Goal: Information Seeking & Learning: Learn about a topic

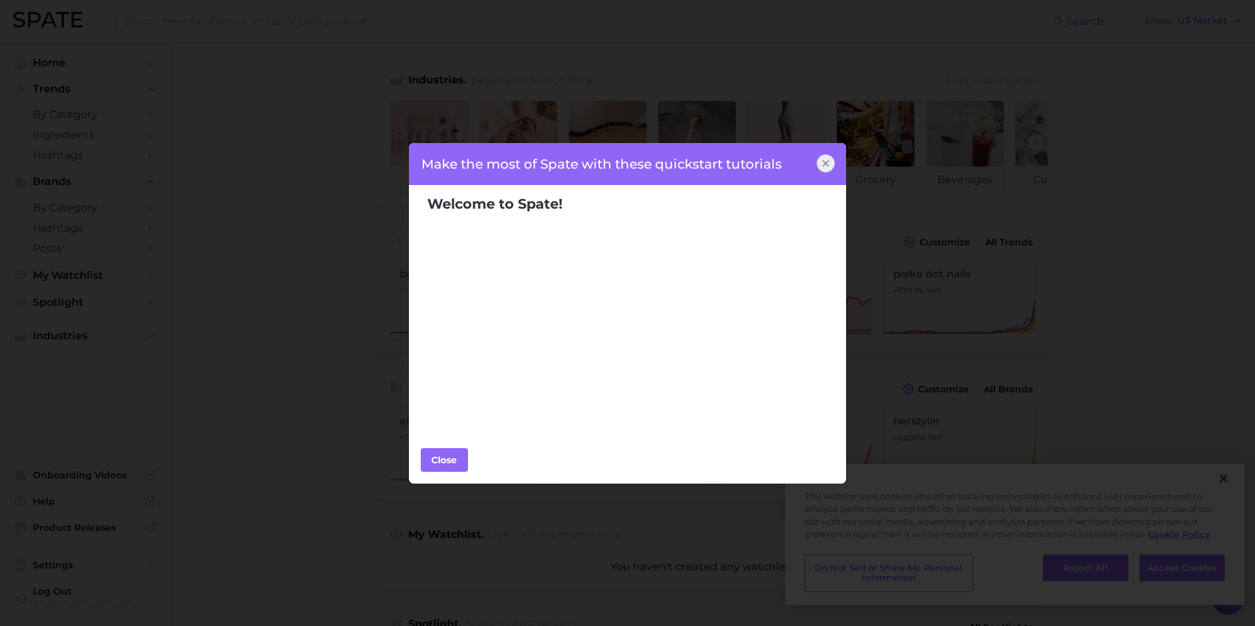
click at [823, 164] on icon at bounding box center [826, 163] width 11 height 11
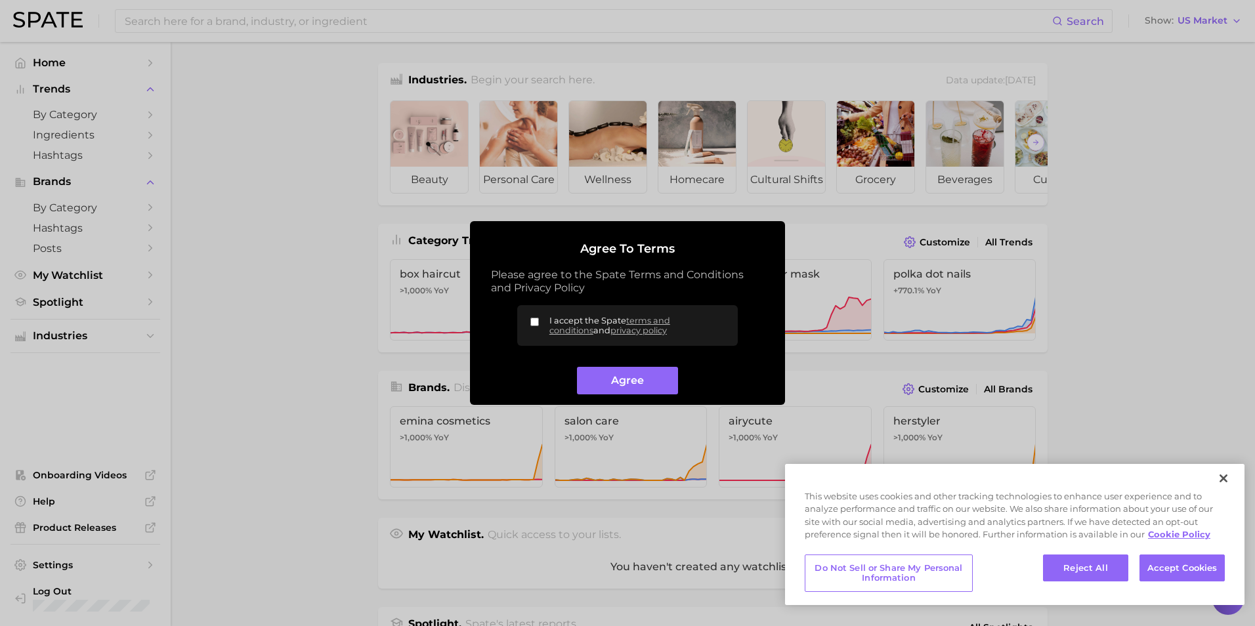
click at [533, 322] on input "I accept the Spate terms and conditions and privacy policy" at bounding box center [534, 322] width 9 height 9
checkbox input "true"
click at [653, 322] on link "terms and conditions" at bounding box center [609, 326] width 121 height 20
click at [660, 376] on button "Agree" at bounding box center [627, 381] width 100 height 28
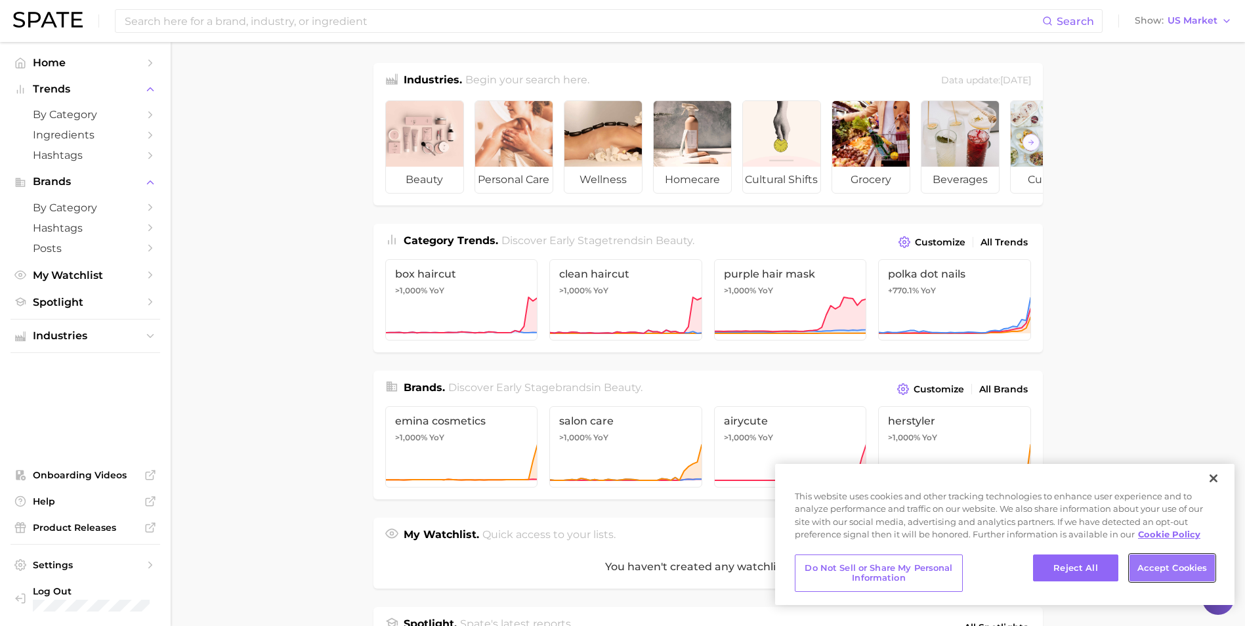
click at [1164, 564] on button "Accept Cookies" at bounding box center [1172, 569] width 85 height 28
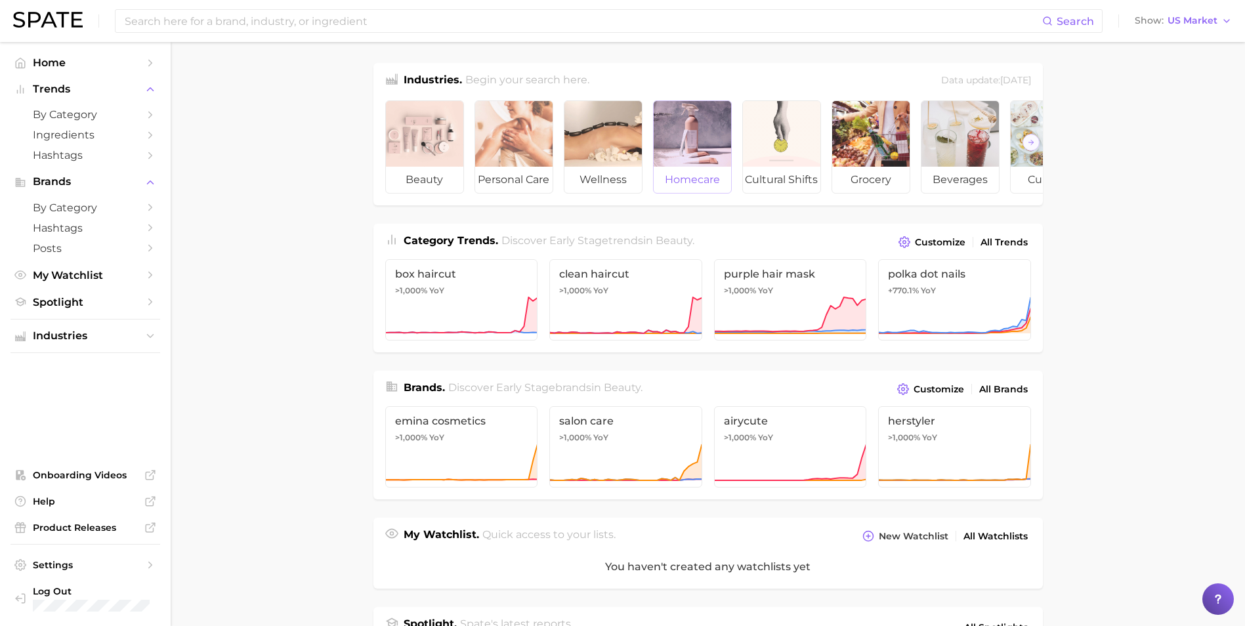
click at [686, 136] on div at bounding box center [692, 134] width 77 height 66
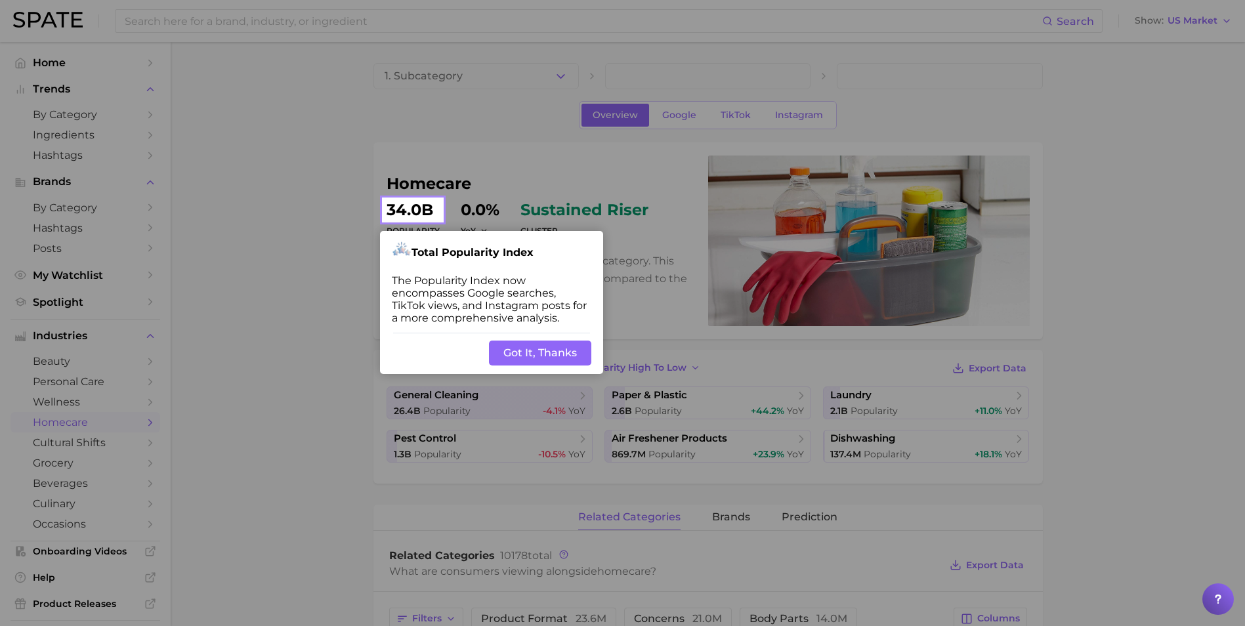
click at [580, 349] on button "Got It, Thanks" at bounding box center [540, 353] width 102 height 25
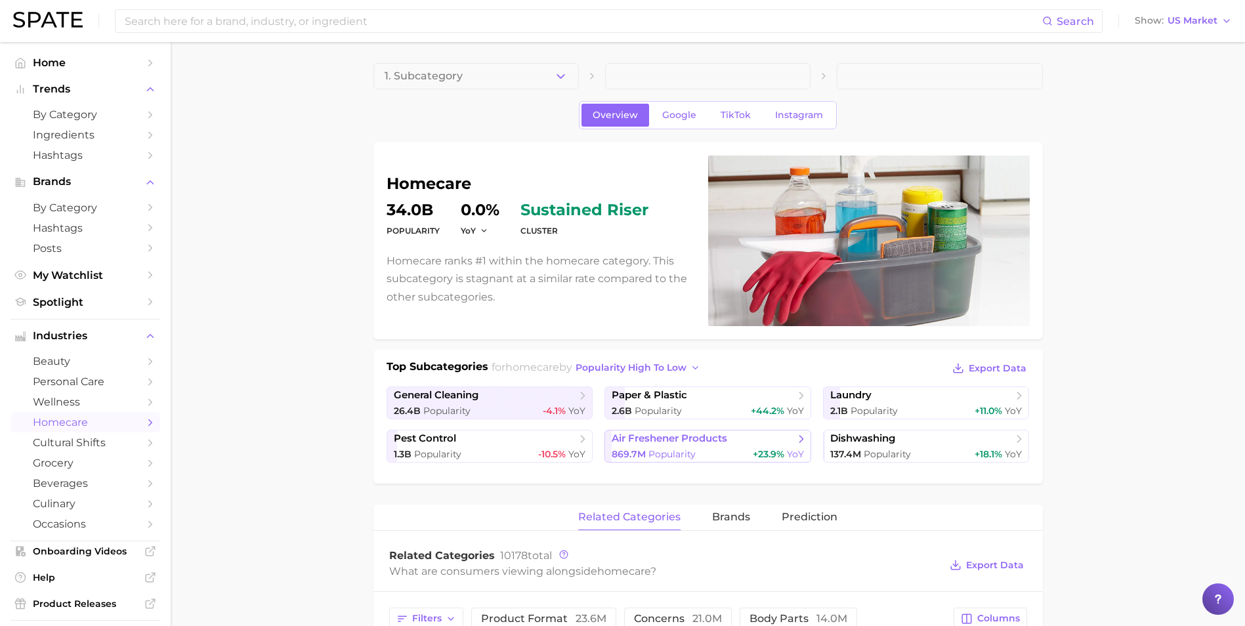
click at [656, 438] on span "air freshener products" at bounding box center [670, 439] width 116 height 12
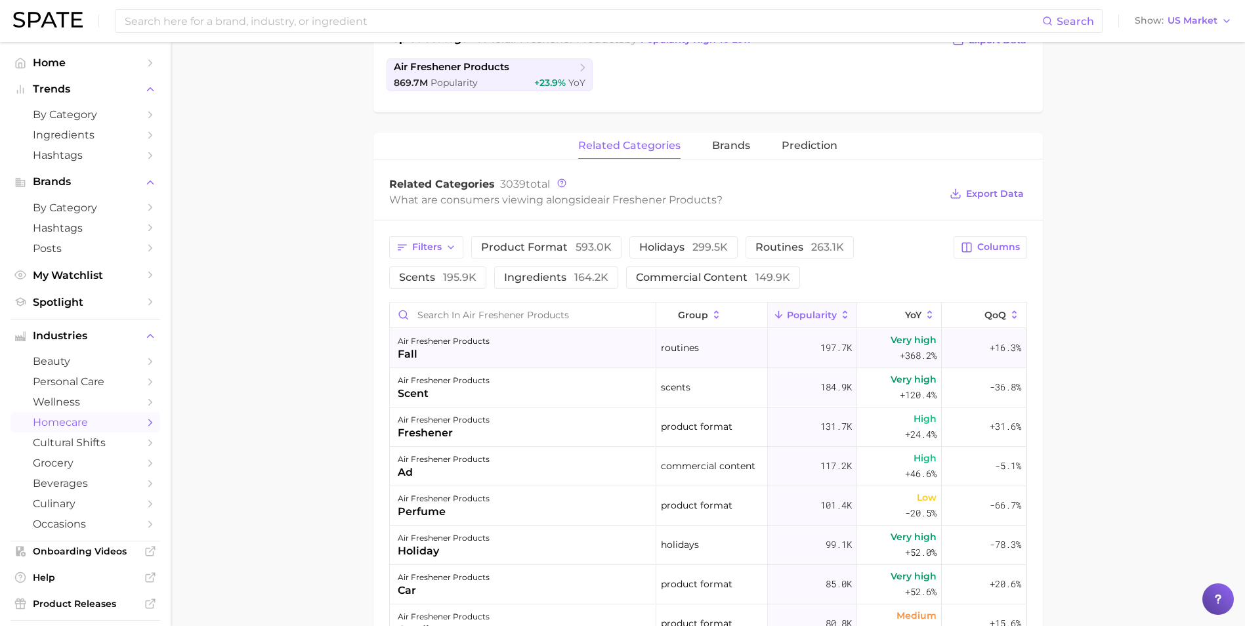
click at [471, 345] on div "air freshener products" at bounding box center [444, 341] width 92 height 16
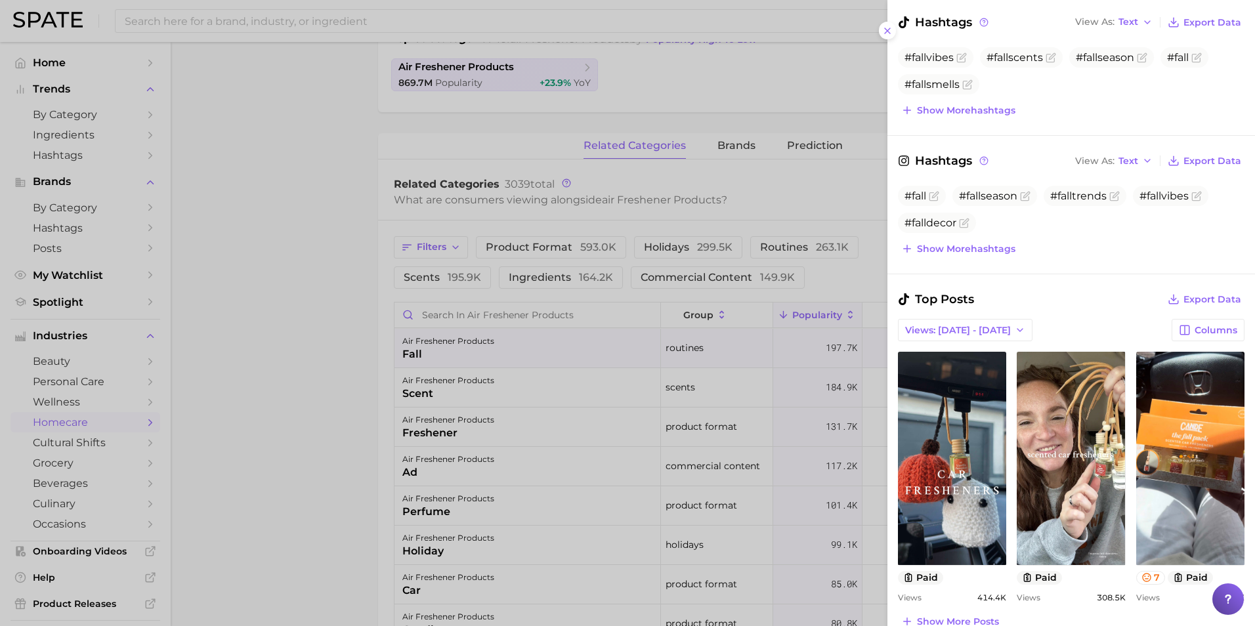
scroll to position [328, 0]
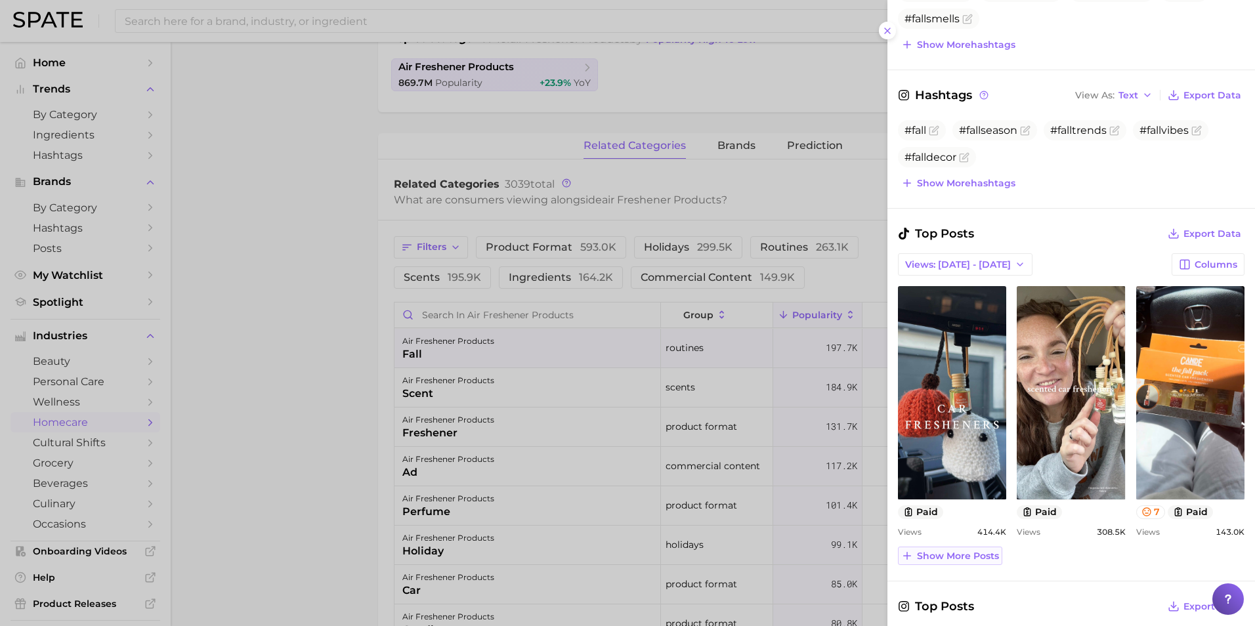
click at [980, 556] on span "Show more posts" at bounding box center [958, 556] width 82 height 11
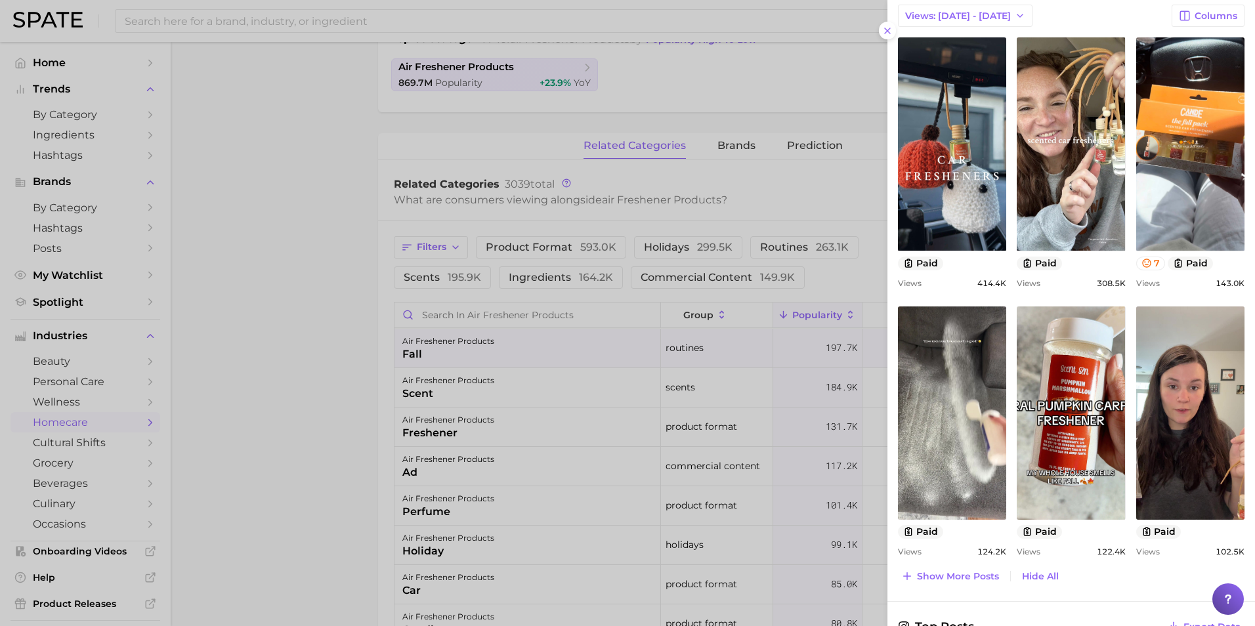
scroll to position [696, 0]
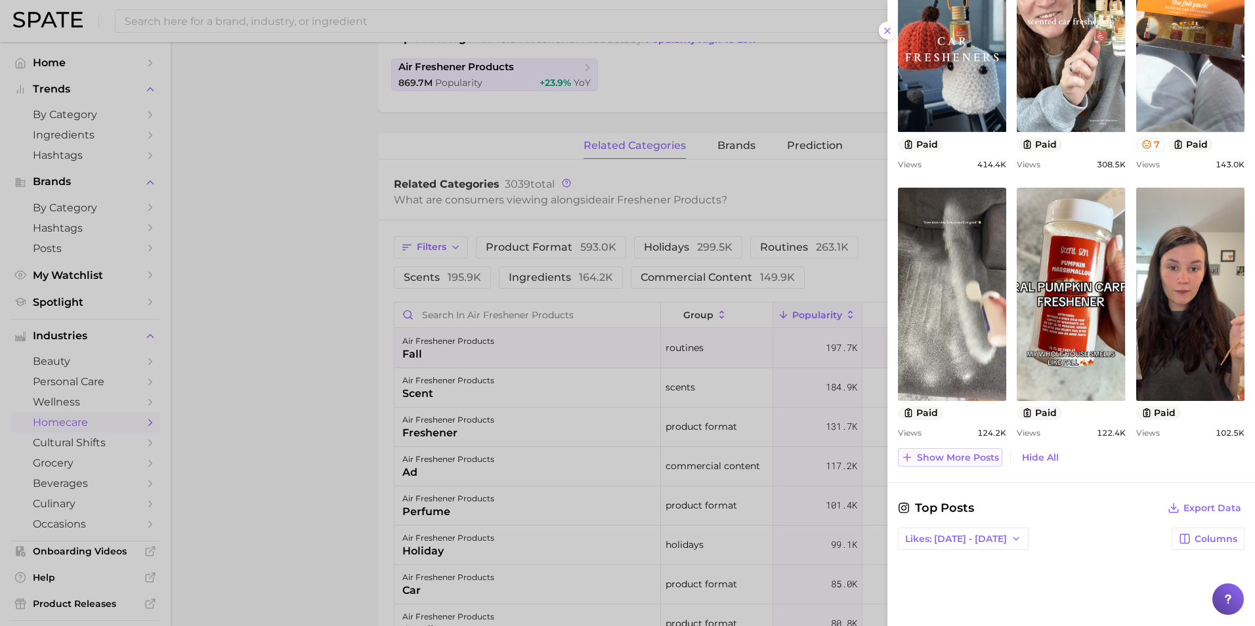
click at [971, 460] on span "Show more posts" at bounding box center [958, 457] width 82 height 11
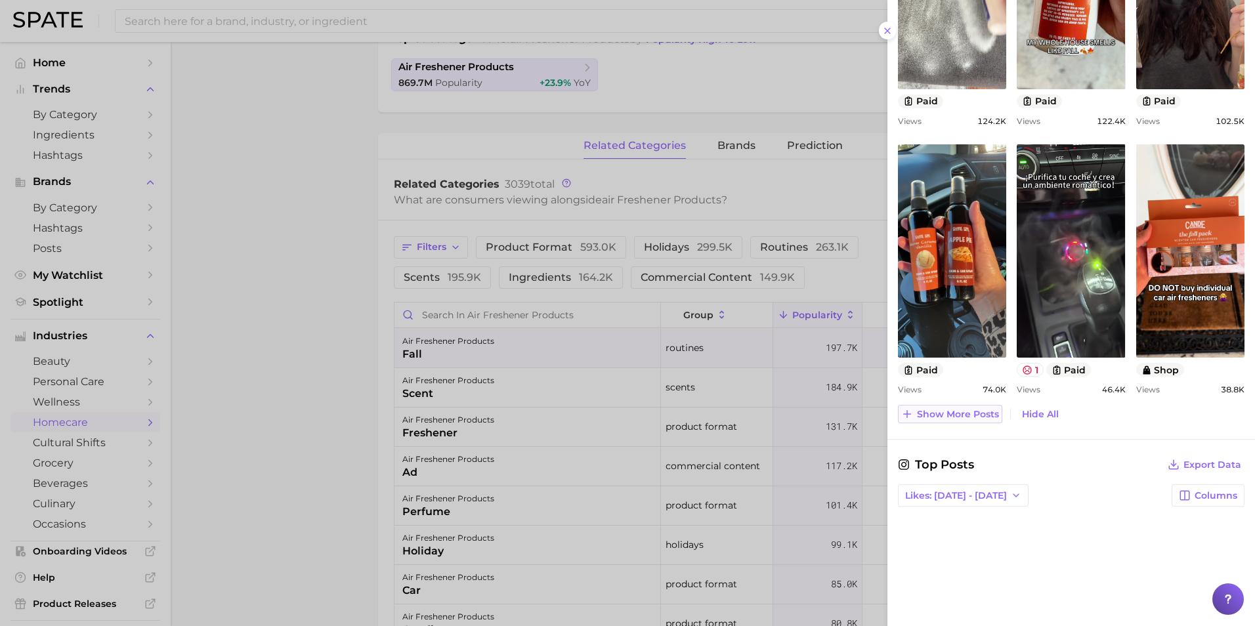
scroll to position [1024, 0]
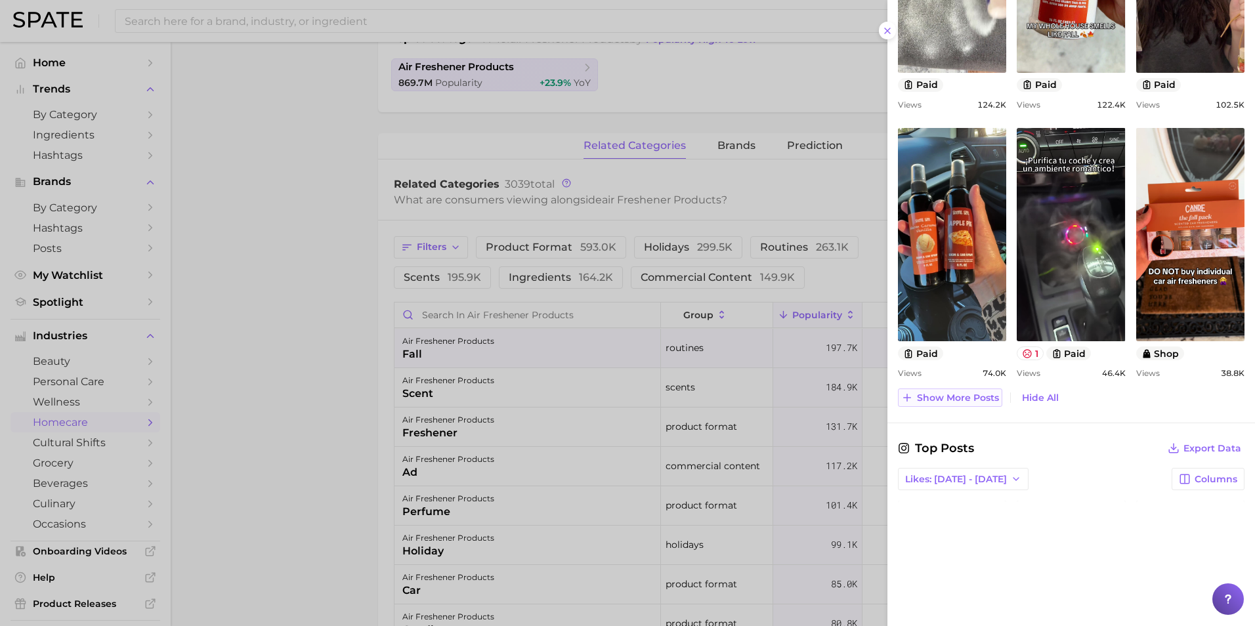
click at [972, 401] on span "Show more posts" at bounding box center [958, 398] width 82 height 11
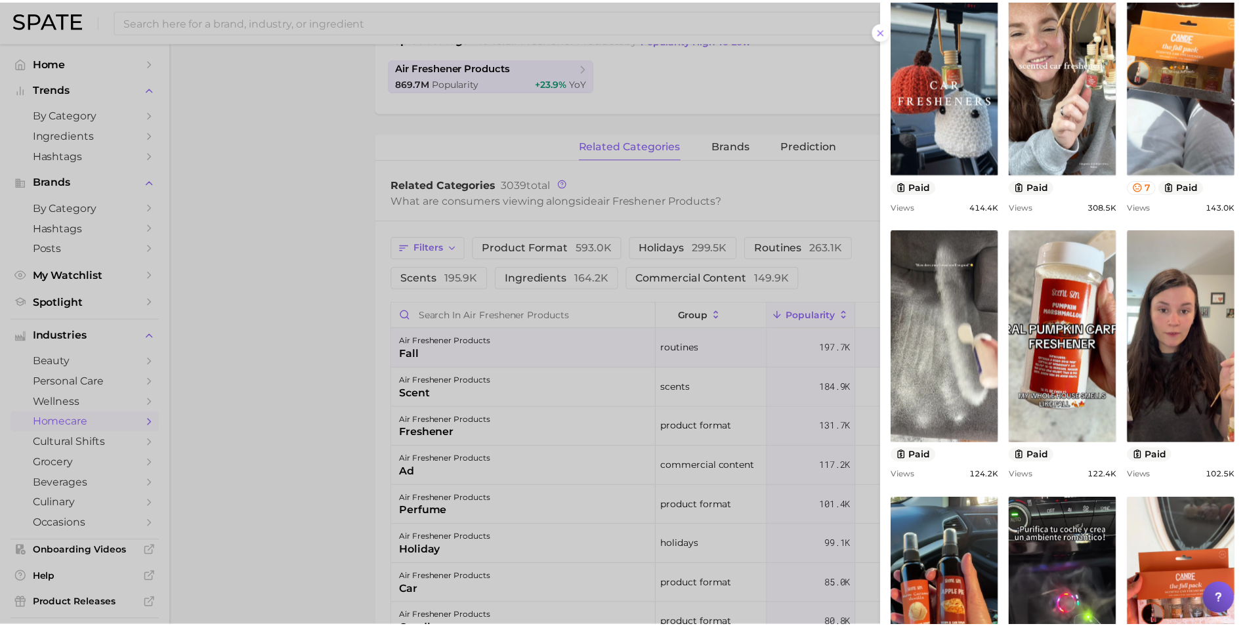
scroll to position [656, 0]
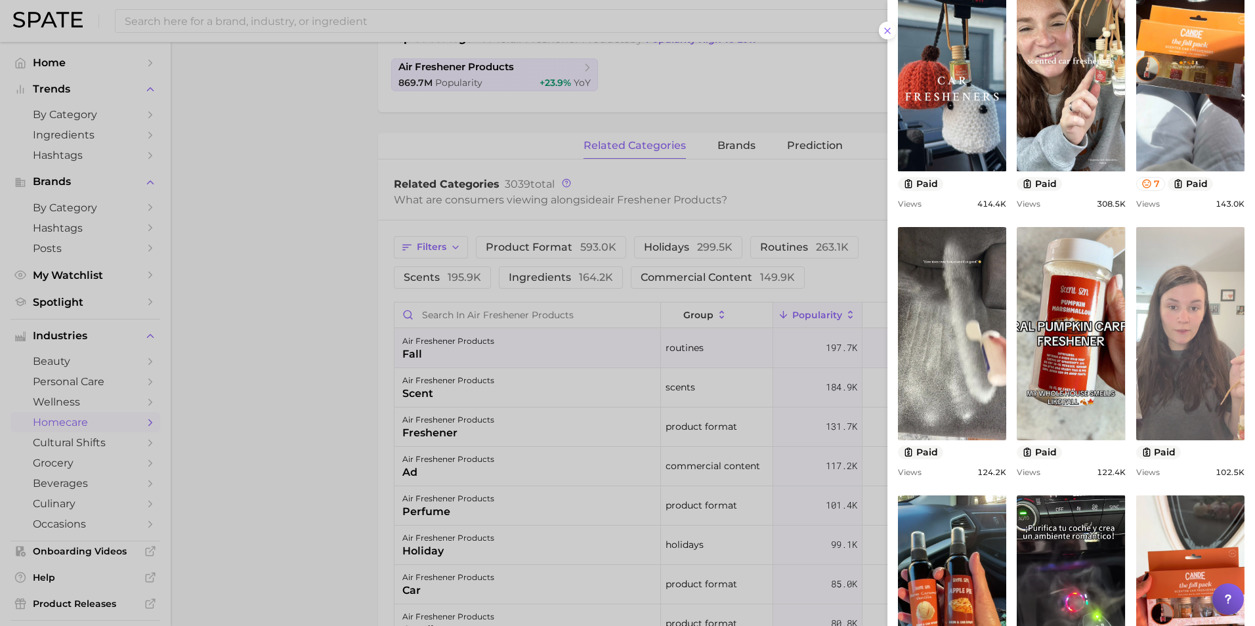
click at [1156, 351] on link "view post on TikTok" at bounding box center [1190, 333] width 108 height 213
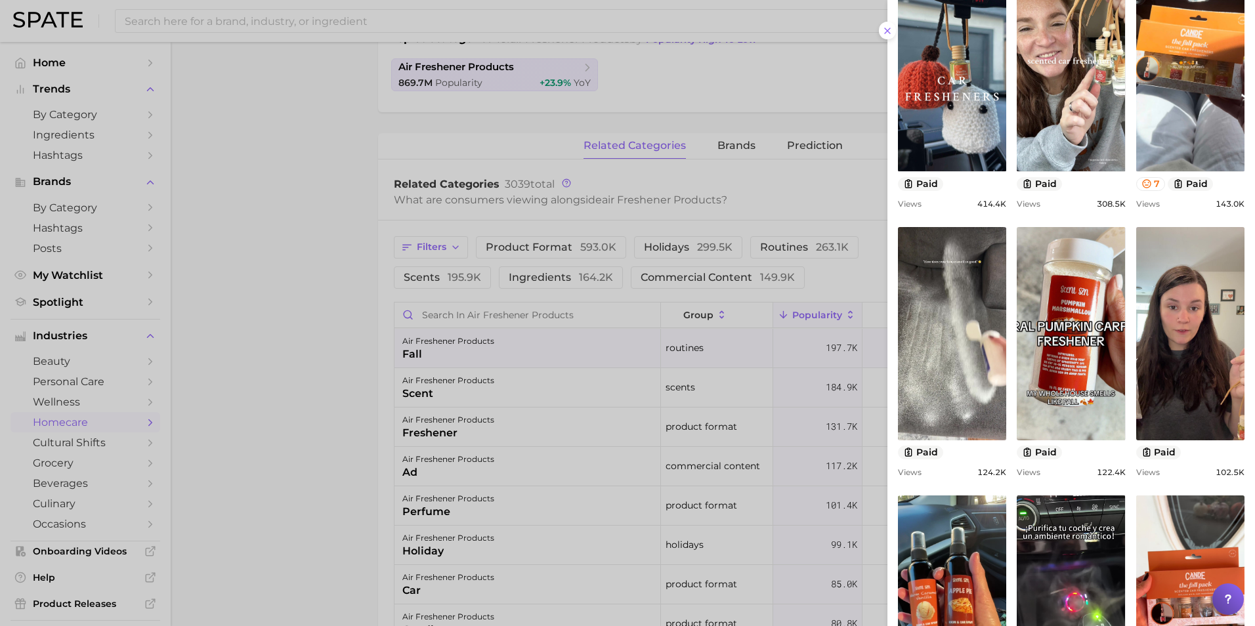
click at [775, 100] on div at bounding box center [627, 313] width 1255 height 626
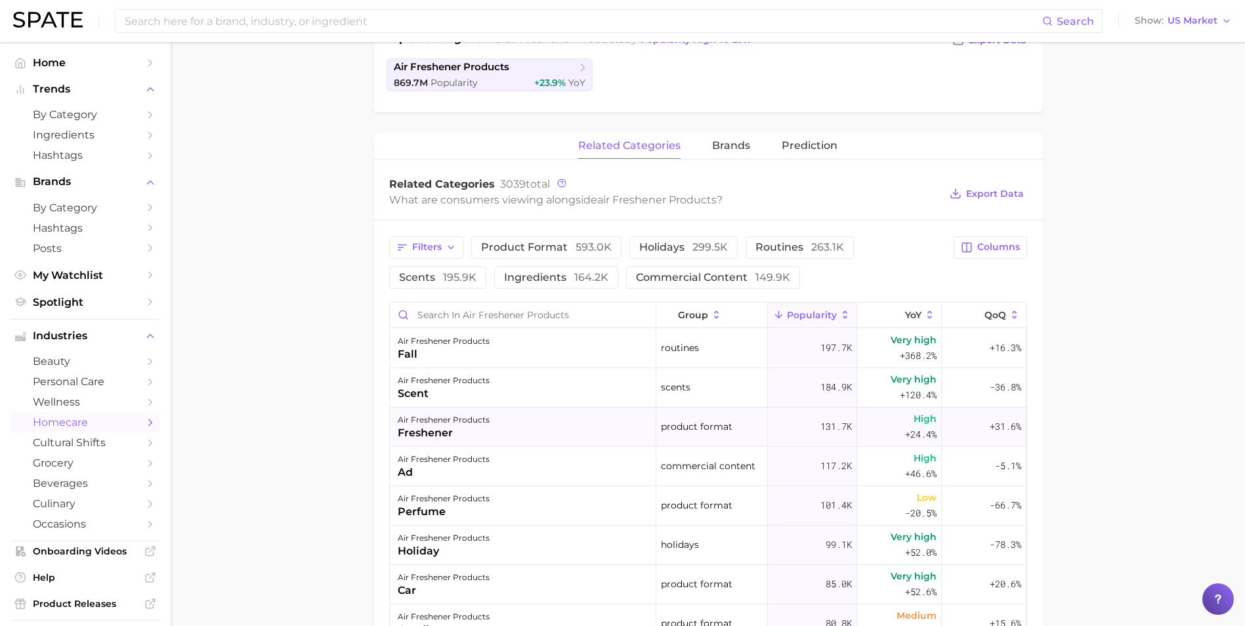
click at [448, 425] on div "freshener" at bounding box center [444, 433] width 92 height 16
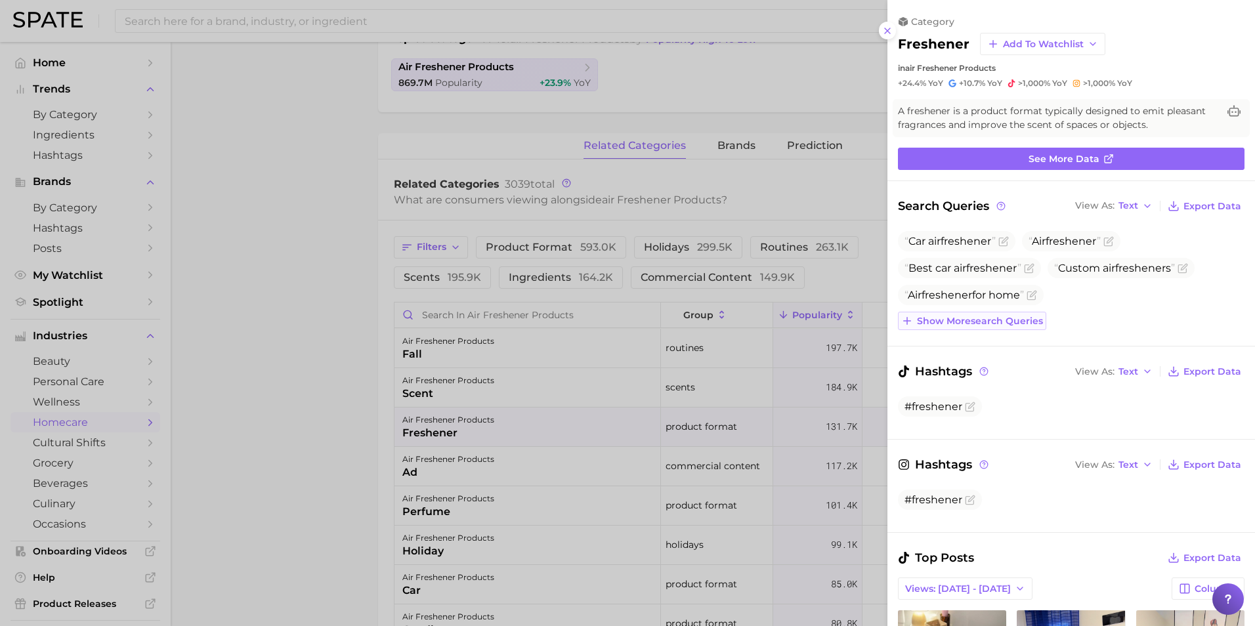
click at [968, 322] on span "Show more search queries" at bounding box center [980, 321] width 126 height 11
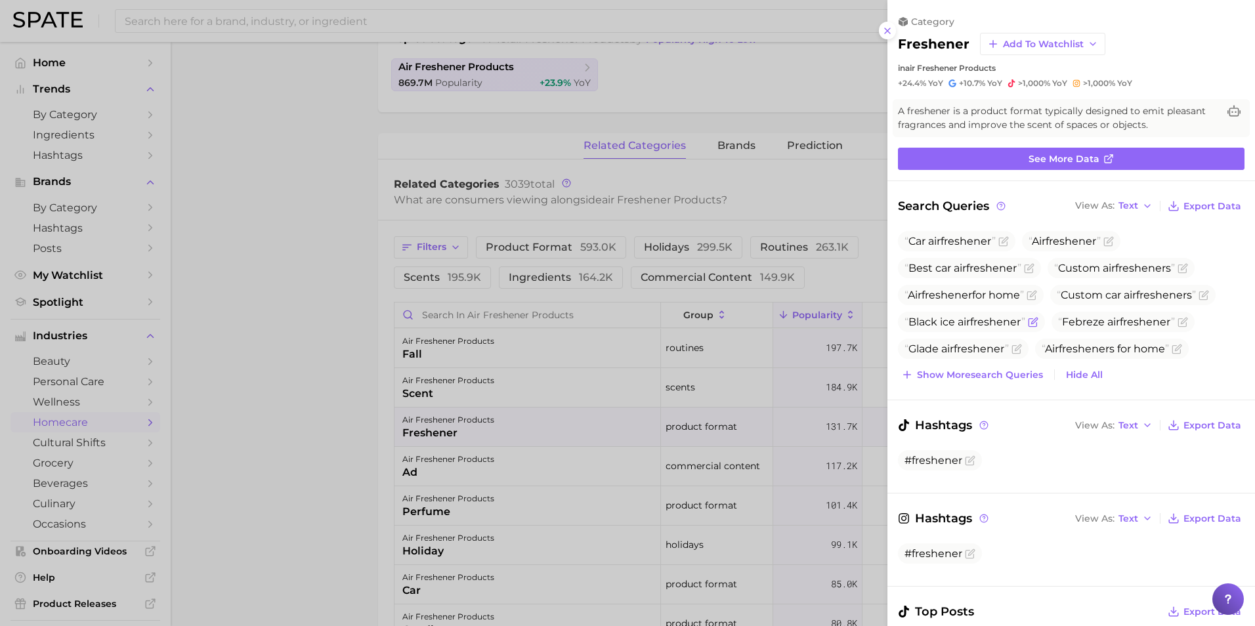
click at [1002, 324] on span "freshener" at bounding box center [995, 322] width 51 height 12
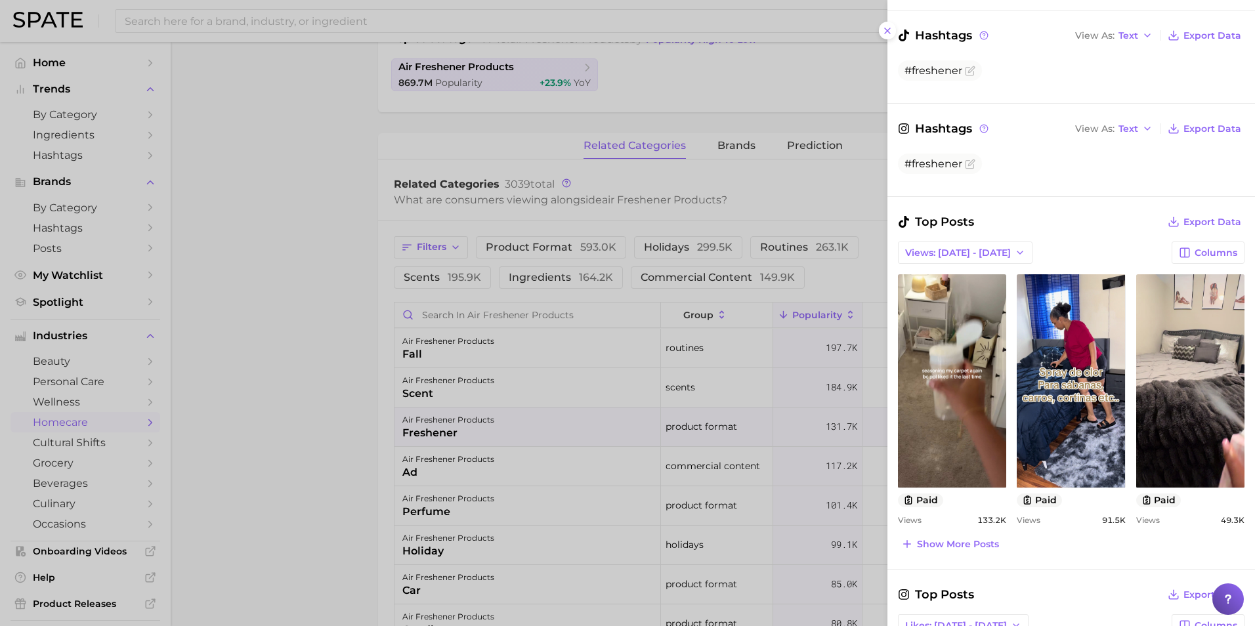
scroll to position [460, 0]
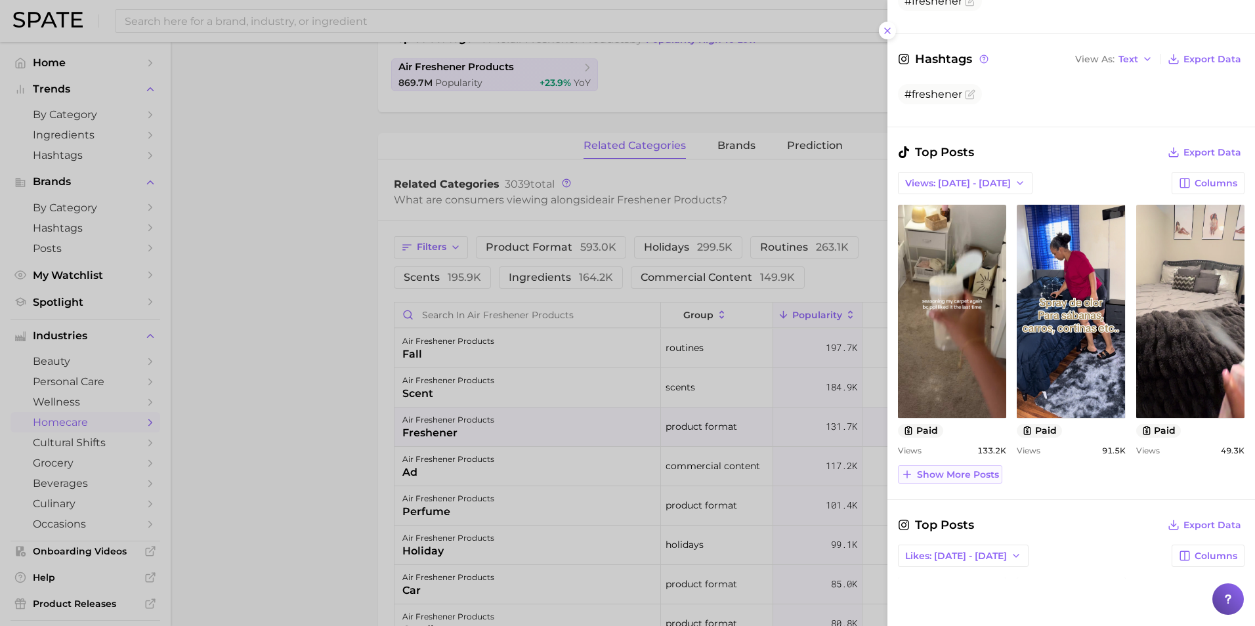
click at [958, 473] on span "Show more posts" at bounding box center [958, 474] width 82 height 11
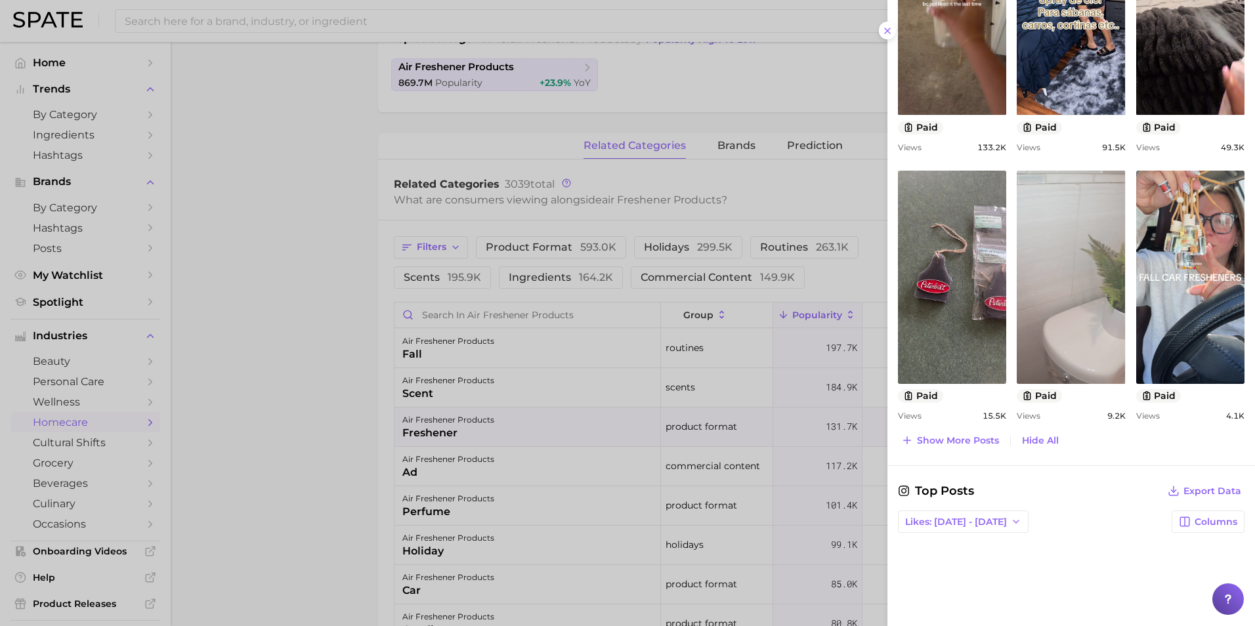
scroll to position [788, 0]
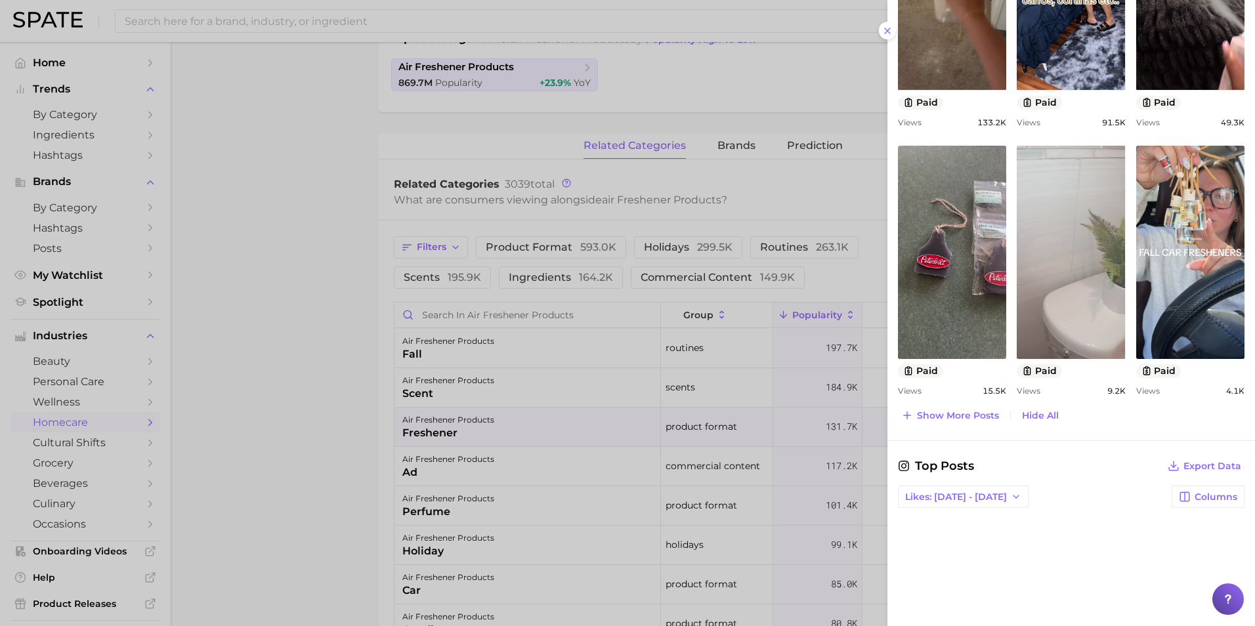
click at [1052, 333] on link "view post on TikTok" at bounding box center [1071, 252] width 108 height 213
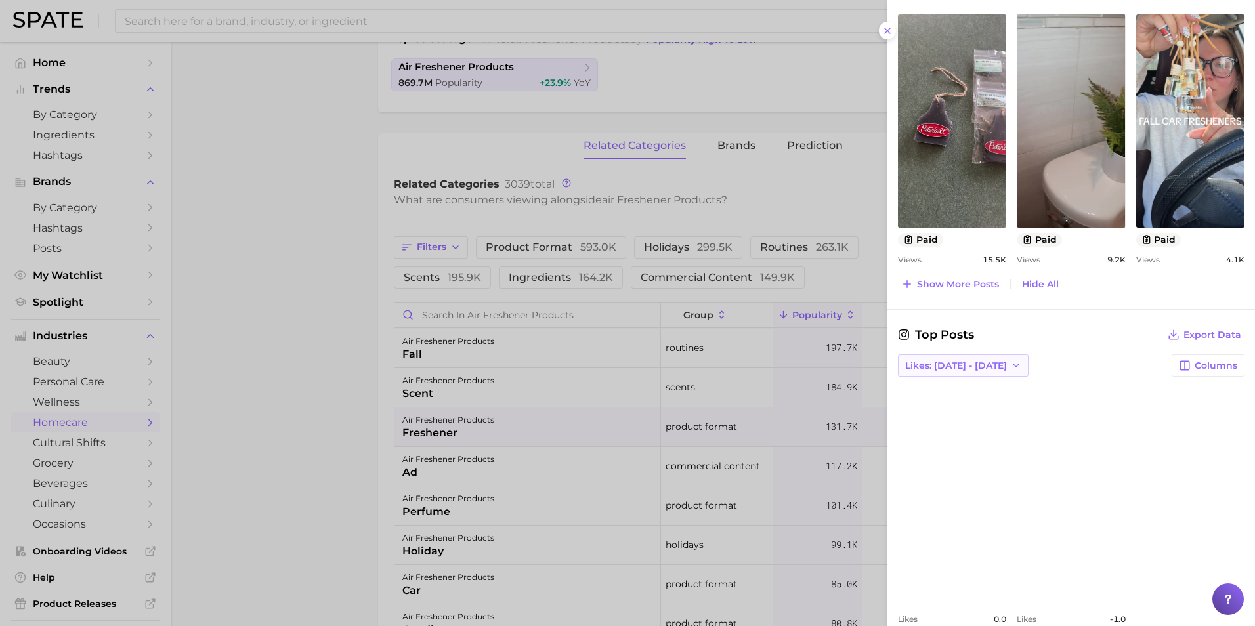
scroll to position [943, 0]
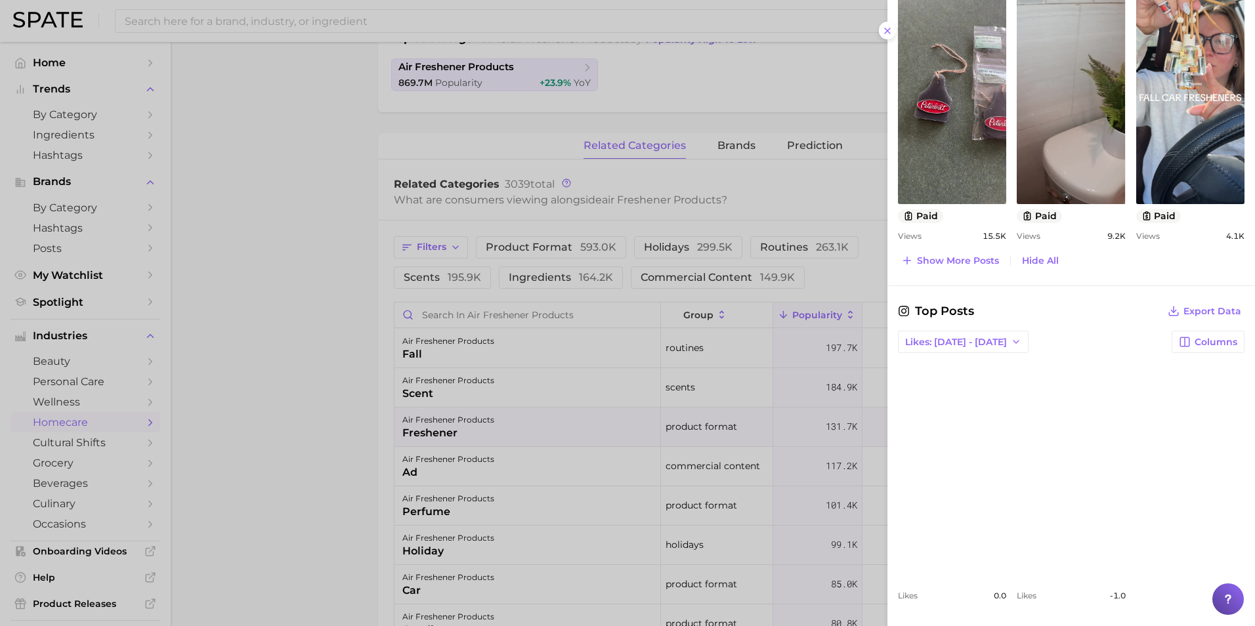
click at [1031, 486] on link "view post on Instagram" at bounding box center [1071, 470] width 108 height 213
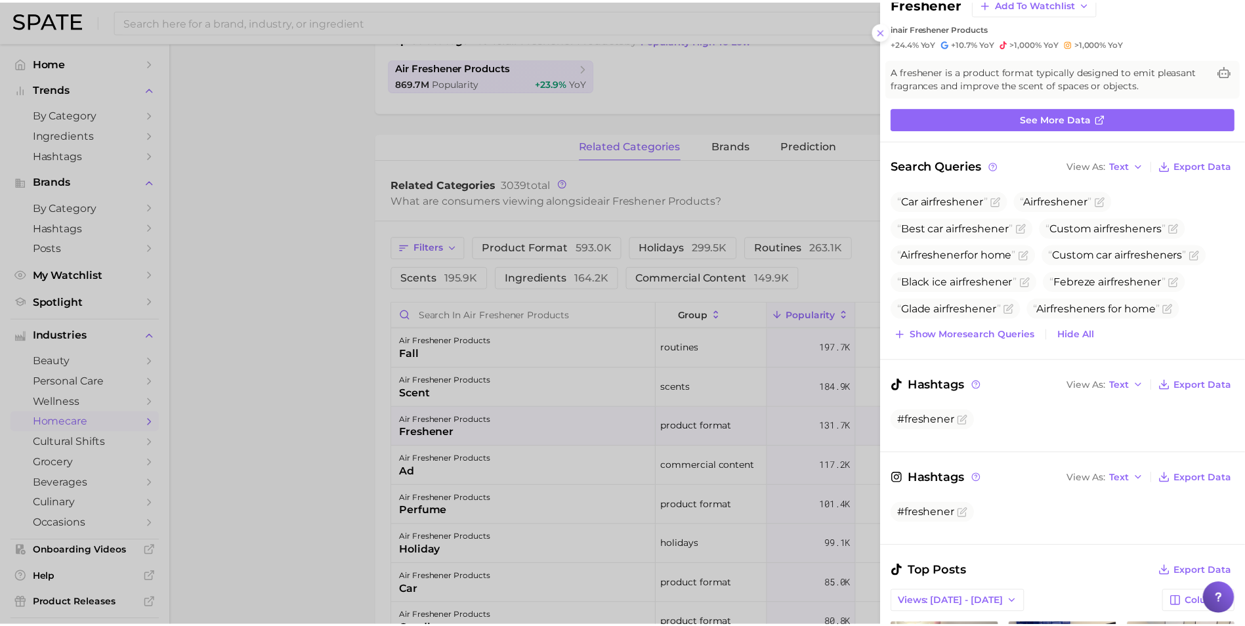
scroll to position [0, 0]
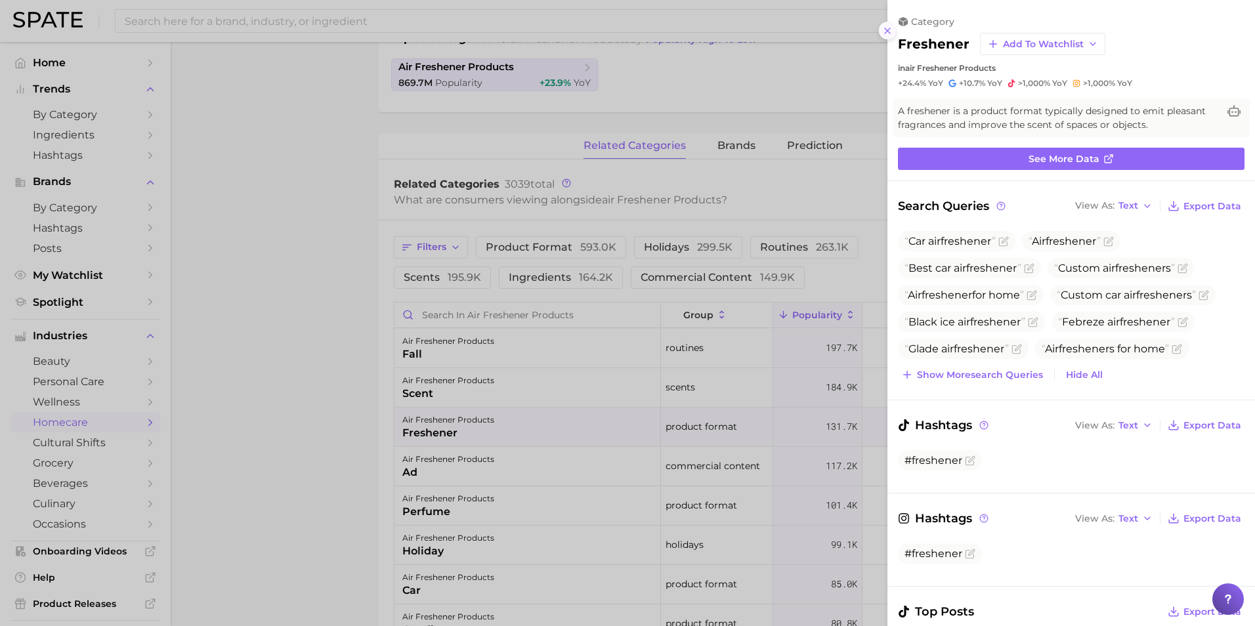
click at [888, 30] on icon at bounding box center [887, 31] width 11 height 11
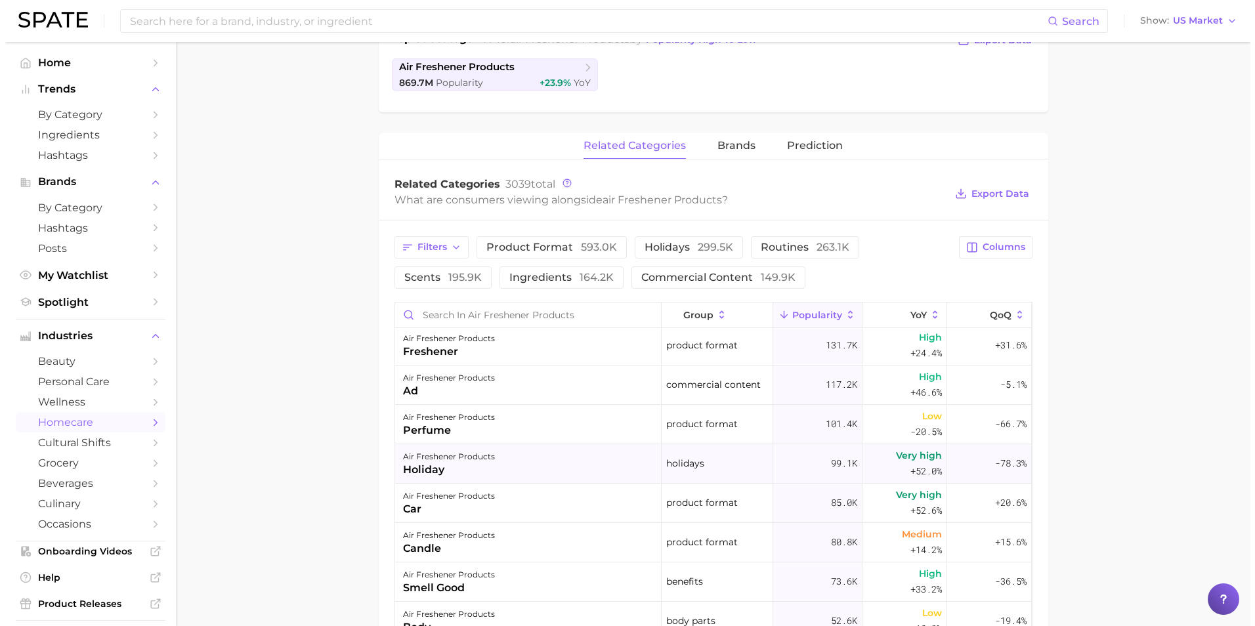
scroll to position [131, 0]
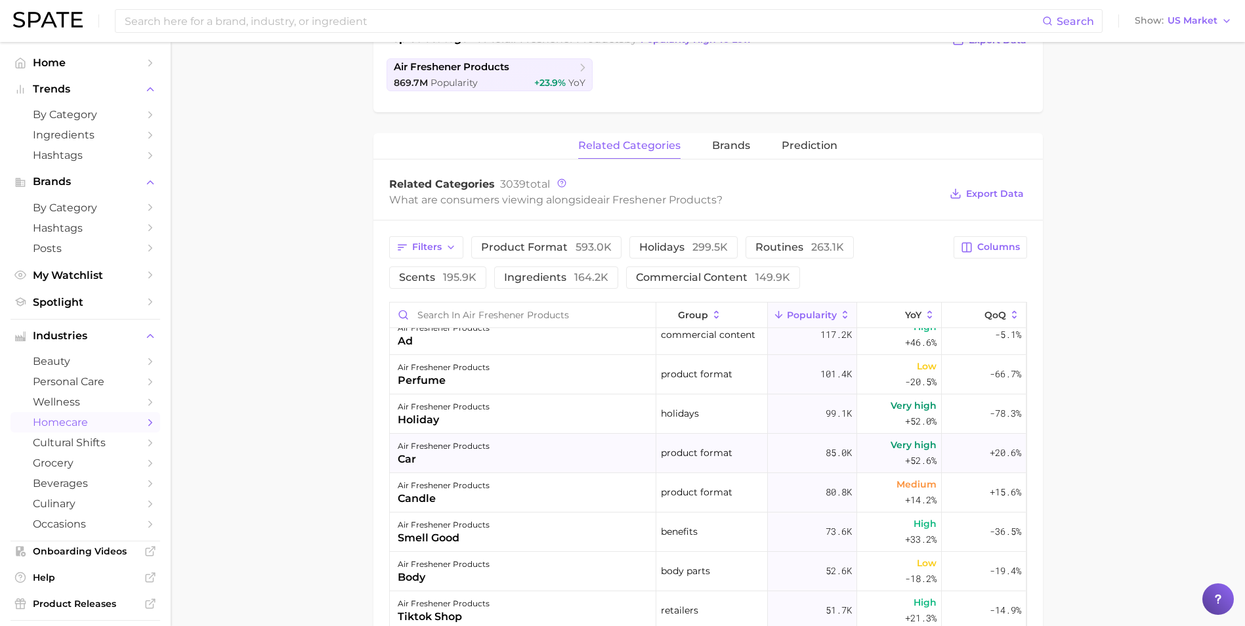
click at [614, 451] on div "air freshener products car" at bounding box center [523, 453] width 267 height 39
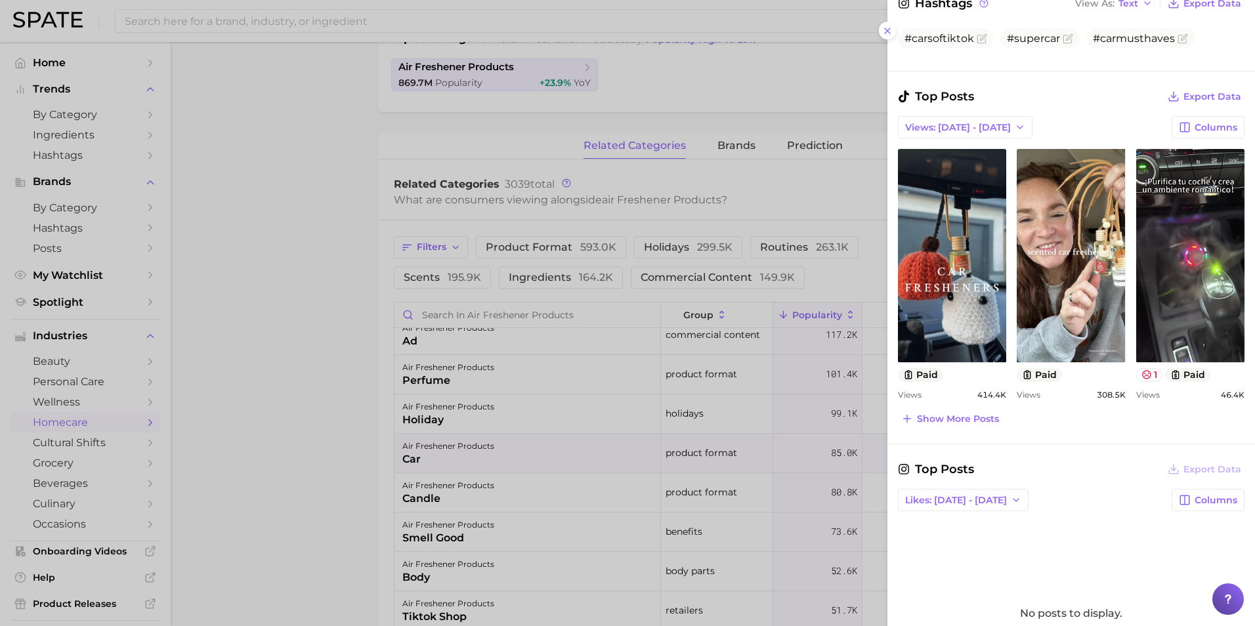
scroll to position [591, 0]
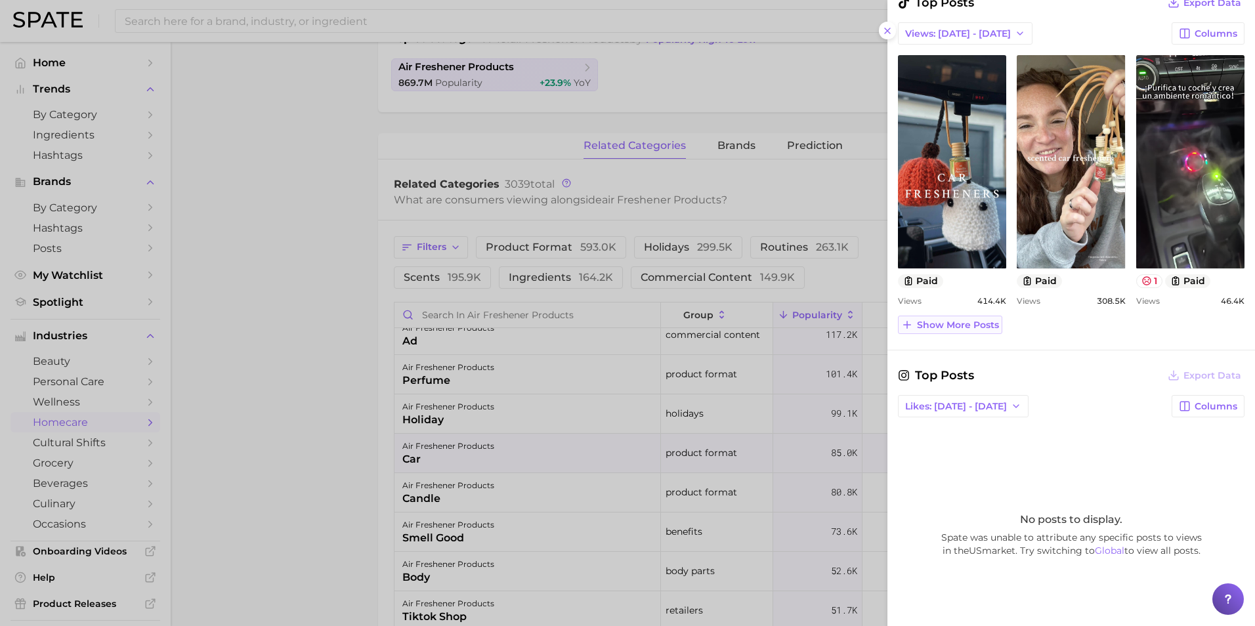
click at [937, 329] on span "Show more posts" at bounding box center [958, 325] width 82 height 11
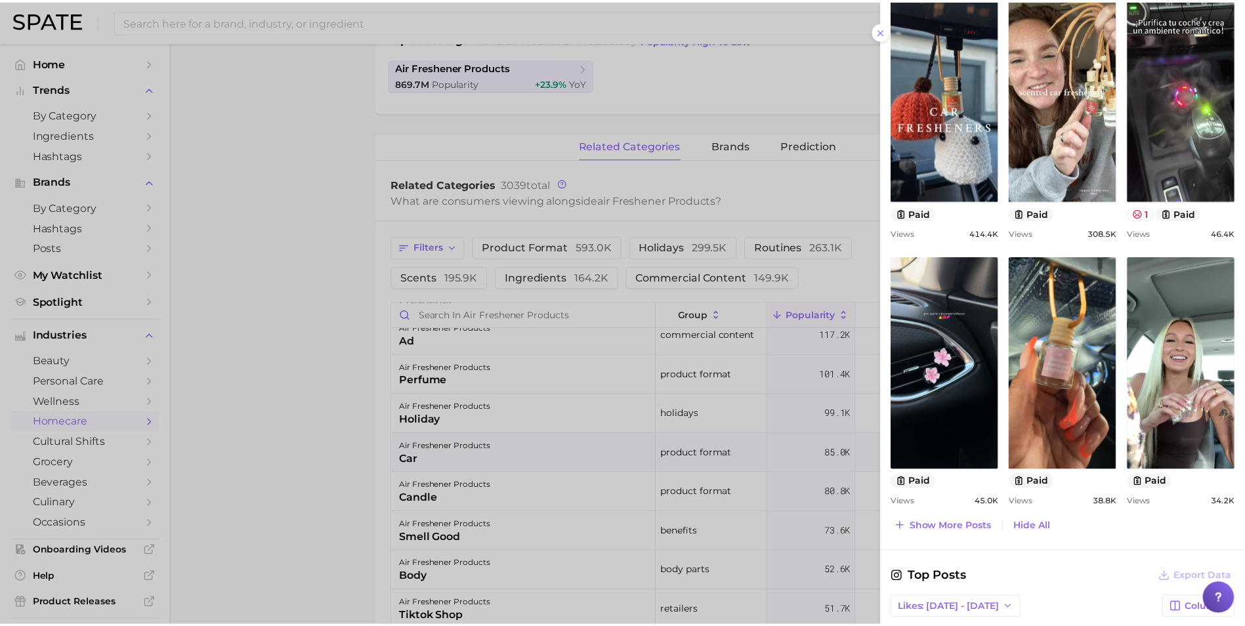
scroll to position [656, 0]
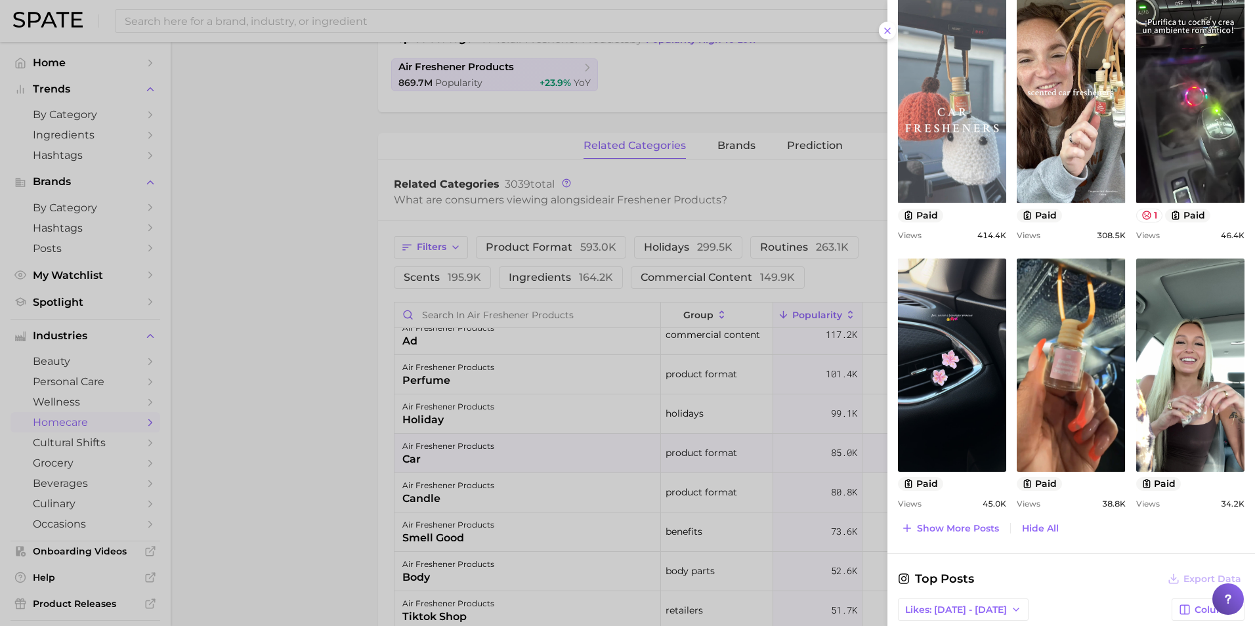
click at [967, 135] on link "view post on TikTok" at bounding box center [952, 95] width 108 height 213
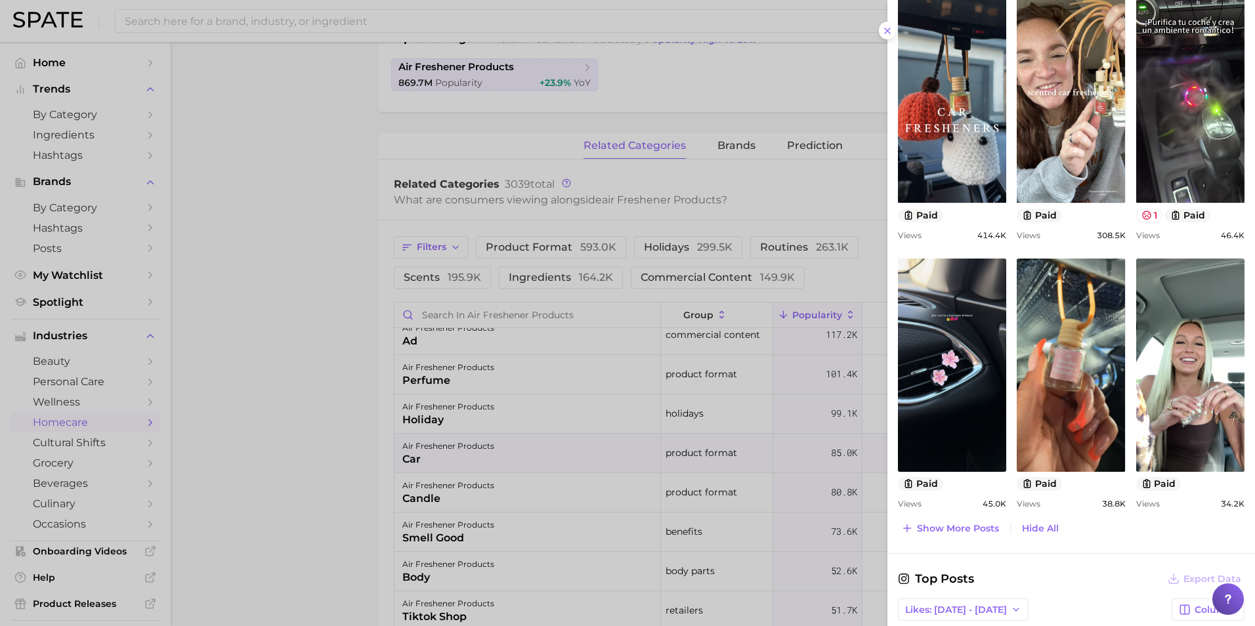
click at [330, 431] on div at bounding box center [627, 313] width 1255 height 626
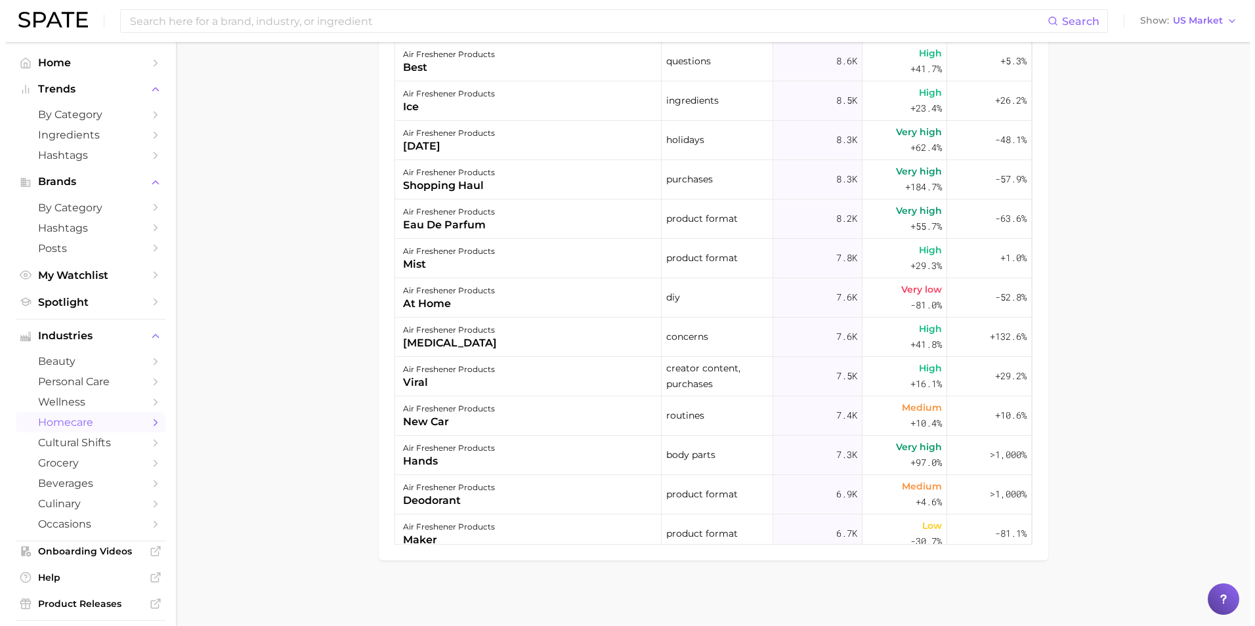
scroll to position [1742, 0]
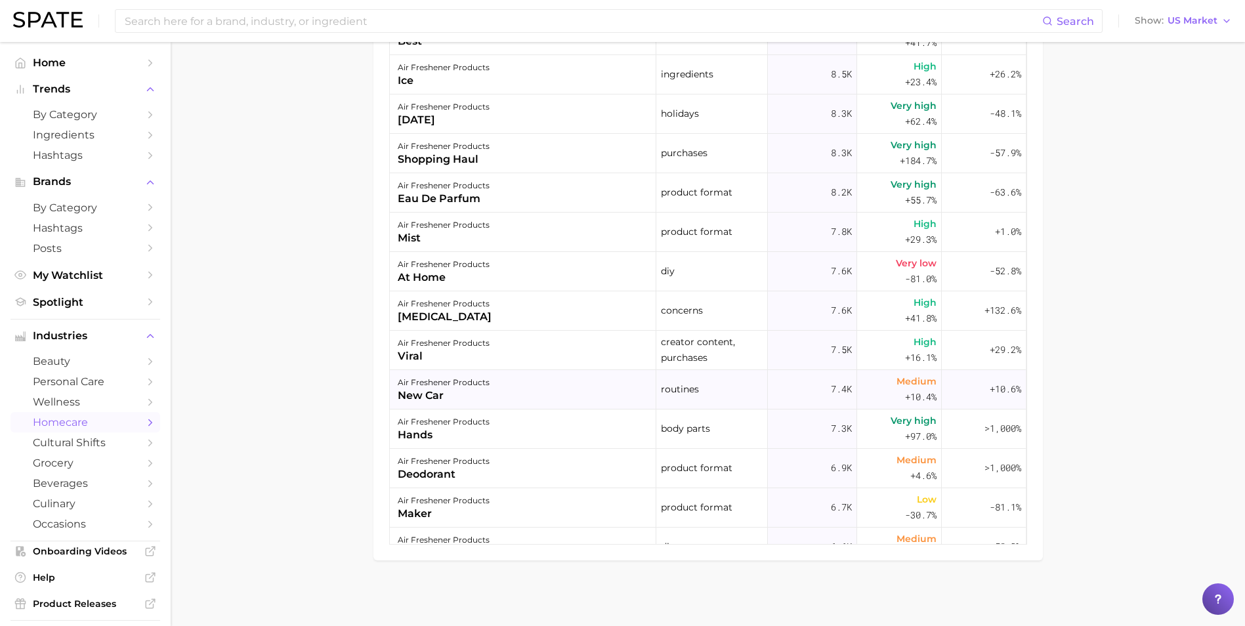
click at [510, 380] on div "air freshener products new car" at bounding box center [523, 389] width 267 height 39
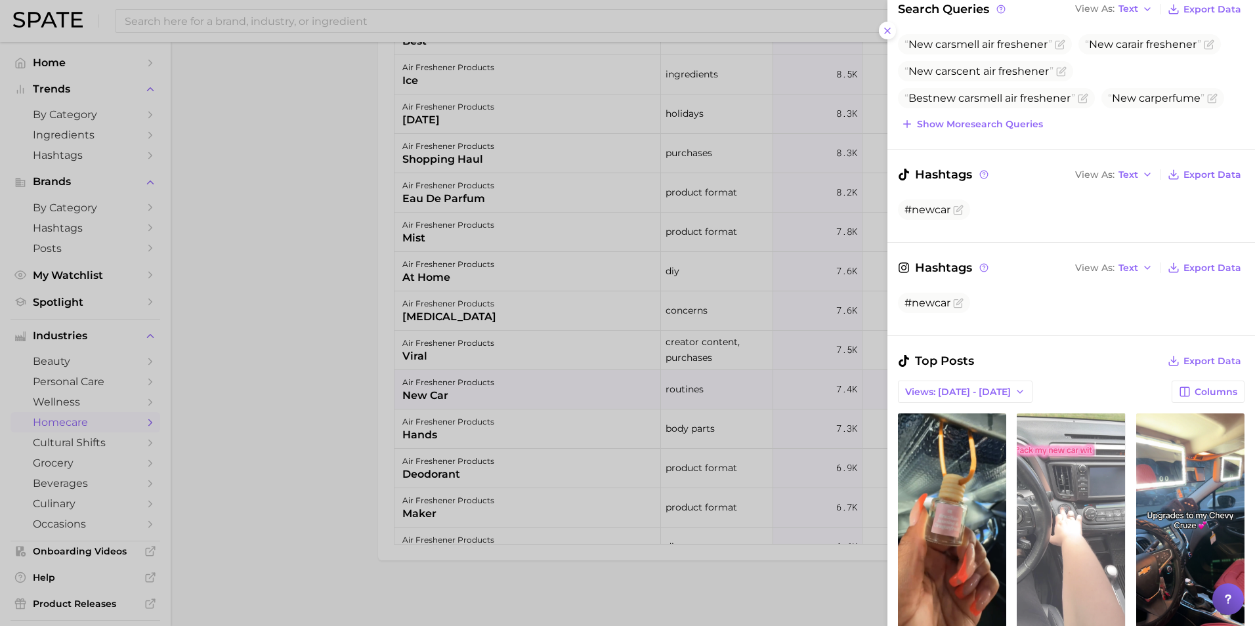
scroll to position [328, 0]
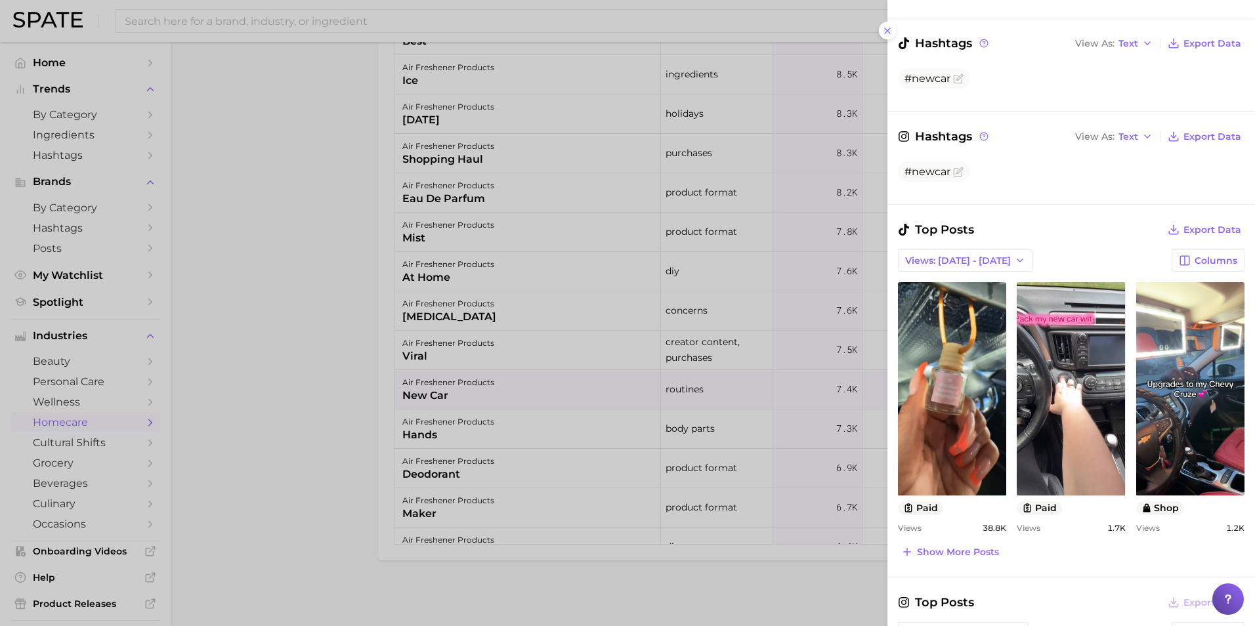
click at [994, 551] on span "Show more posts" at bounding box center [958, 552] width 82 height 11
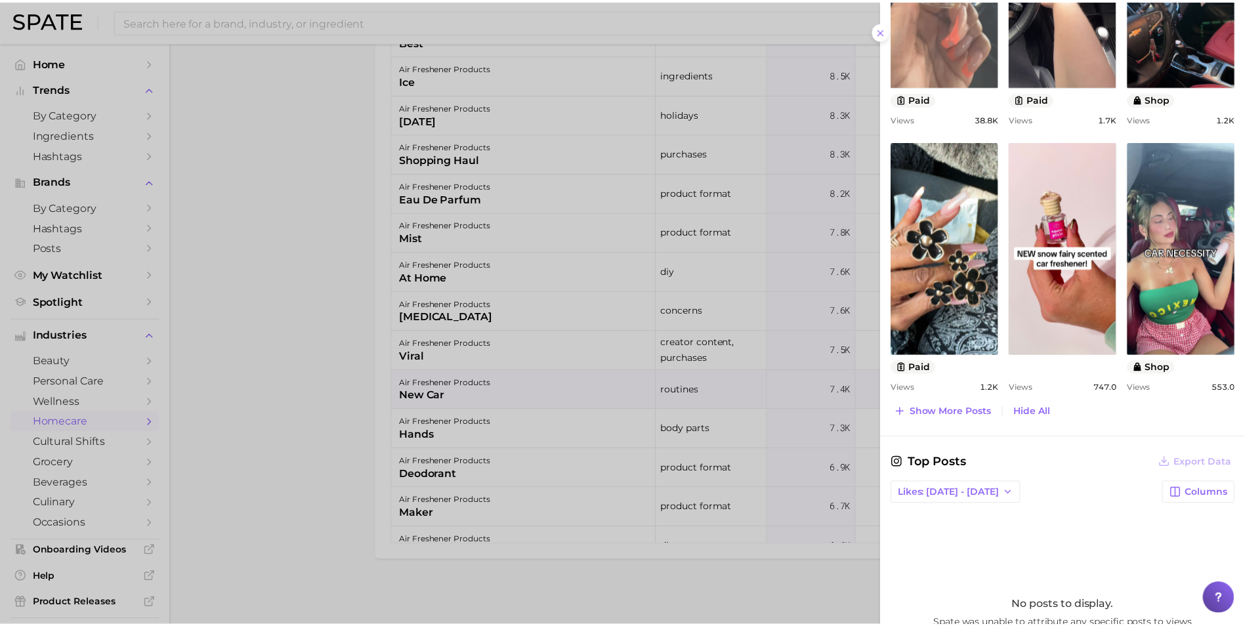
scroll to position [788, 0]
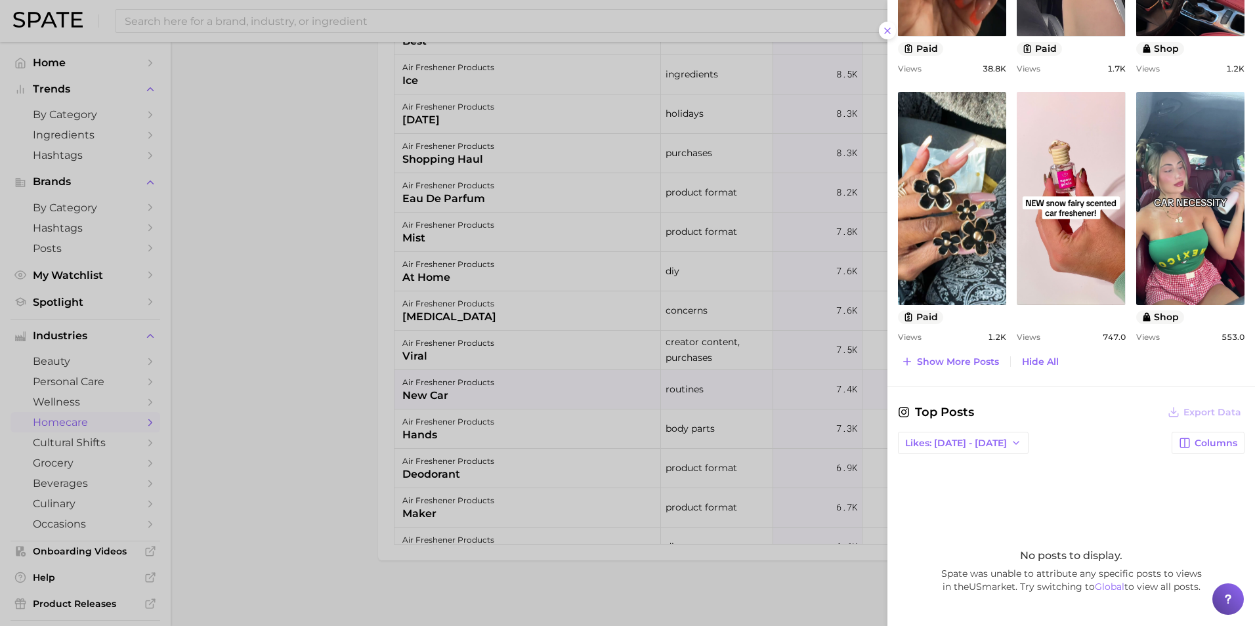
click at [230, 328] on div at bounding box center [627, 313] width 1255 height 626
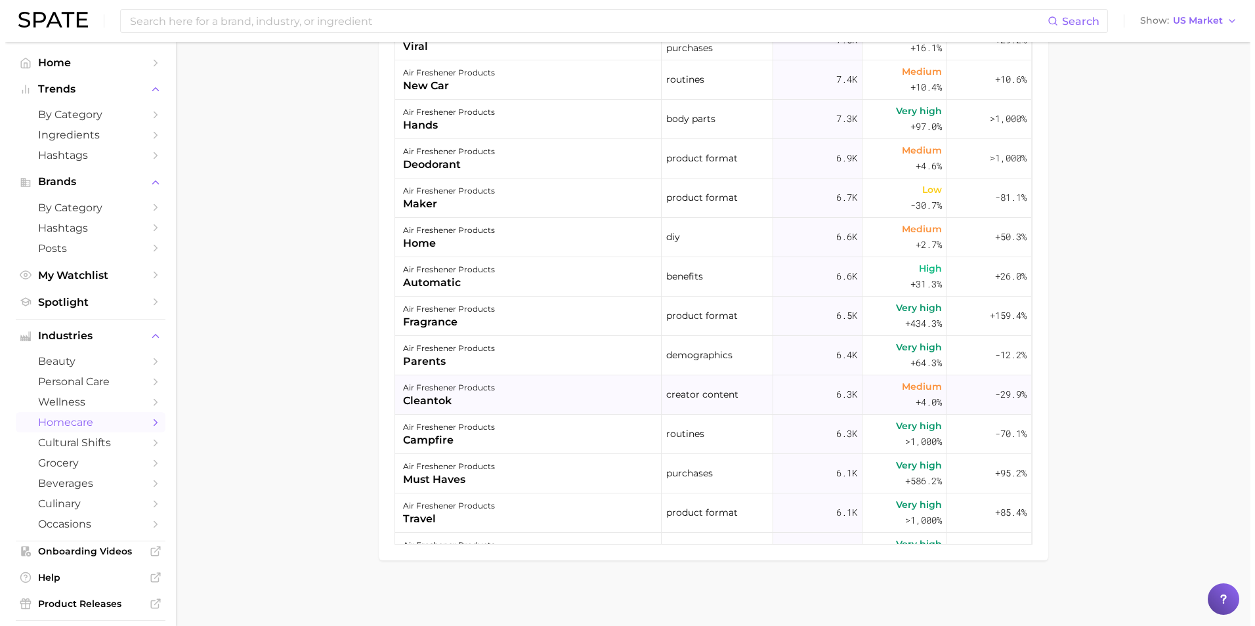
scroll to position [2070, 0]
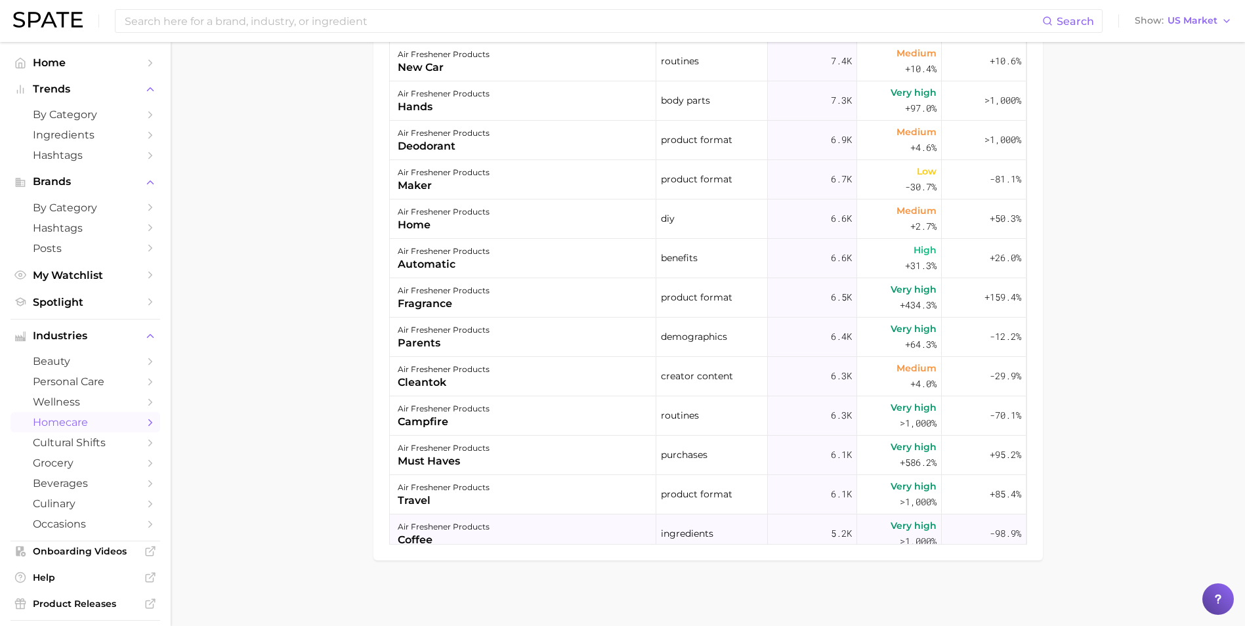
click at [553, 526] on div "air freshener products coffee" at bounding box center [523, 534] width 267 height 39
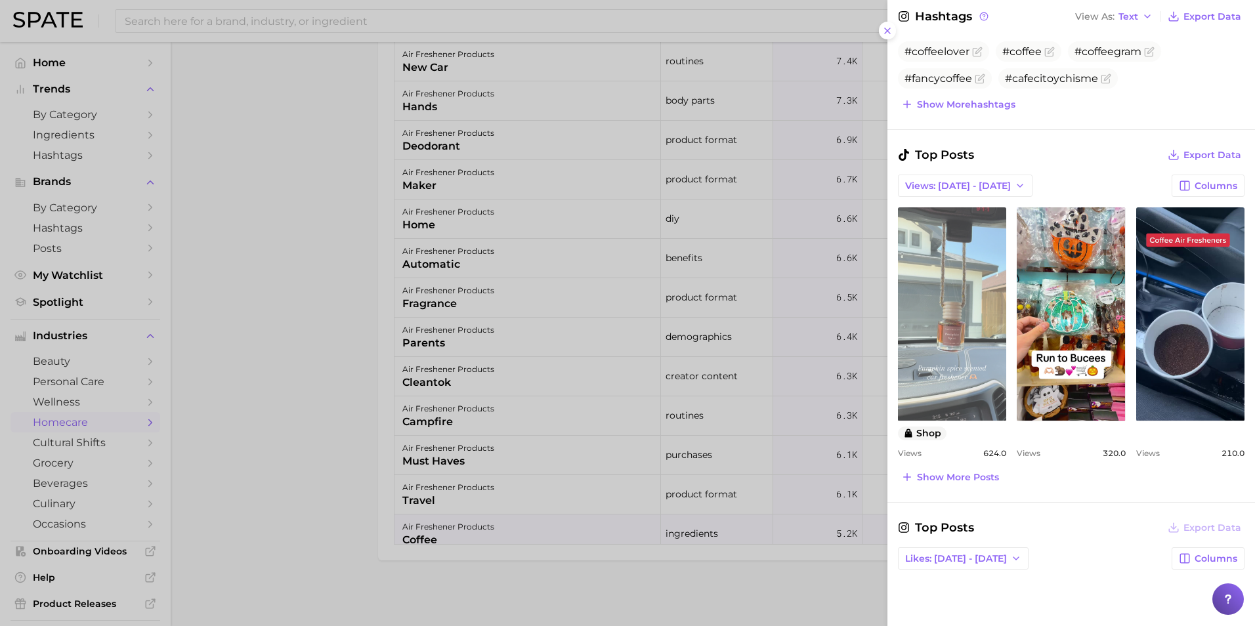
scroll to position [525, 0]
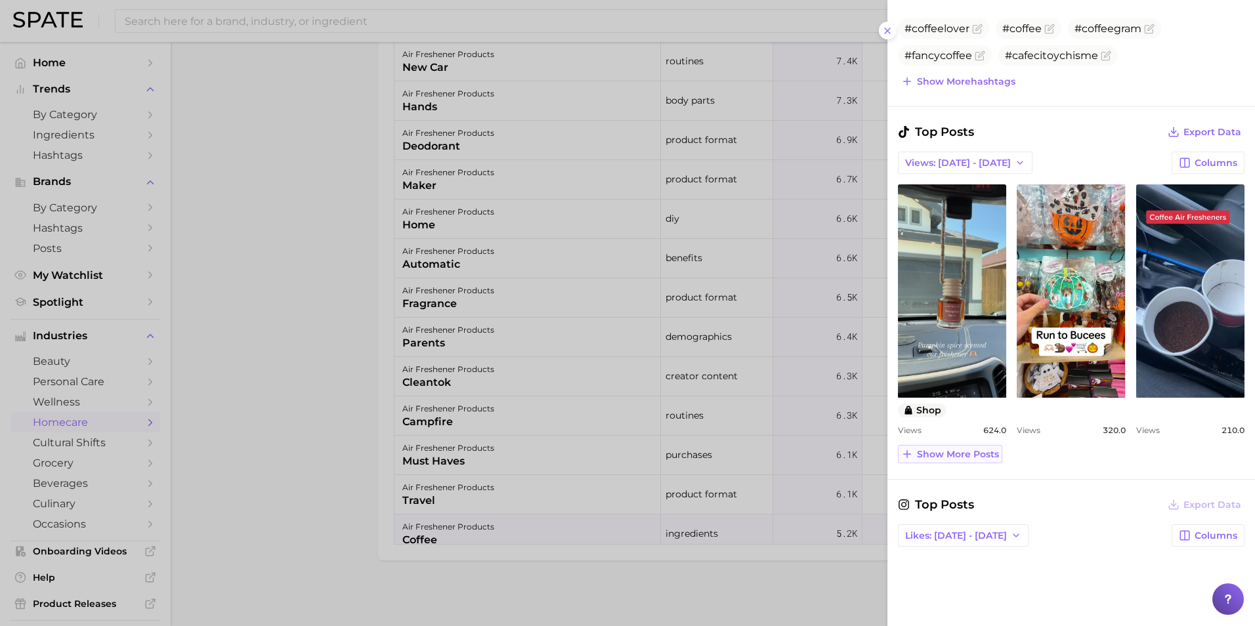
click at [975, 455] on span "Show more posts" at bounding box center [958, 454] width 82 height 11
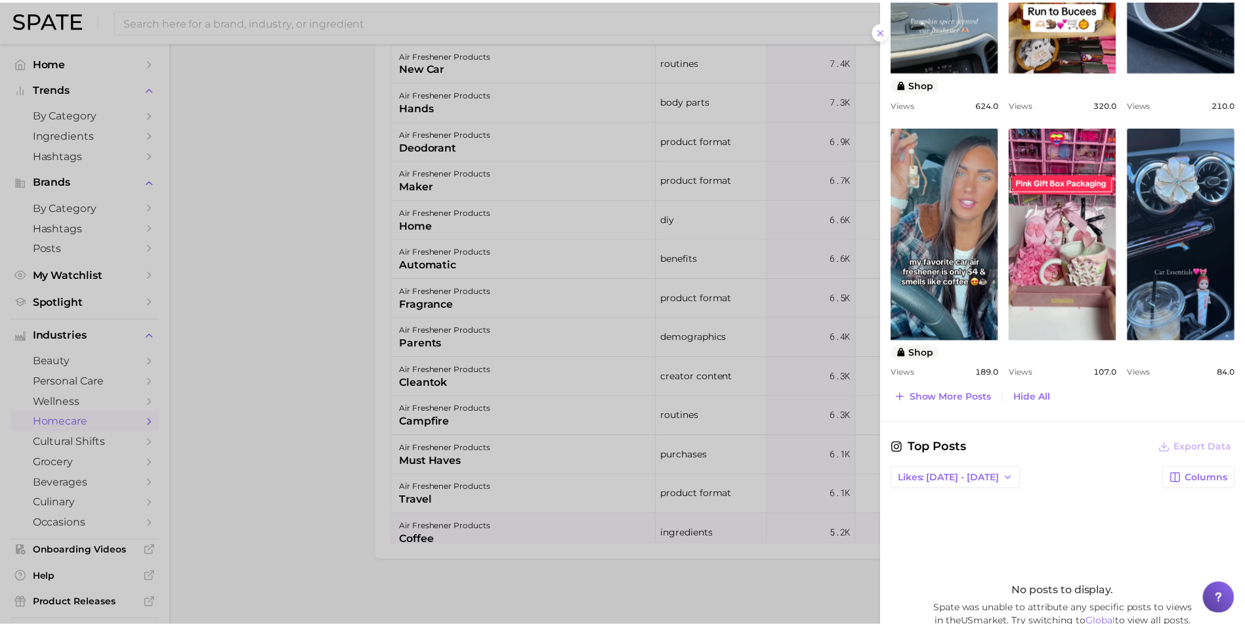
scroll to position [853, 0]
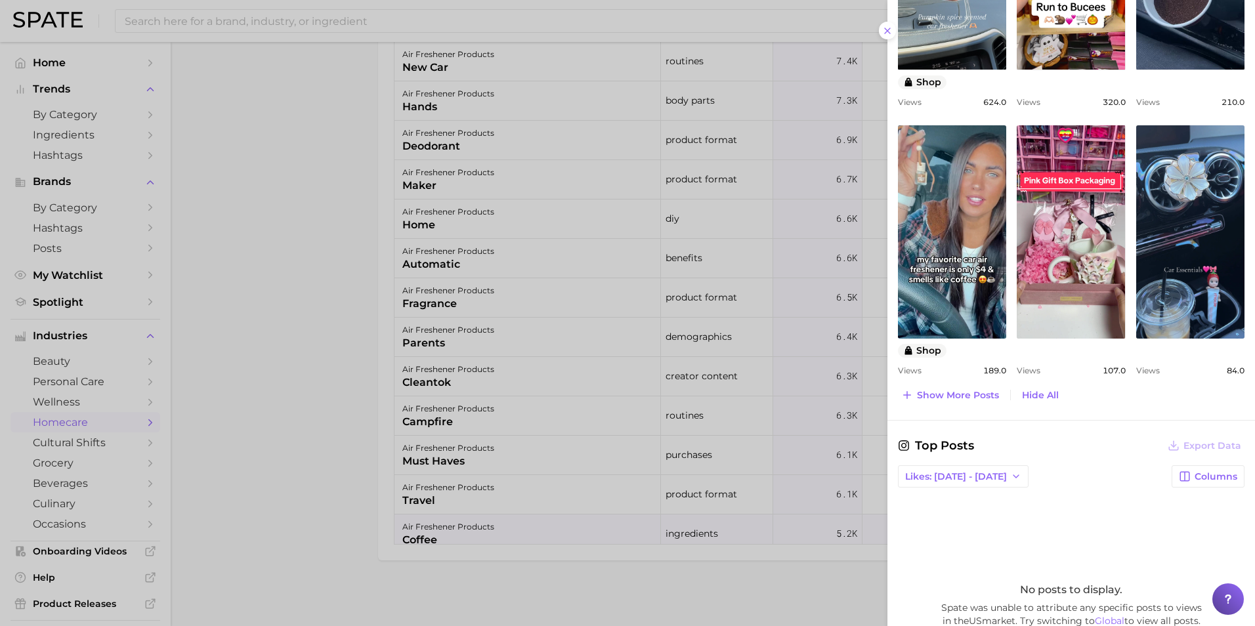
click at [750, 579] on div at bounding box center [627, 313] width 1255 height 626
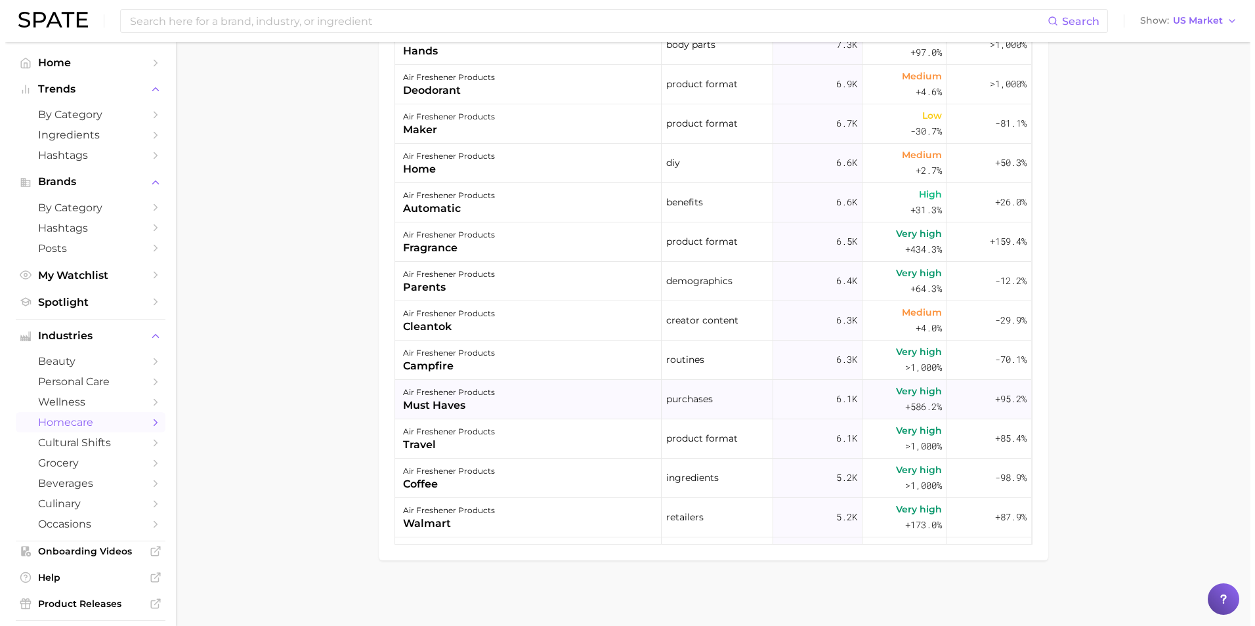
scroll to position [2267, 0]
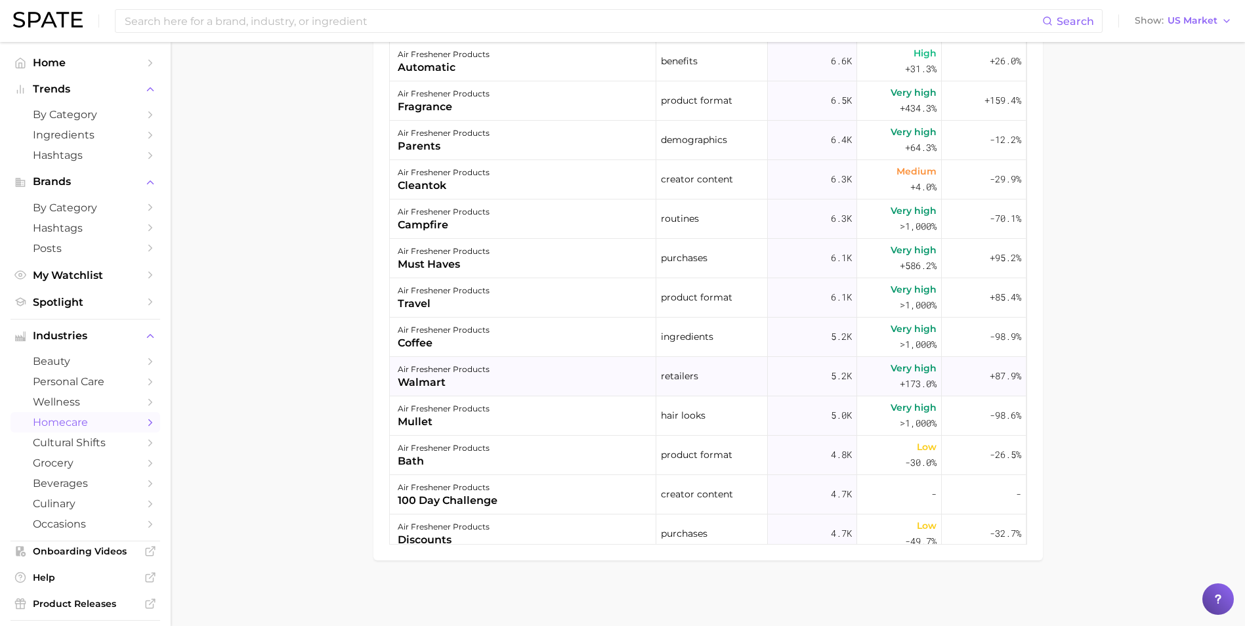
click at [581, 380] on div "air freshener products walmart" at bounding box center [523, 376] width 267 height 39
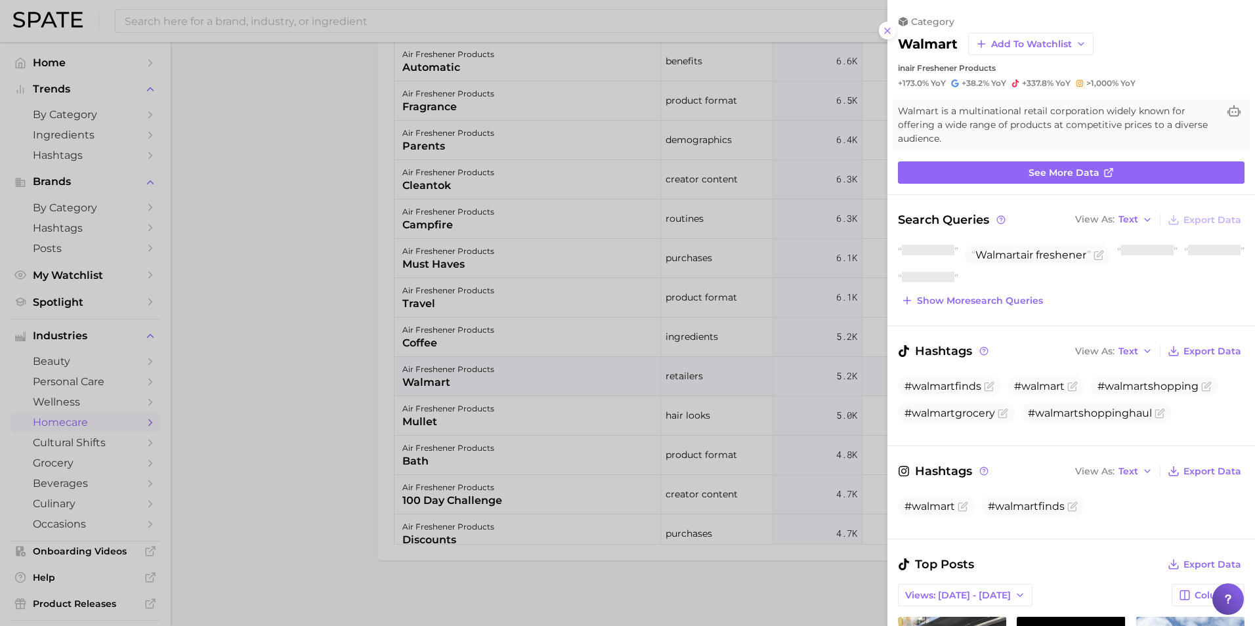
scroll to position [0, 0]
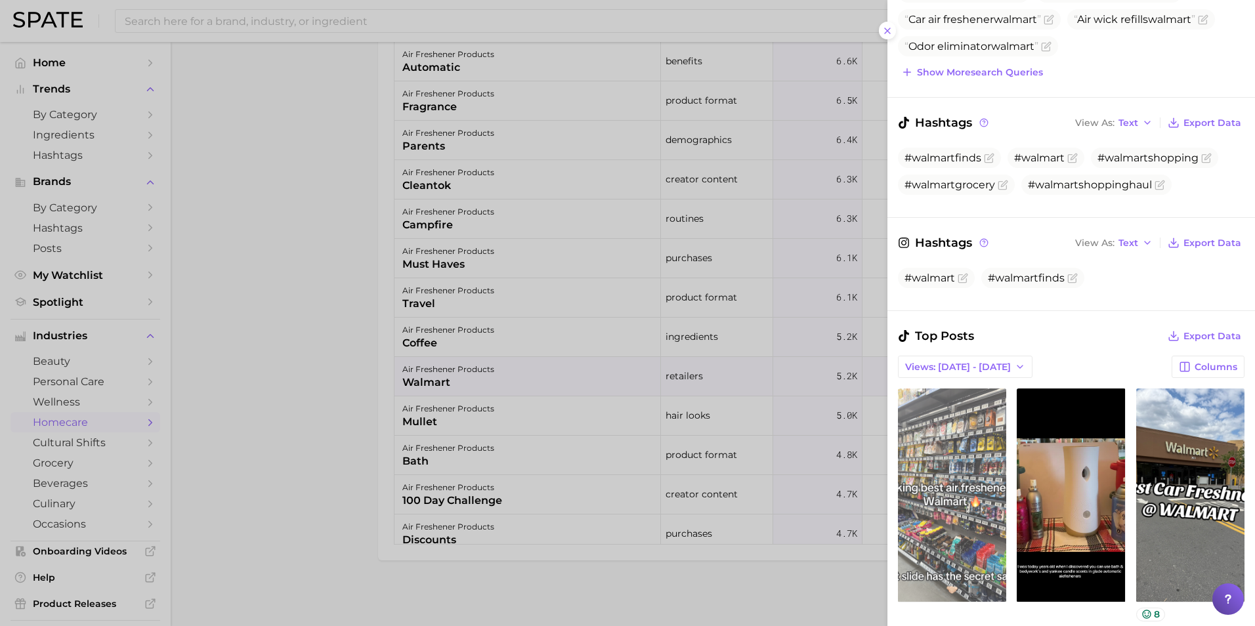
click at [979, 452] on link "view post on TikTok" at bounding box center [952, 495] width 108 height 213
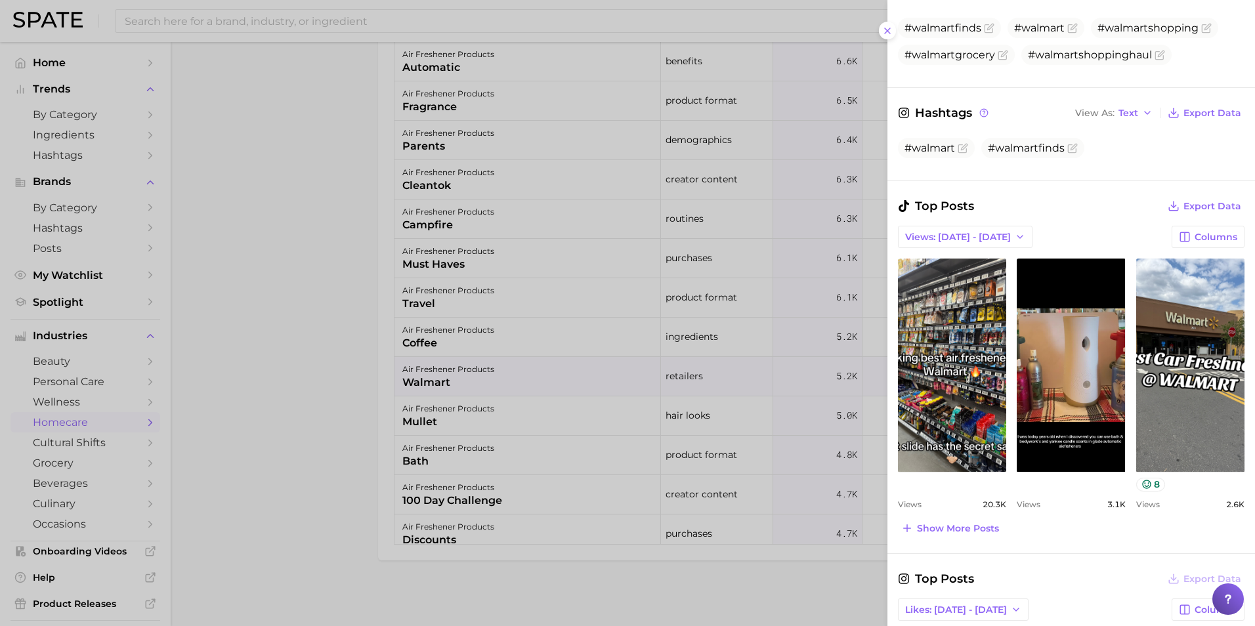
scroll to position [394, 0]
click at [983, 529] on span "Show more posts" at bounding box center [958, 527] width 82 height 11
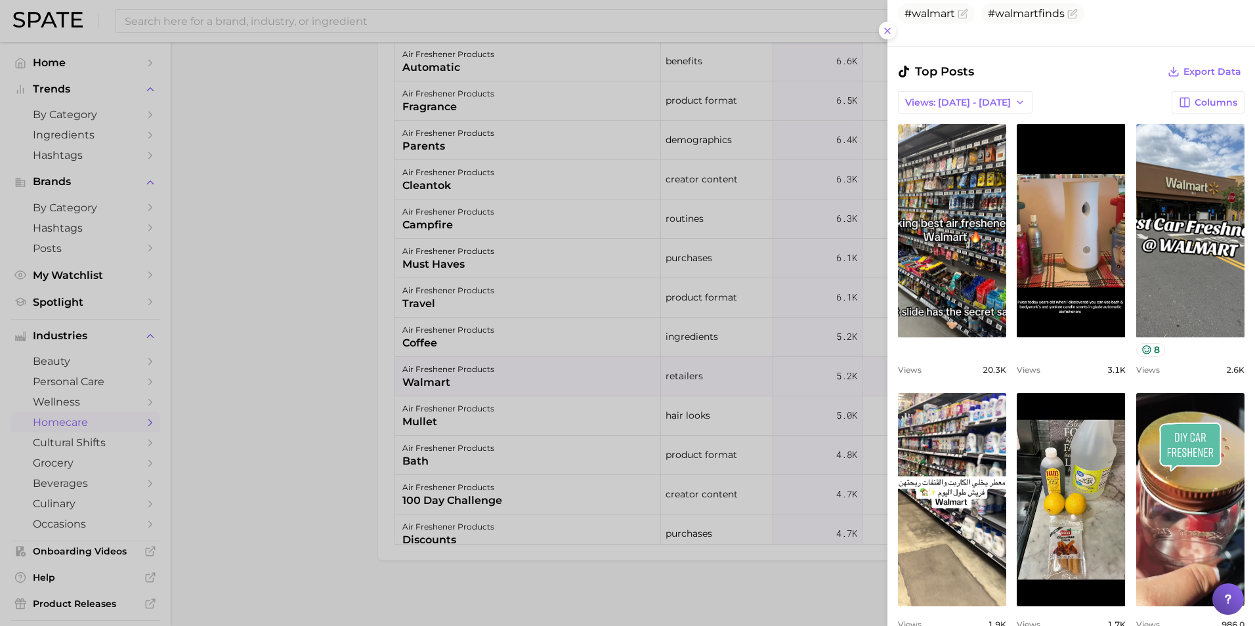
scroll to position [525, 0]
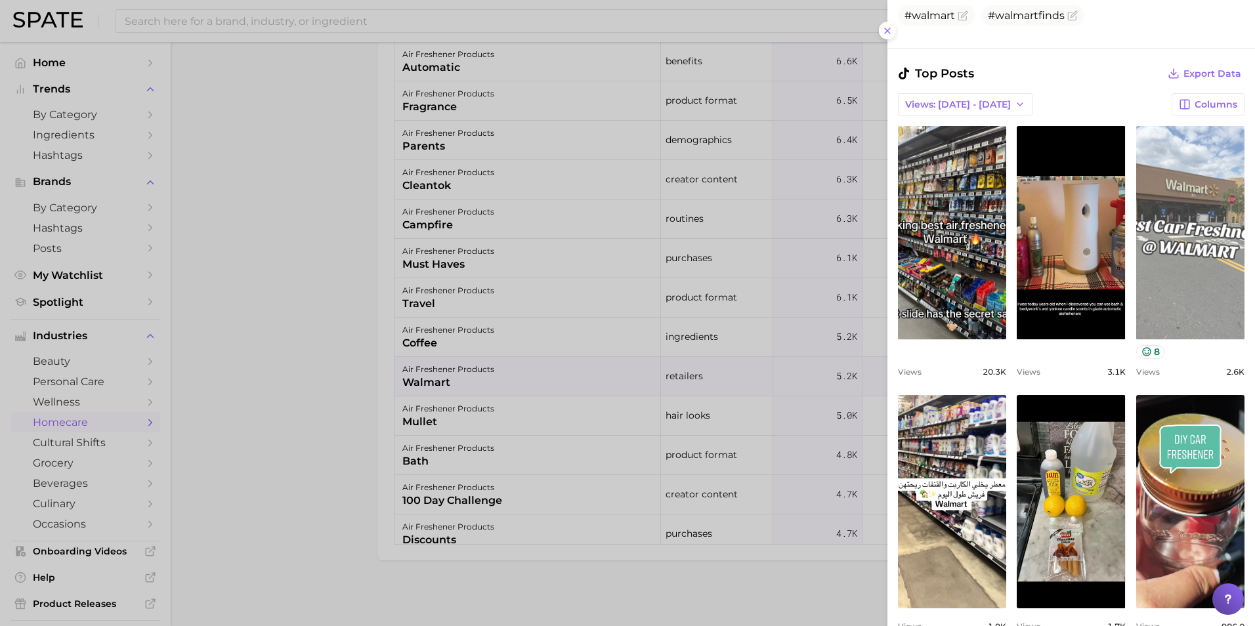
click at [1179, 257] on link "view post on TikTok" at bounding box center [1190, 232] width 108 height 213
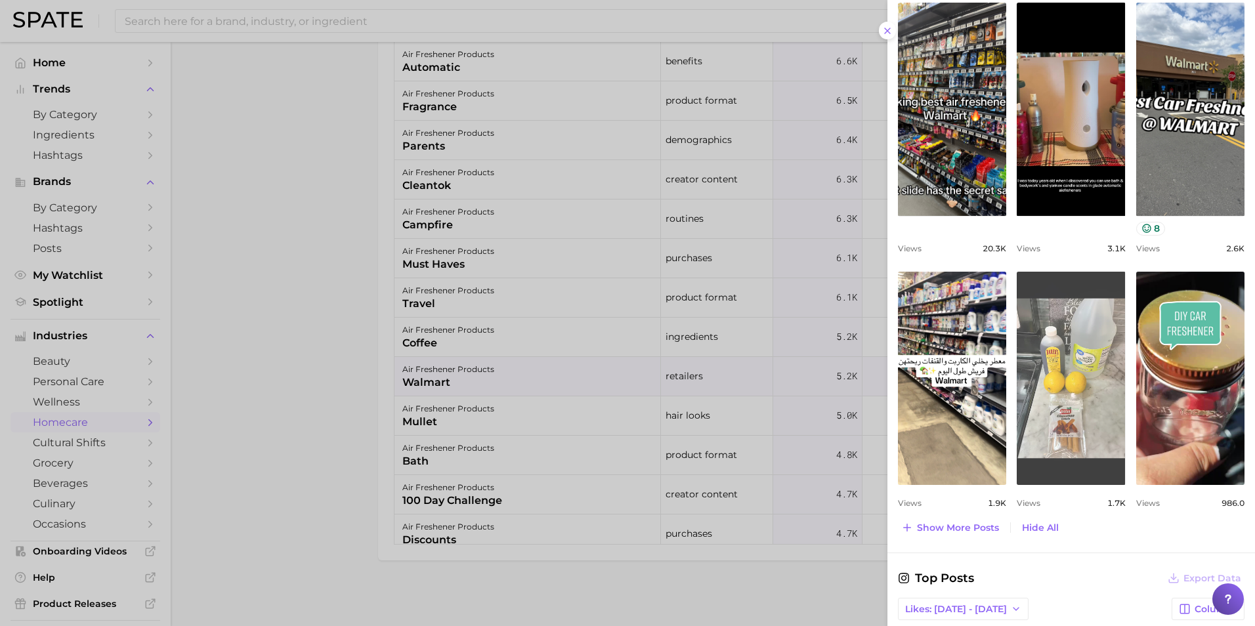
scroll to position [631, 0]
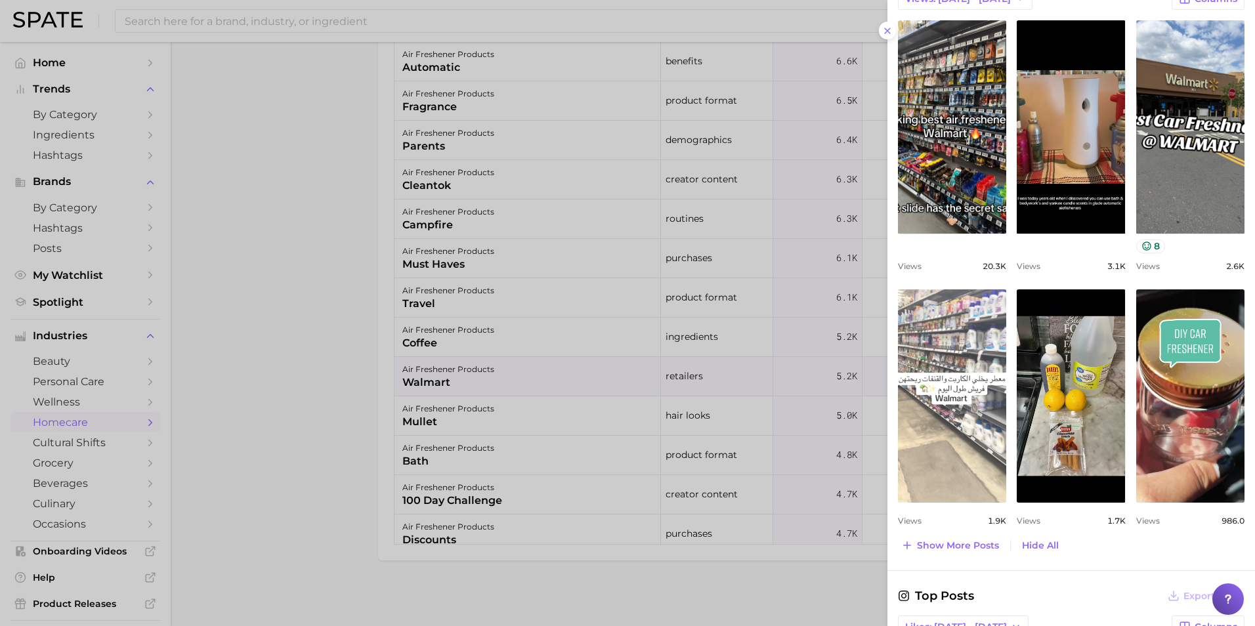
click at [946, 440] on link "view post on TikTok" at bounding box center [952, 395] width 108 height 213
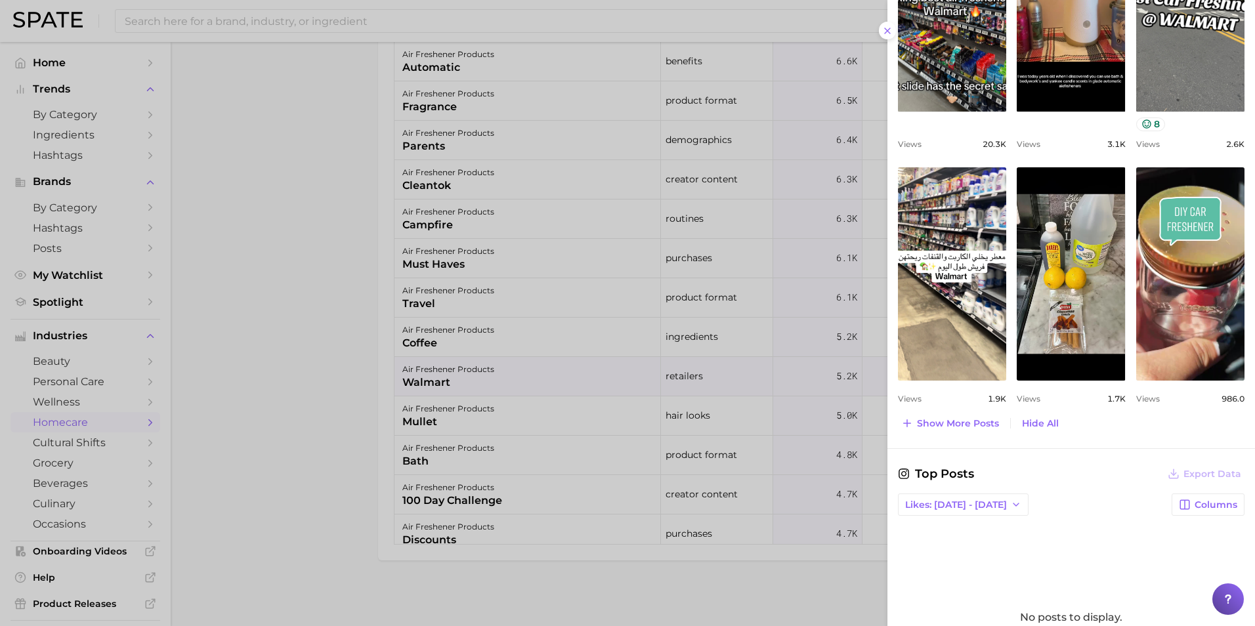
scroll to position [762, 0]
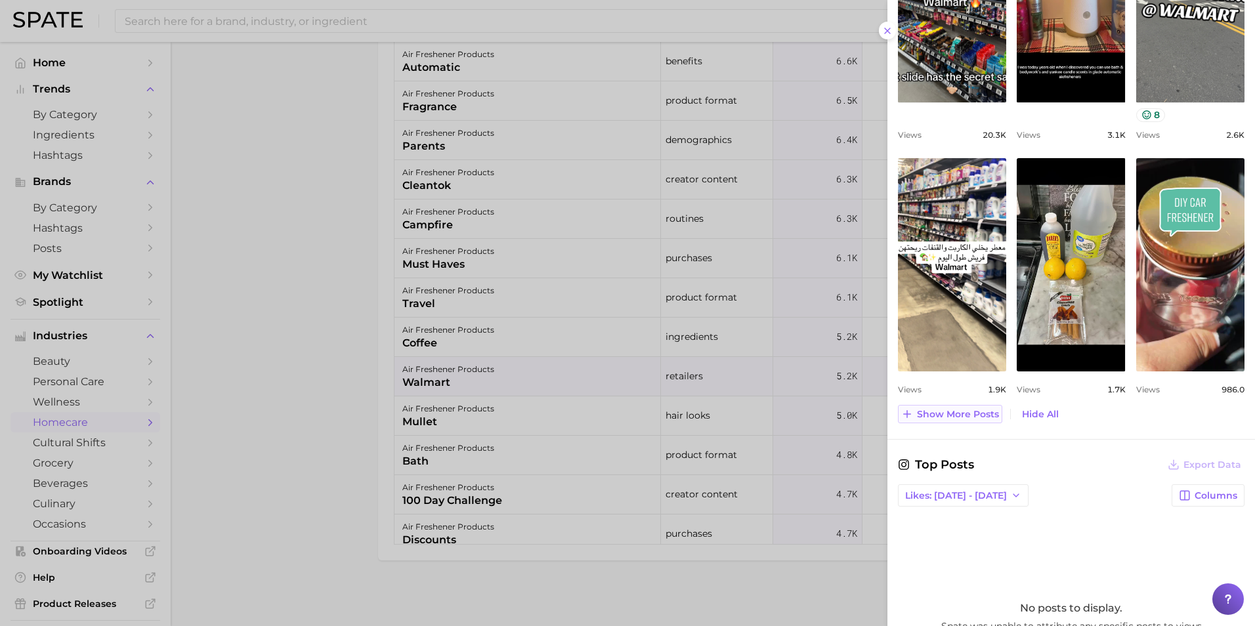
click at [982, 415] on span "Show more posts" at bounding box center [958, 414] width 82 height 11
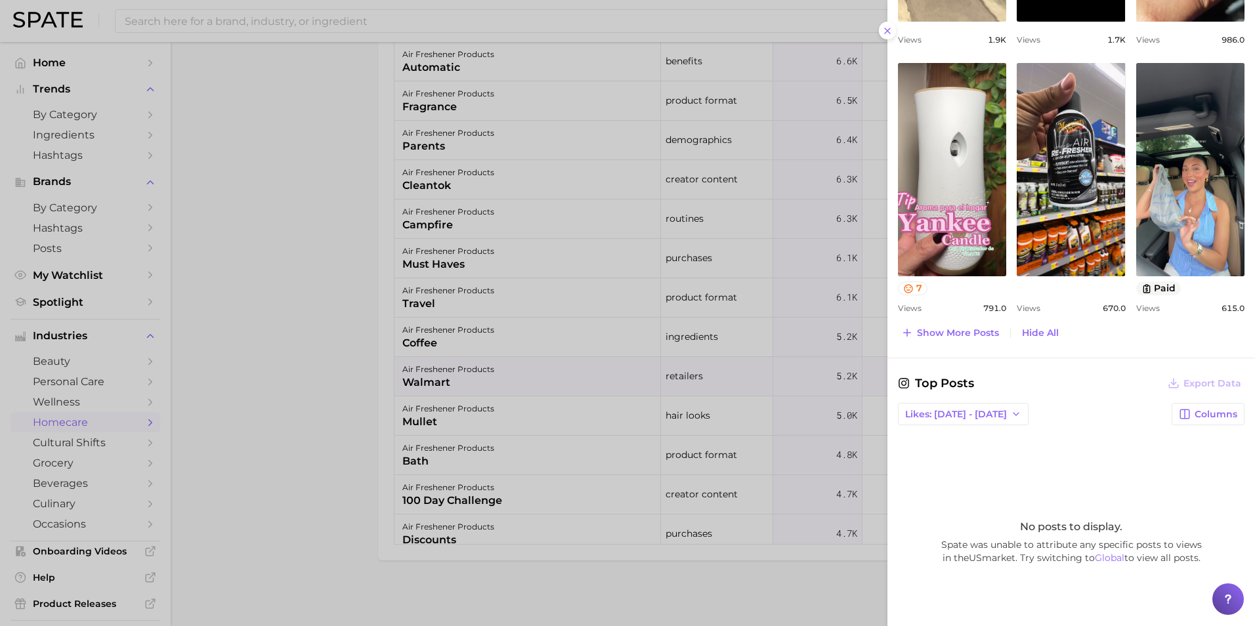
scroll to position [1090, 0]
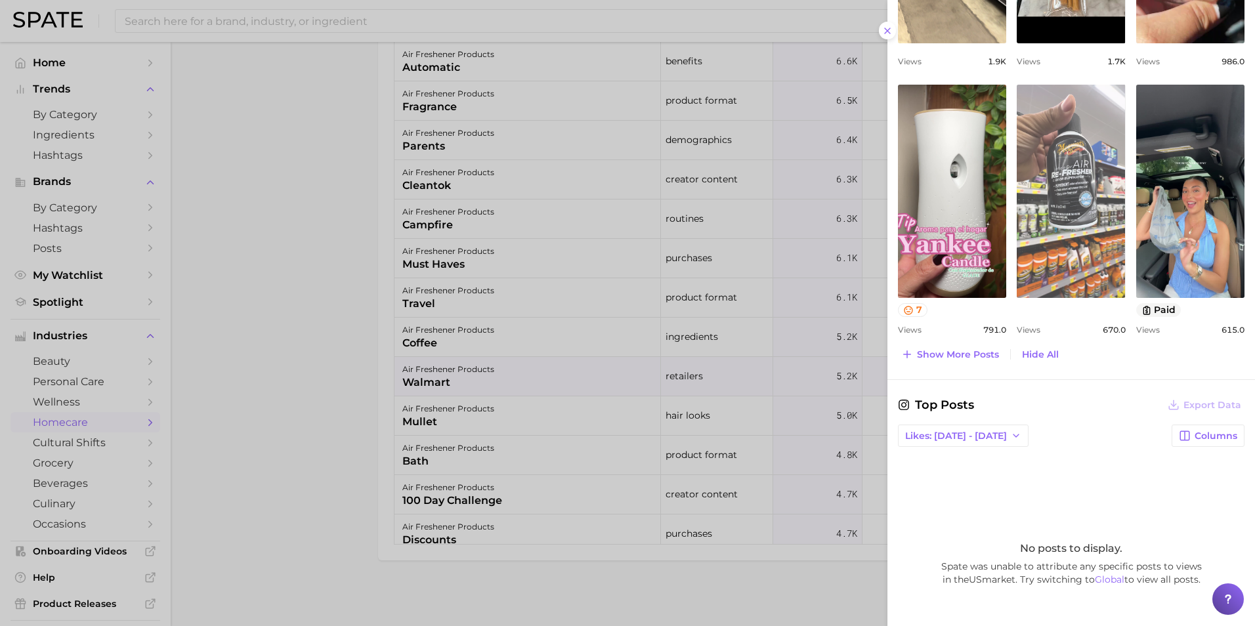
click at [1075, 267] on link "view post on TikTok" at bounding box center [1071, 191] width 108 height 213
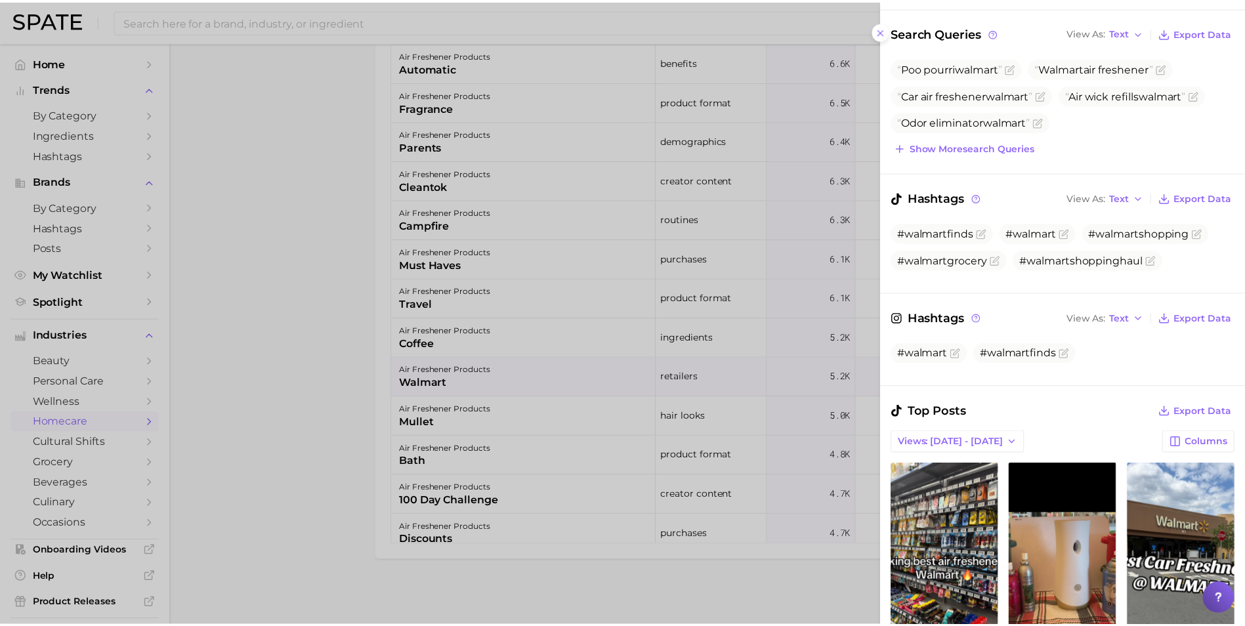
scroll to position [0, 0]
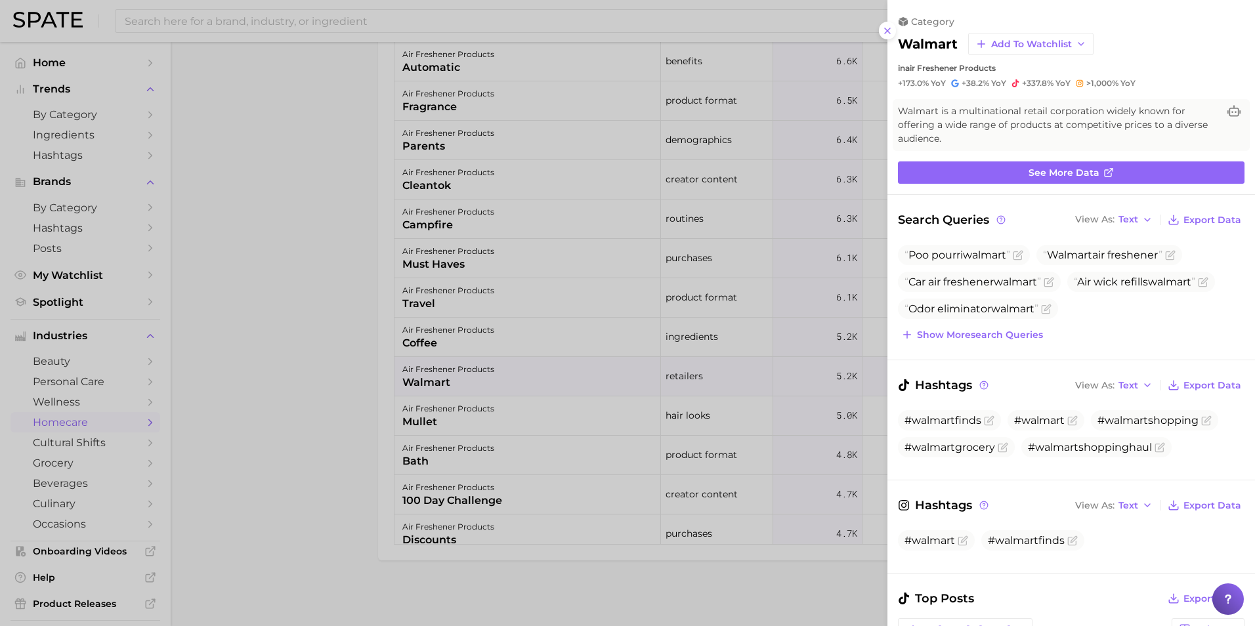
click at [300, 363] on div at bounding box center [627, 313] width 1255 height 626
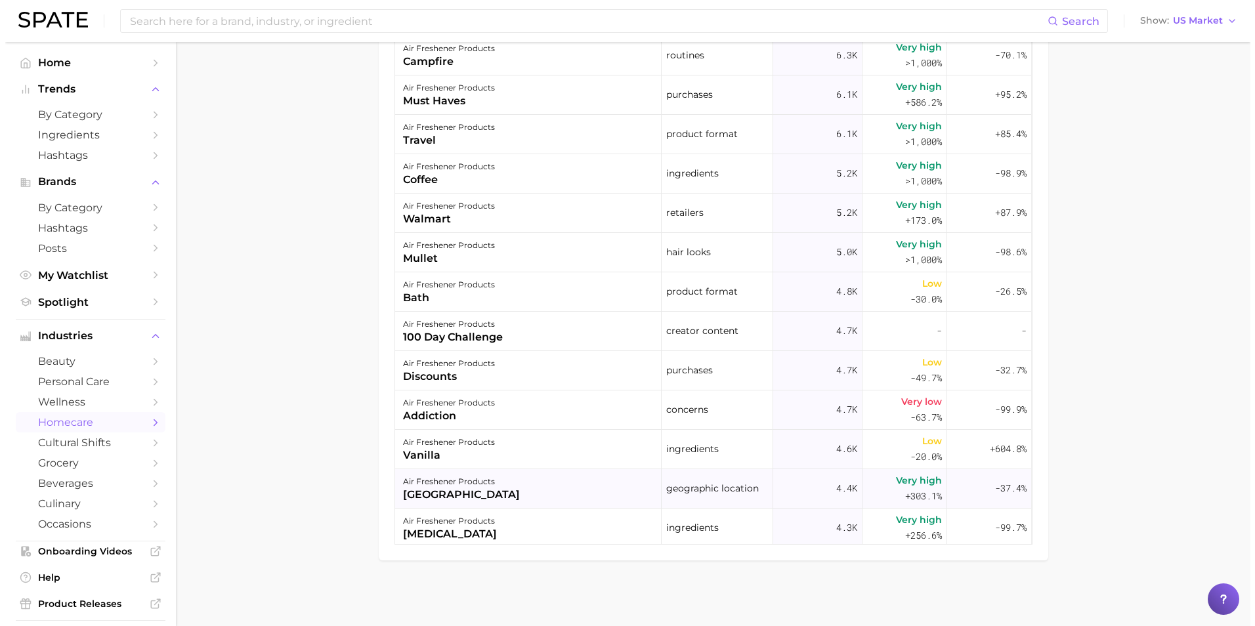
scroll to position [2464, 0]
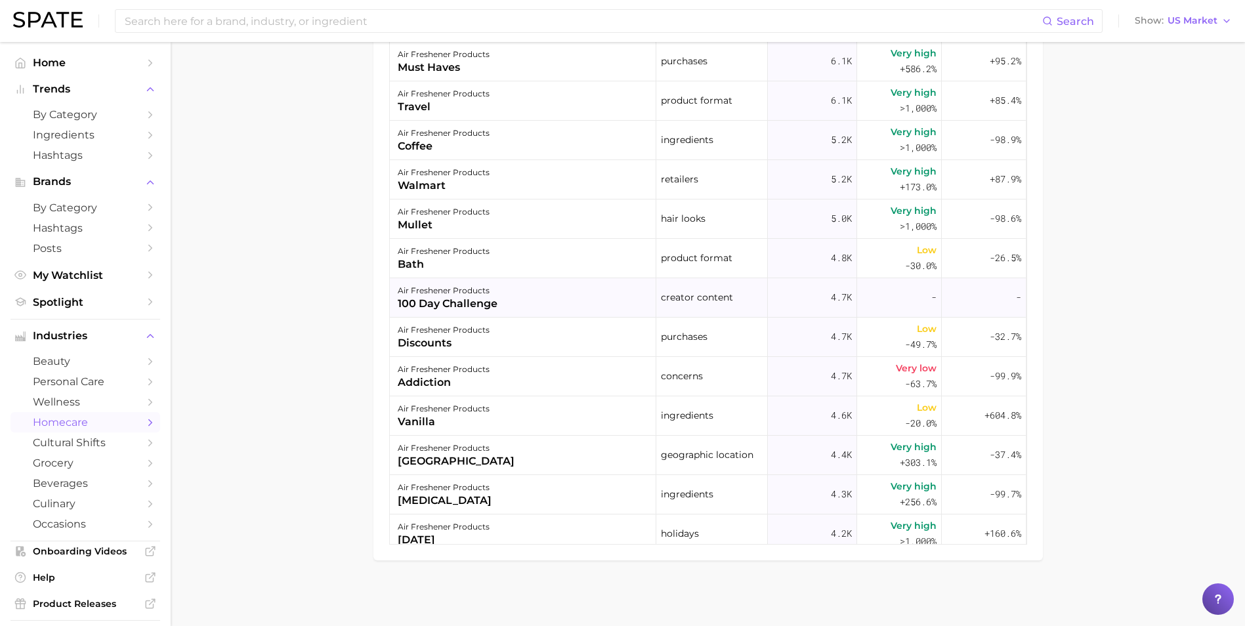
click at [528, 289] on div "air freshener products 100 day challenge" at bounding box center [523, 297] width 267 height 39
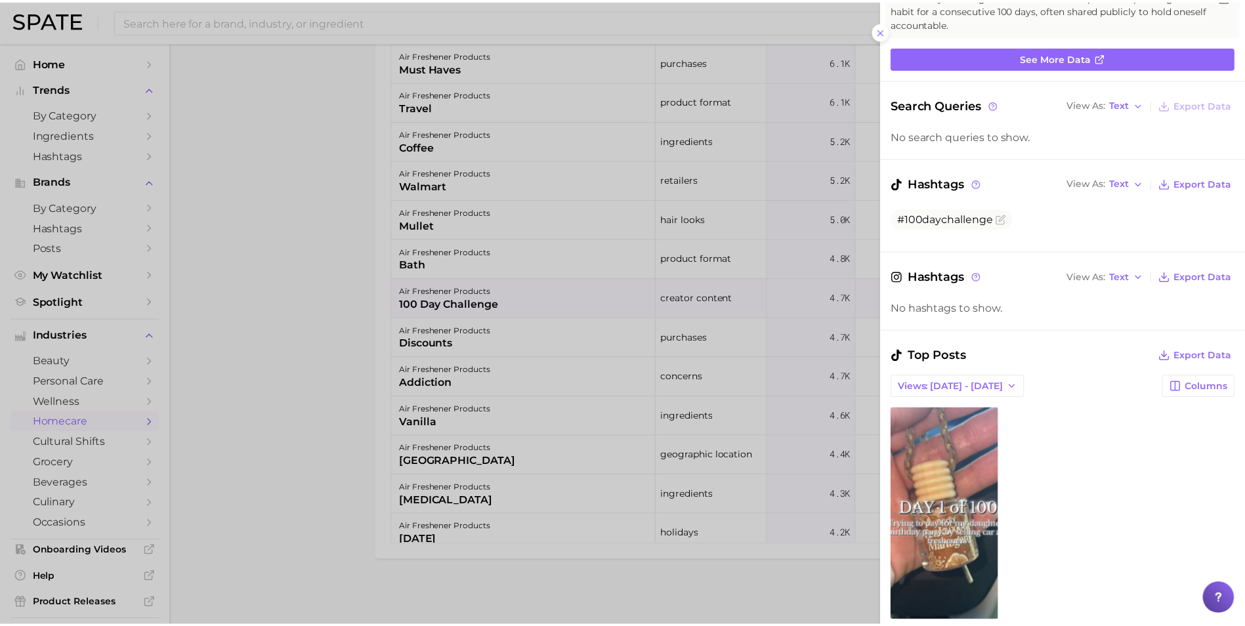
scroll to position [0, 0]
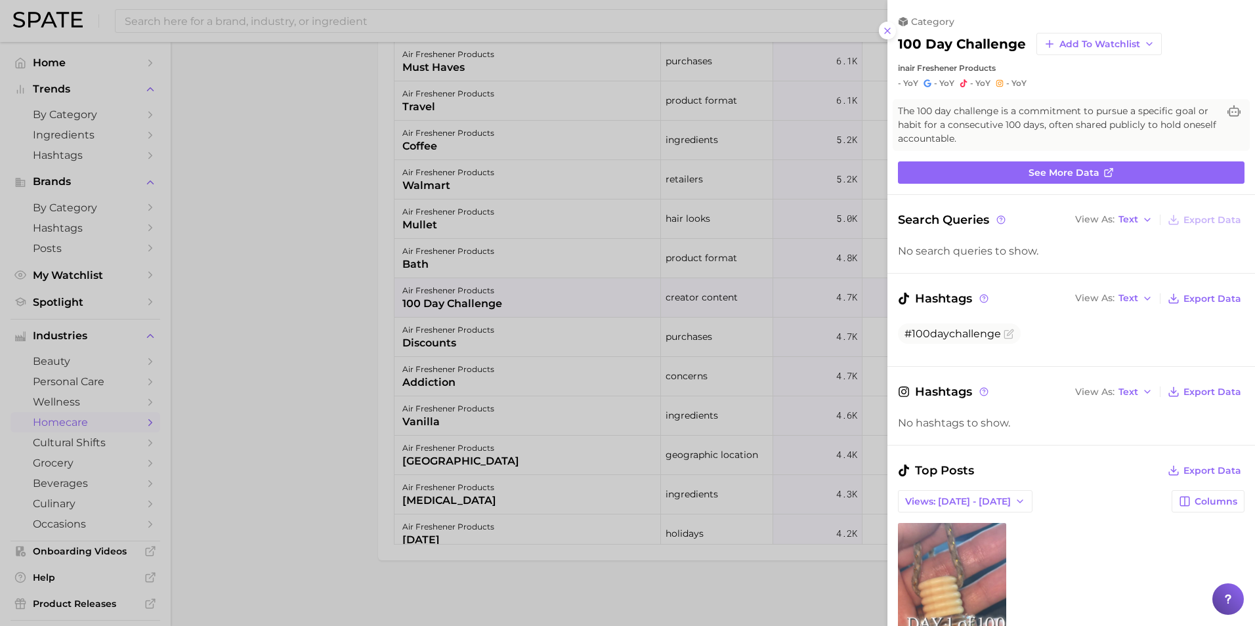
click at [260, 324] on div at bounding box center [627, 313] width 1255 height 626
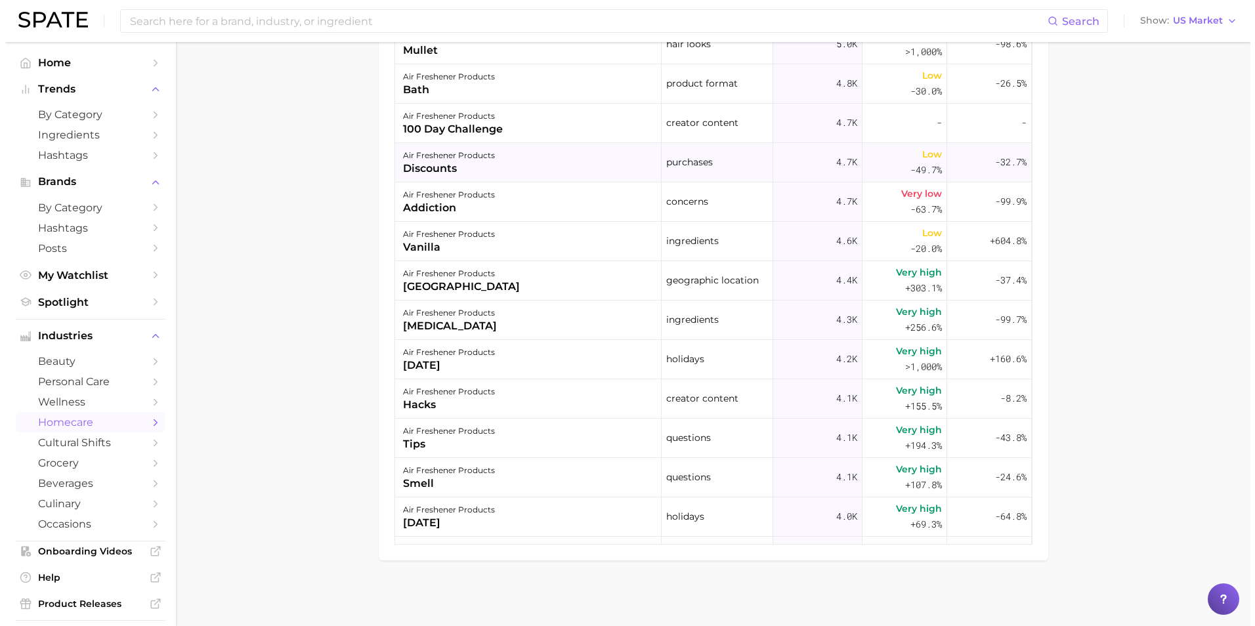
scroll to position [2661, 0]
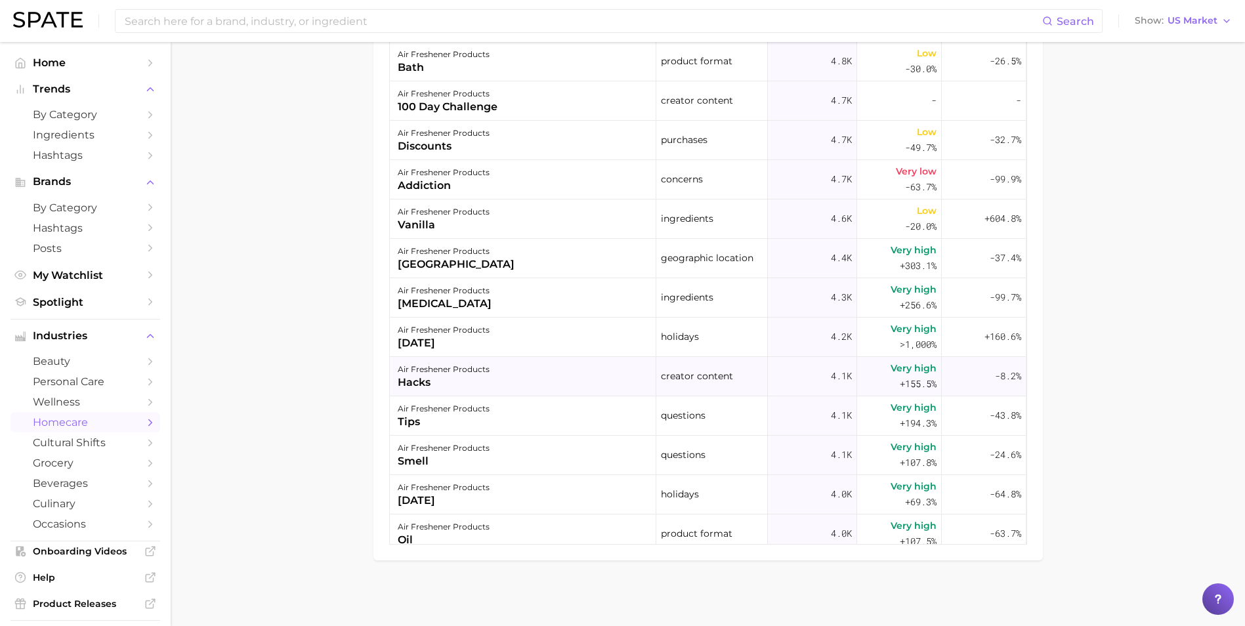
click at [557, 380] on div "air freshener products hacks" at bounding box center [523, 376] width 267 height 39
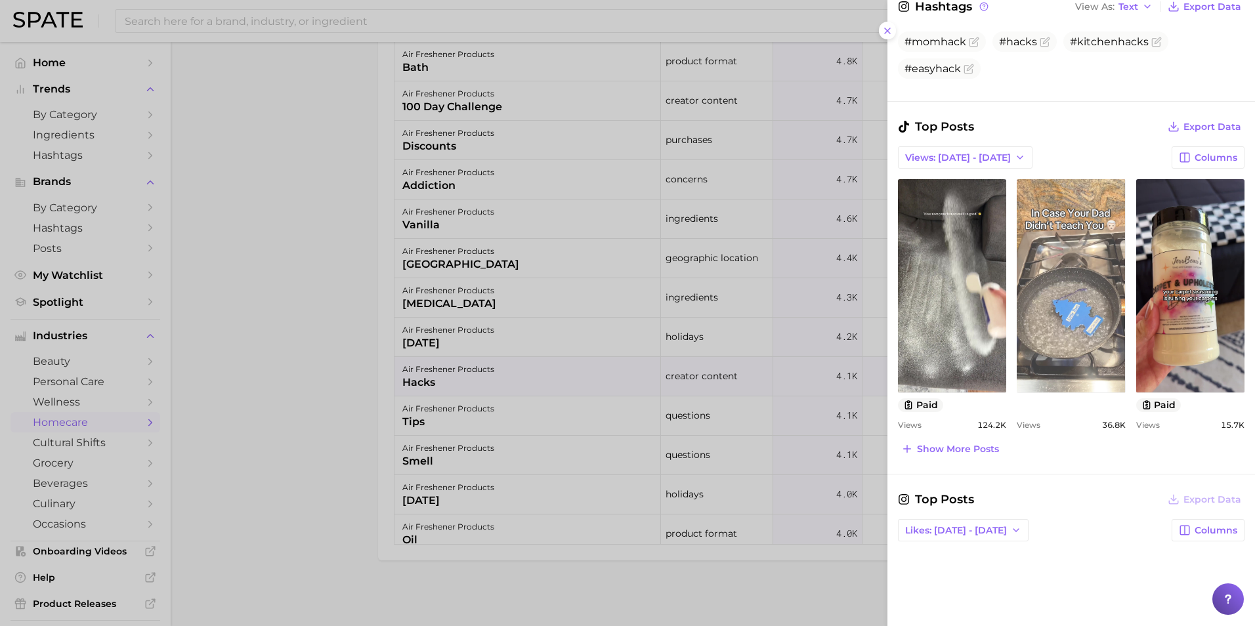
scroll to position [460, 0]
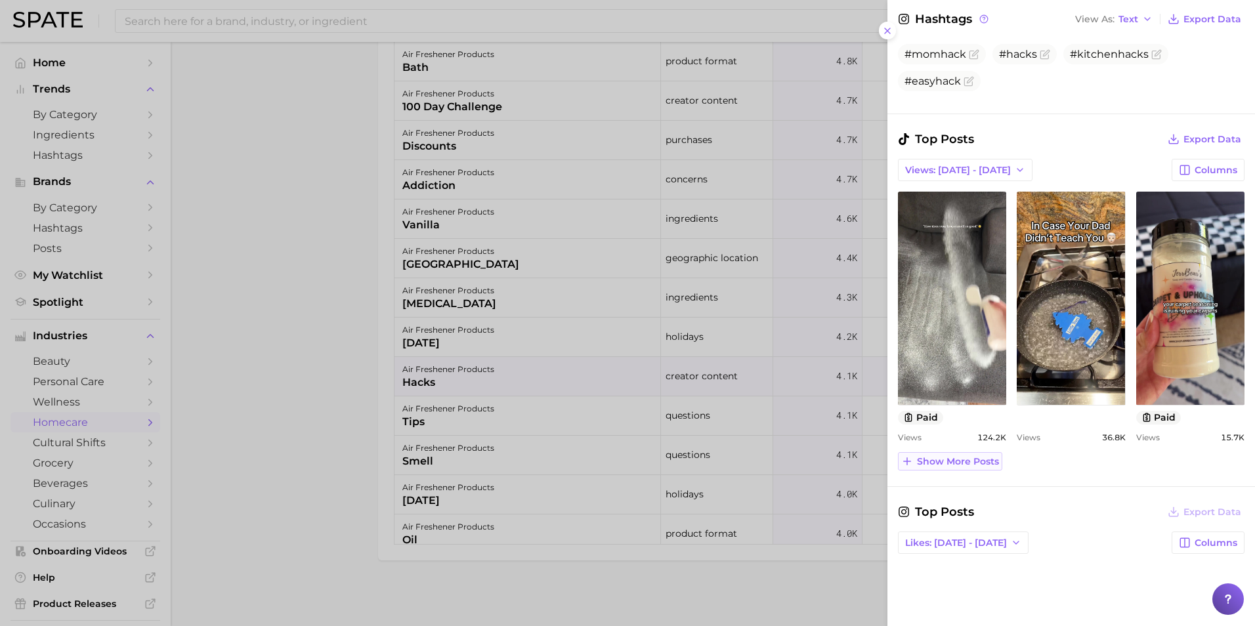
click at [998, 456] on span "Show more posts" at bounding box center [958, 461] width 82 height 11
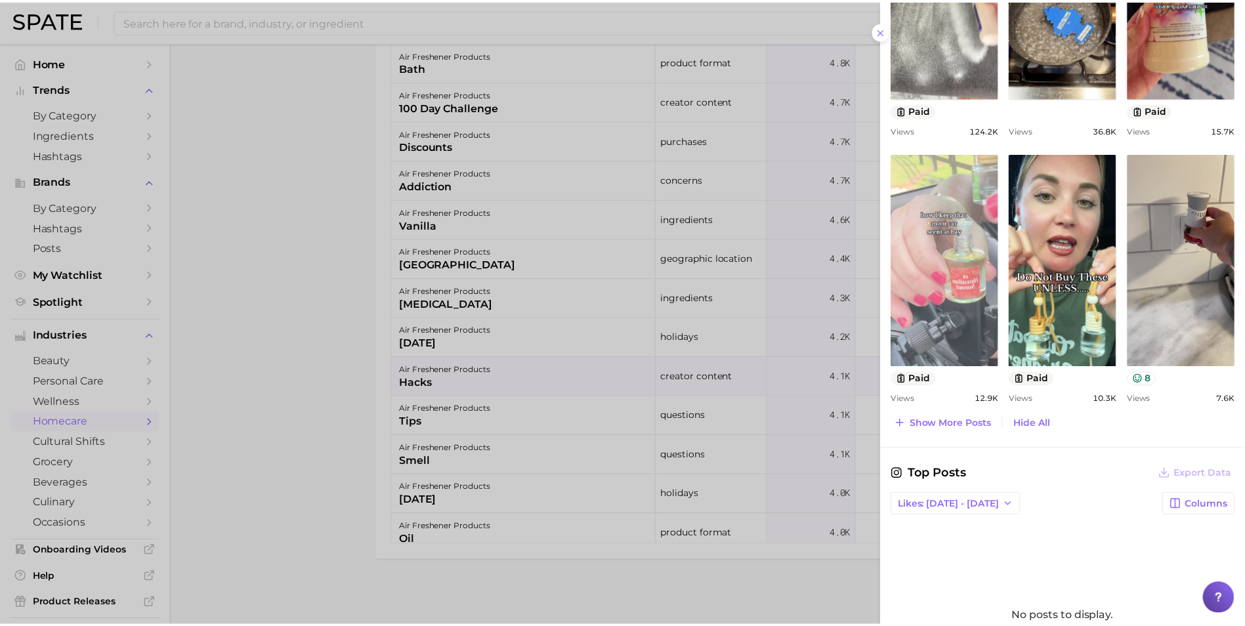
scroll to position [788, 0]
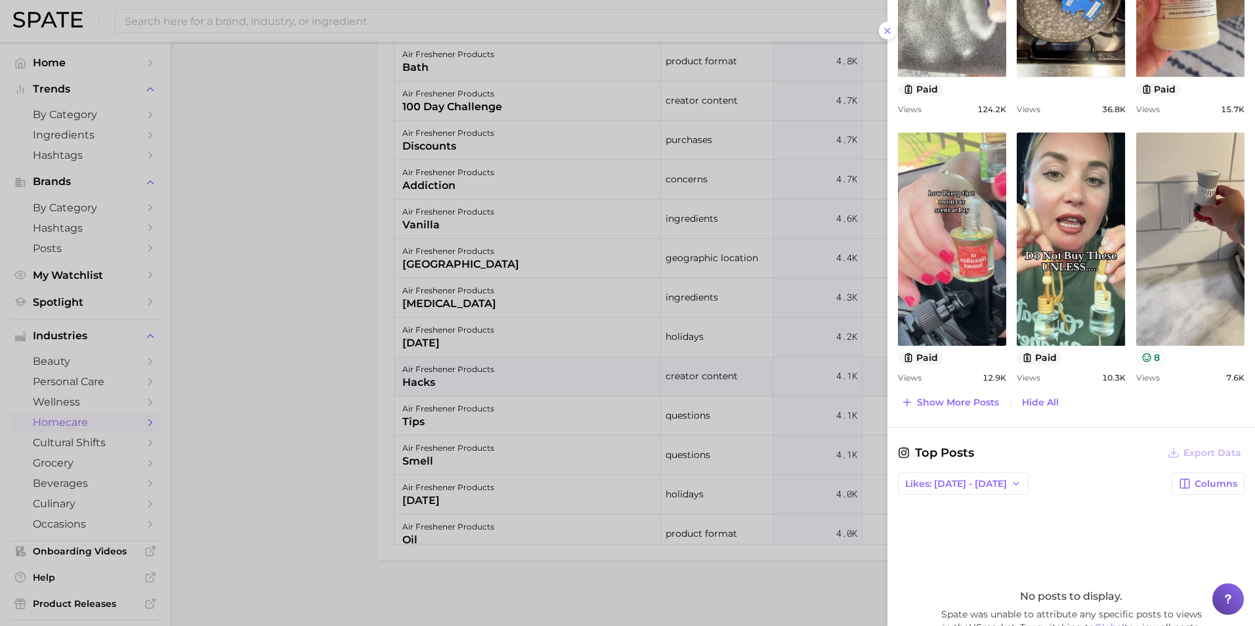
click at [257, 386] on div at bounding box center [627, 313] width 1255 height 626
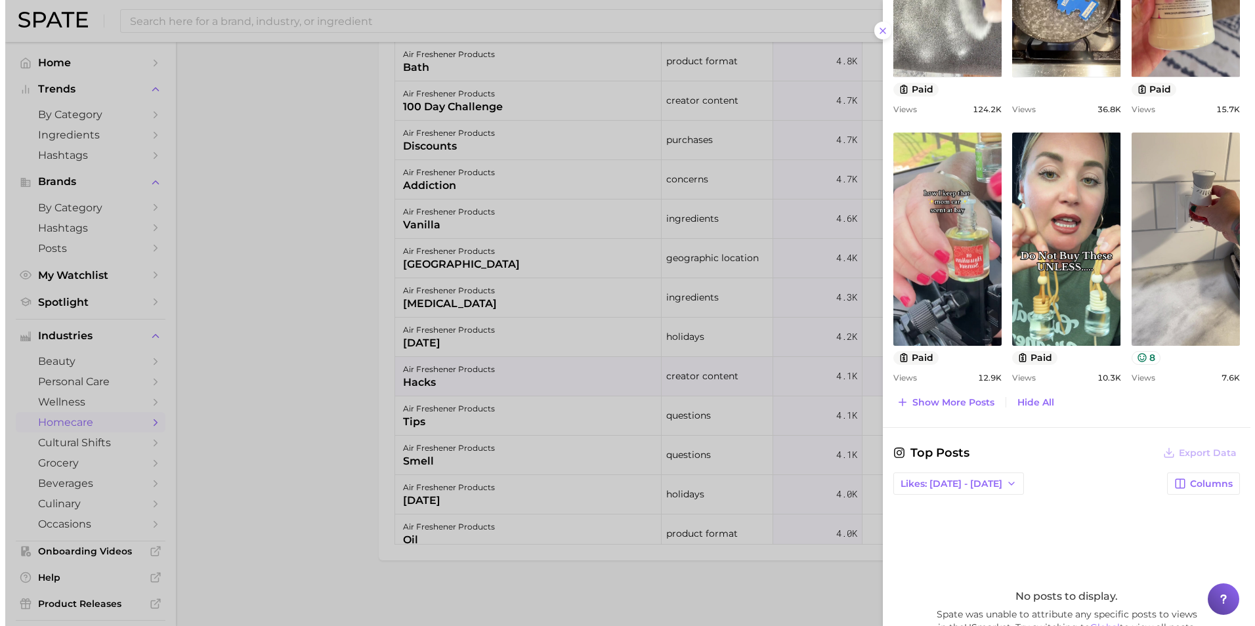
scroll to position [0, 0]
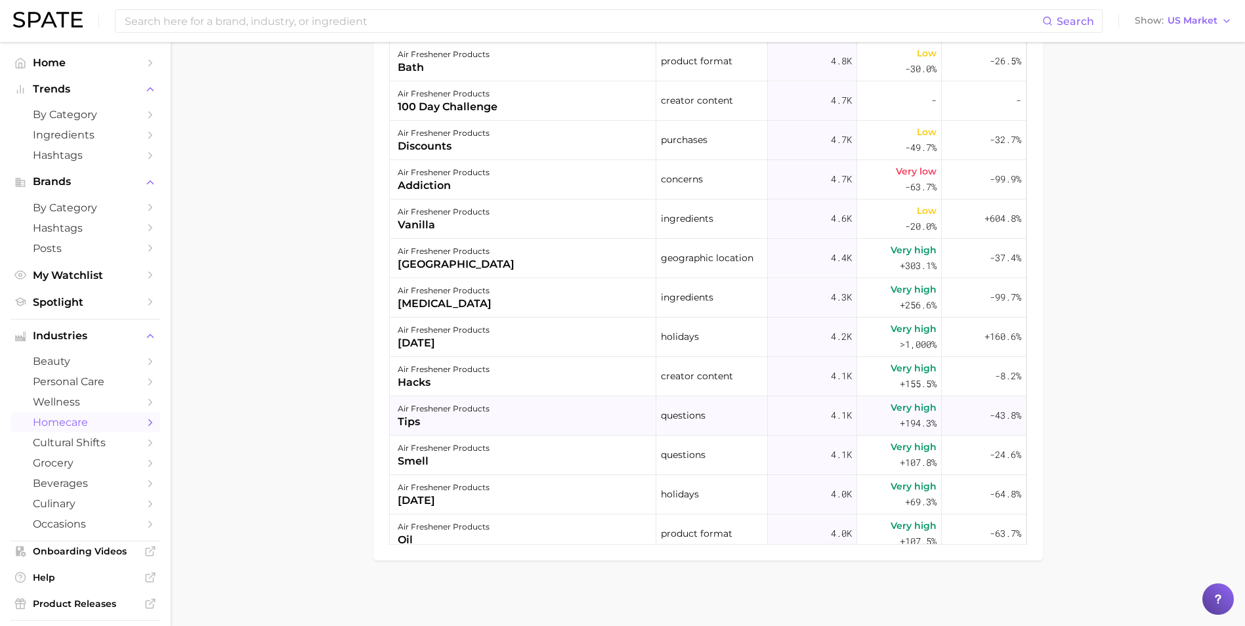
click at [523, 416] on div "air freshener products tips" at bounding box center [523, 415] width 267 height 39
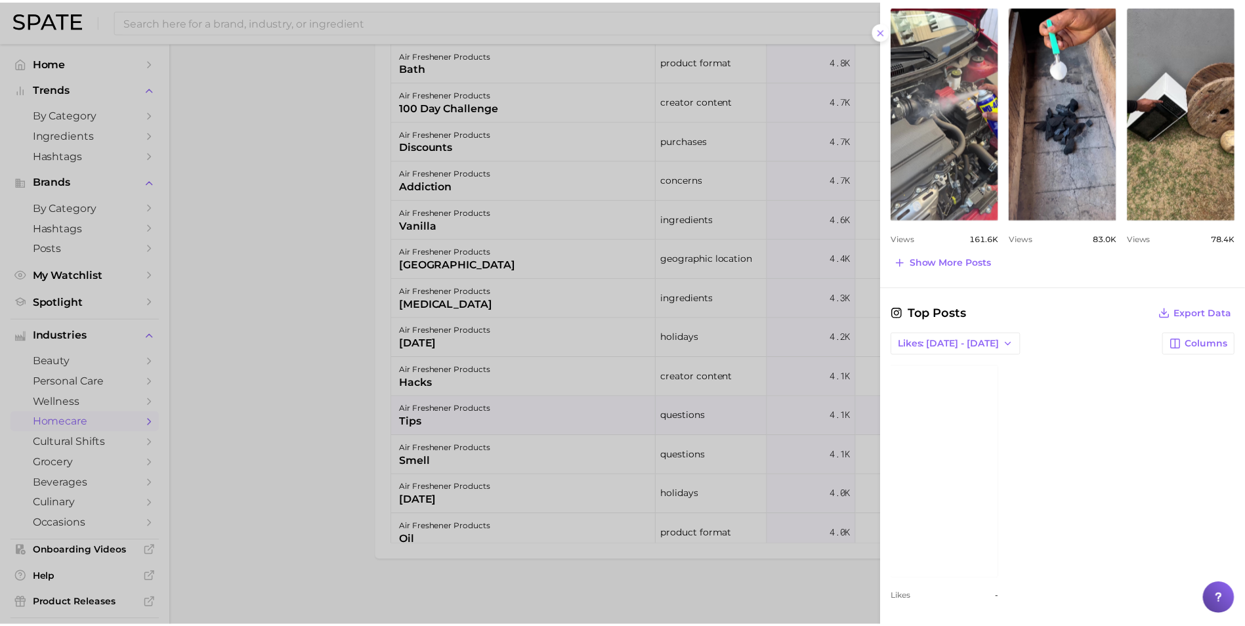
scroll to position [624, 0]
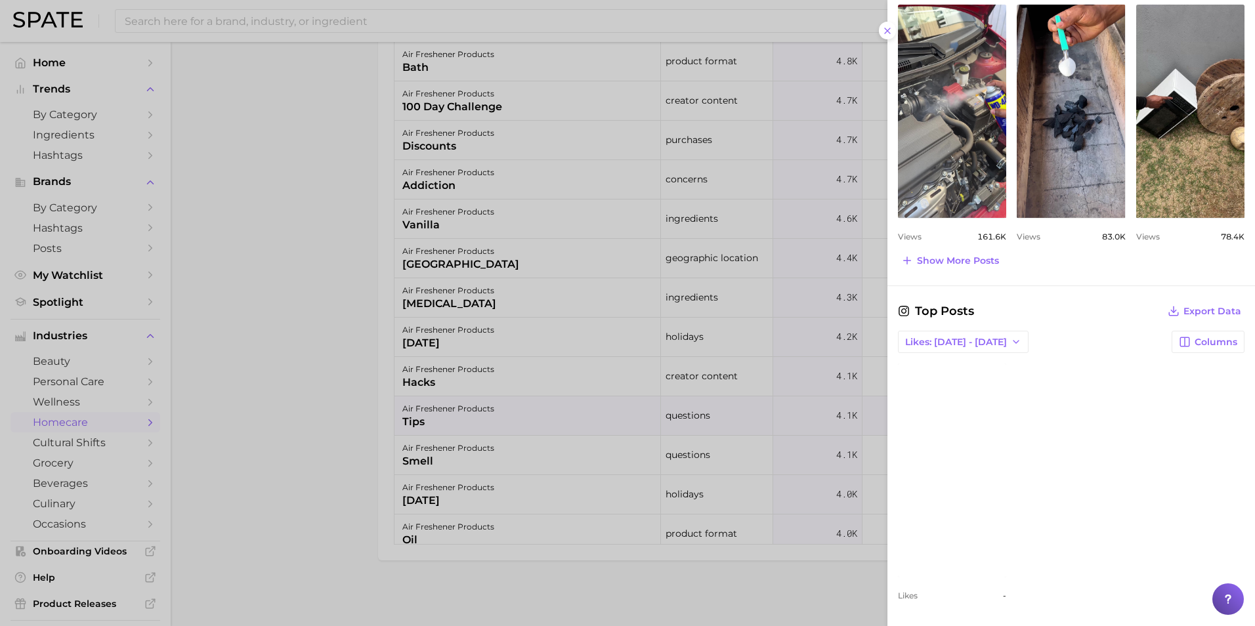
click at [260, 301] on div at bounding box center [627, 313] width 1255 height 626
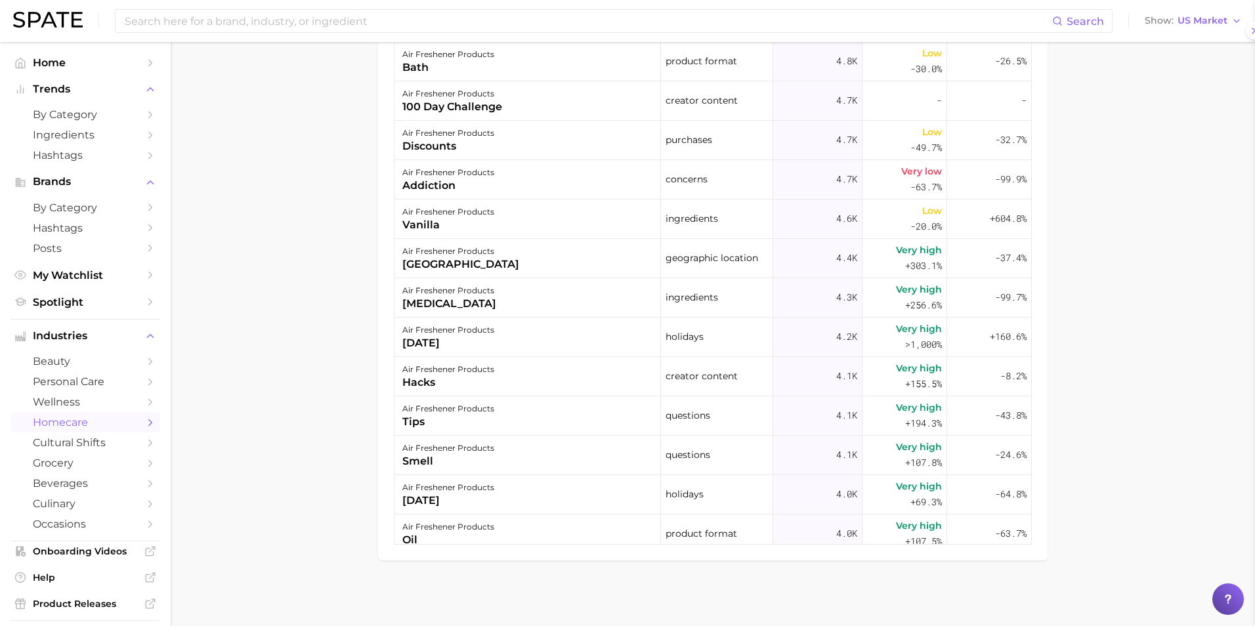
scroll to position [0, 0]
click at [536, 442] on div "air freshener products smell" at bounding box center [523, 455] width 267 height 39
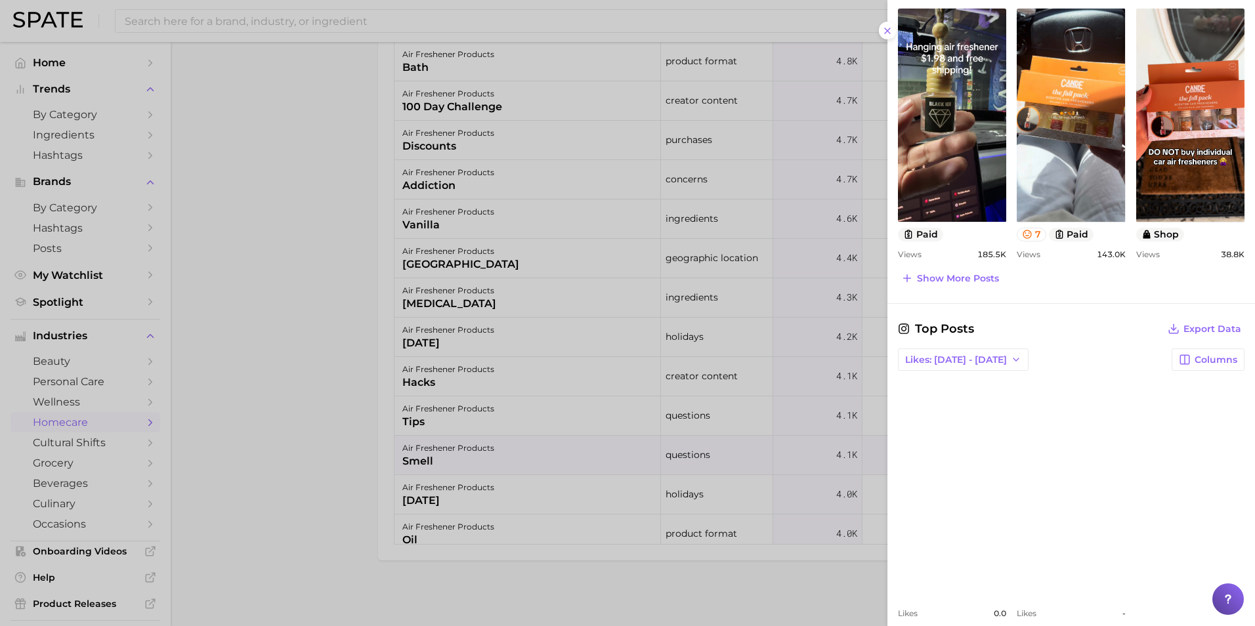
scroll to position [722, 0]
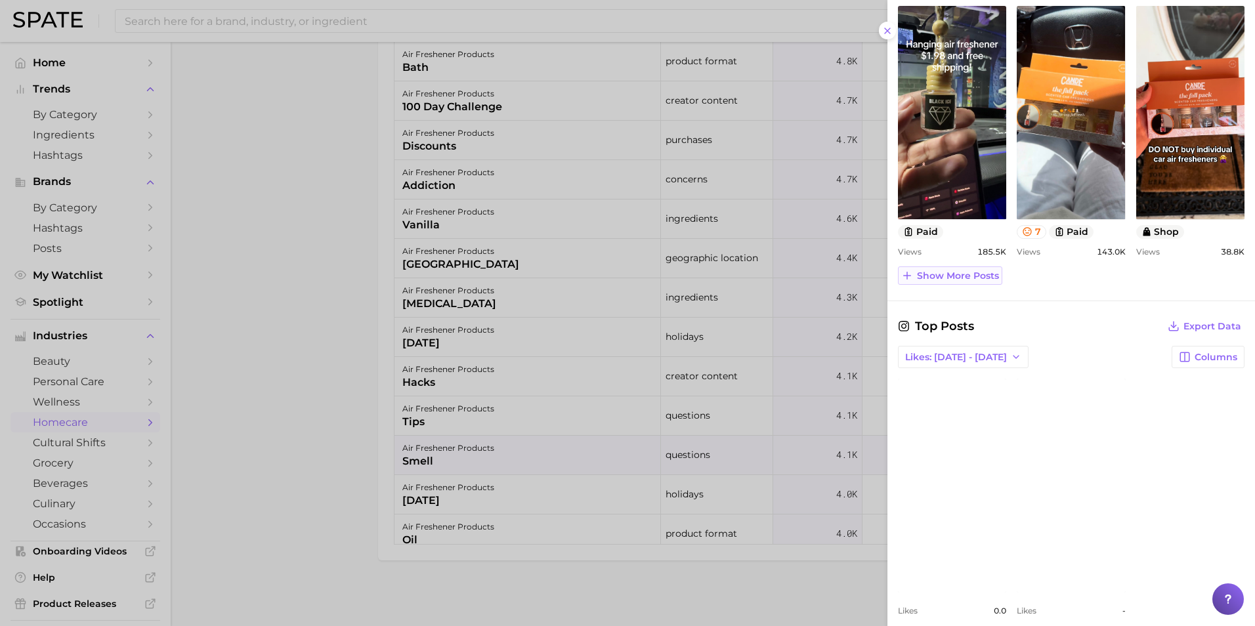
click at [983, 276] on span "Show more posts" at bounding box center [958, 275] width 82 height 11
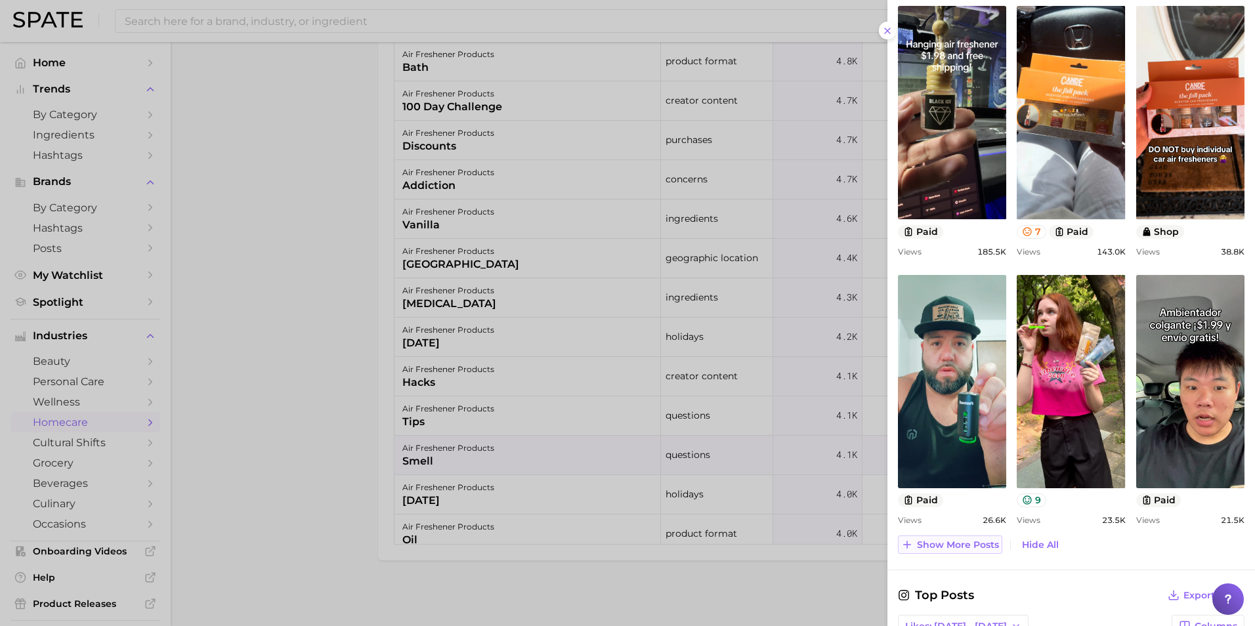
scroll to position [0, 0]
click at [318, 309] on div at bounding box center [627, 313] width 1255 height 626
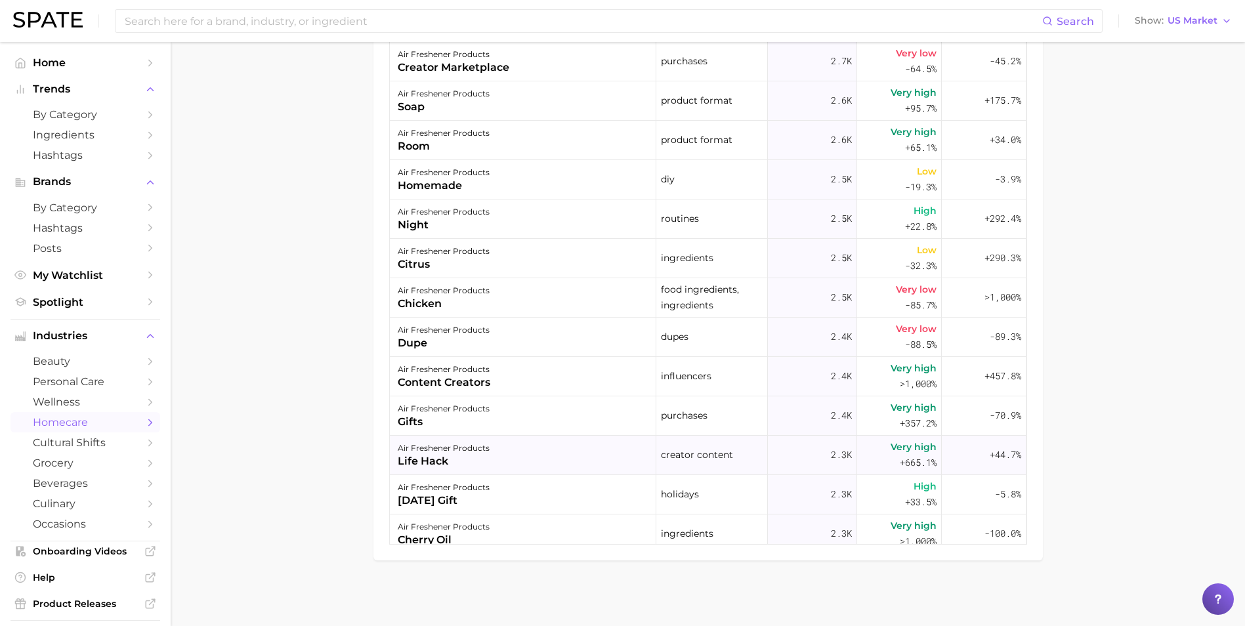
click at [580, 452] on div "air freshener products life hack" at bounding box center [523, 455] width 267 height 39
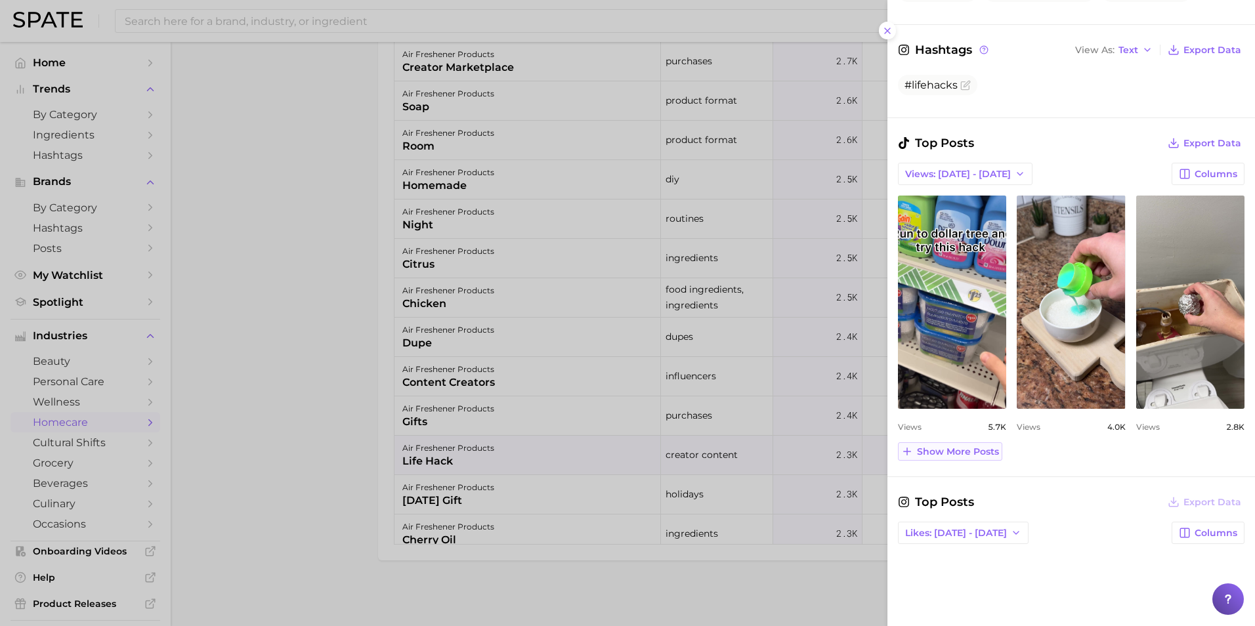
click at [998, 452] on span "Show more posts" at bounding box center [958, 451] width 82 height 11
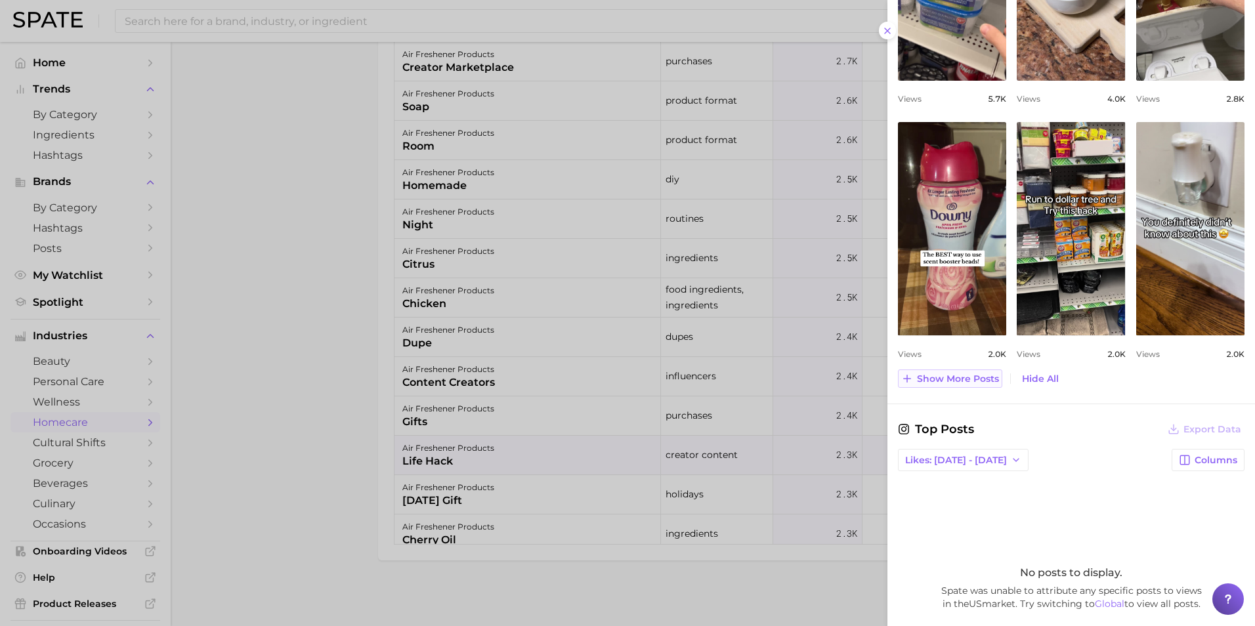
click at [970, 383] on span "Show more posts" at bounding box center [958, 379] width 82 height 11
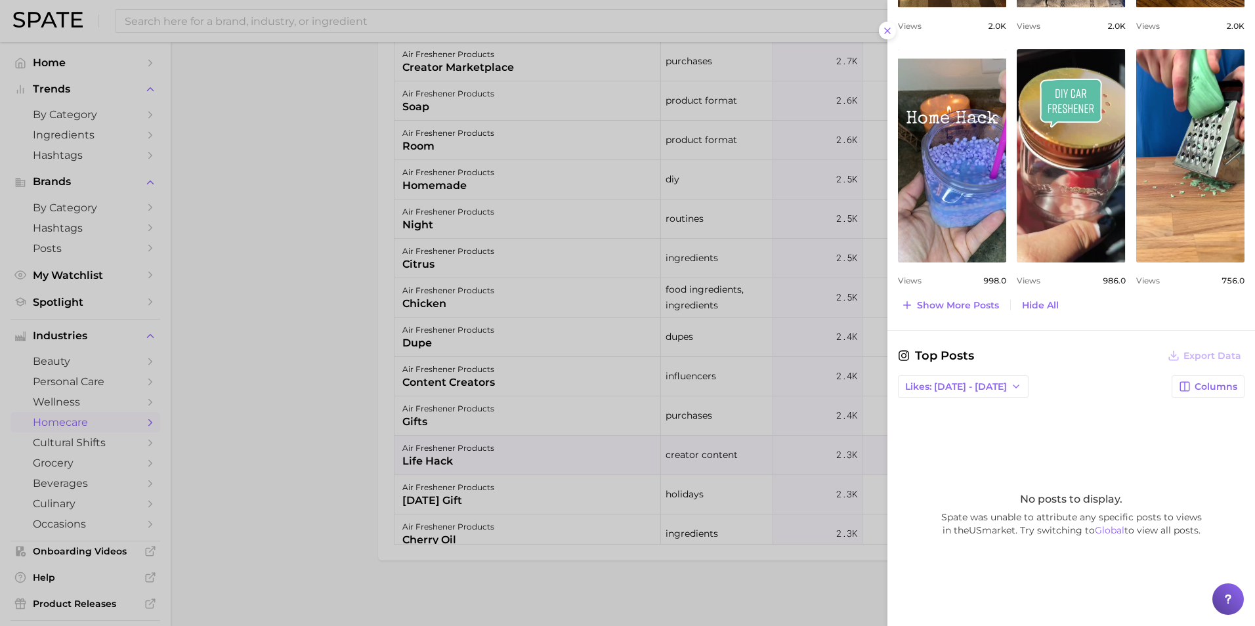
click at [255, 382] on div at bounding box center [627, 313] width 1255 height 626
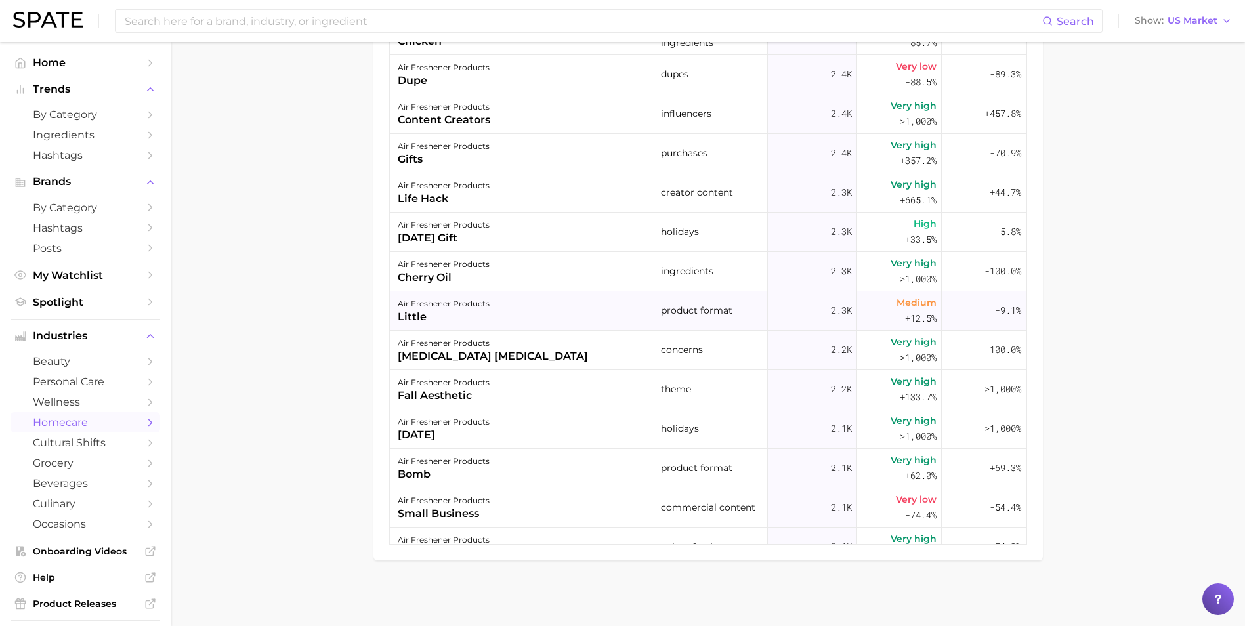
click at [528, 318] on div "air freshener products little" at bounding box center [523, 310] width 267 height 39
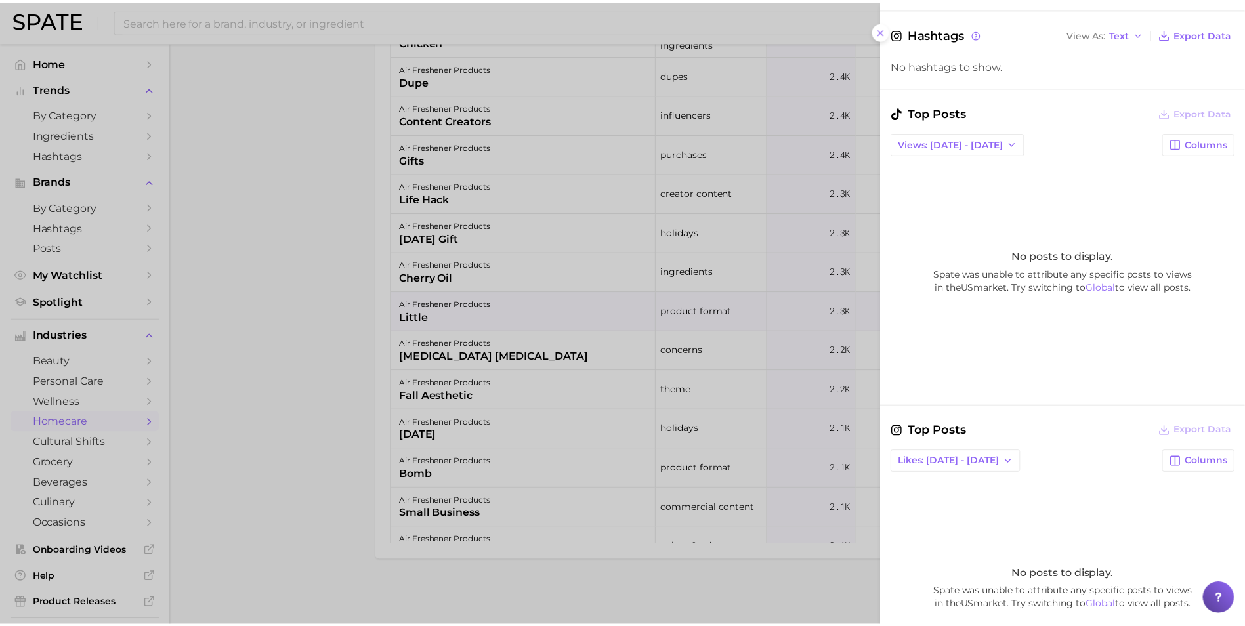
scroll to position [460, 0]
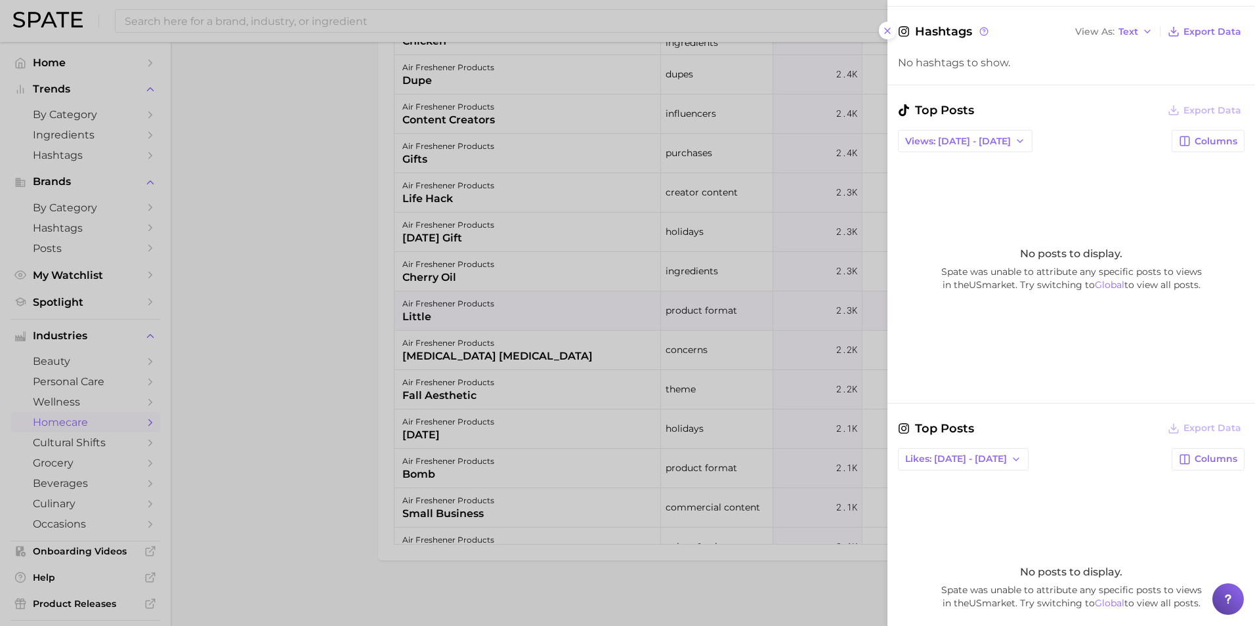
click at [350, 402] on div at bounding box center [627, 313] width 1255 height 626
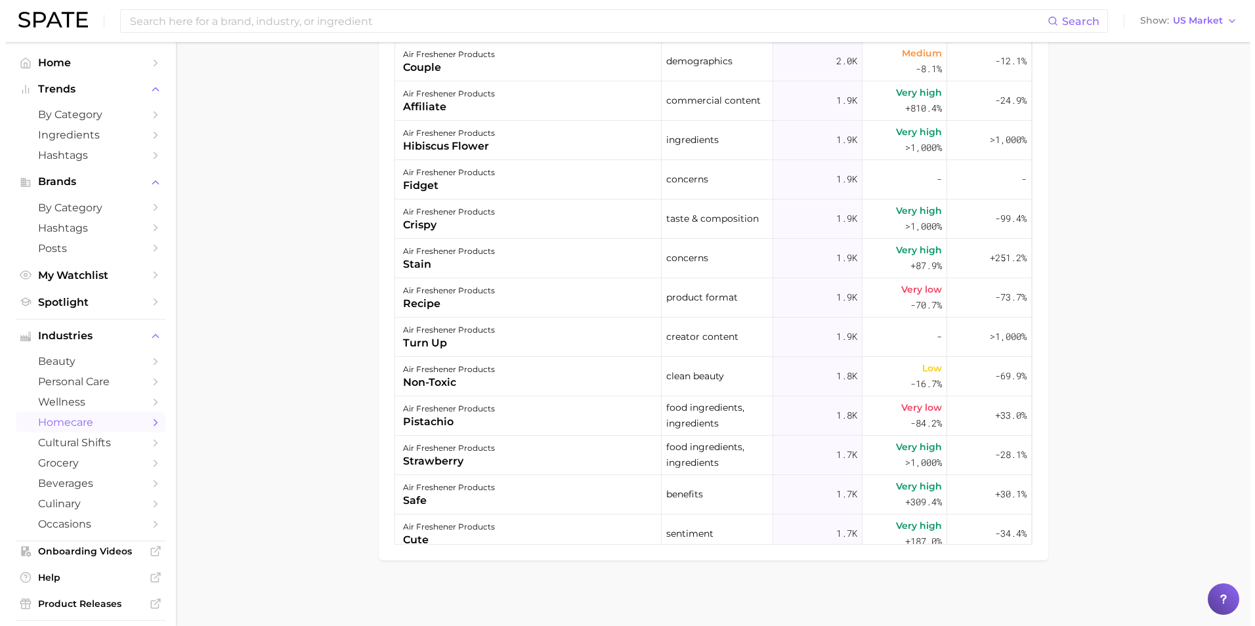
scroll to position [5089, 0]
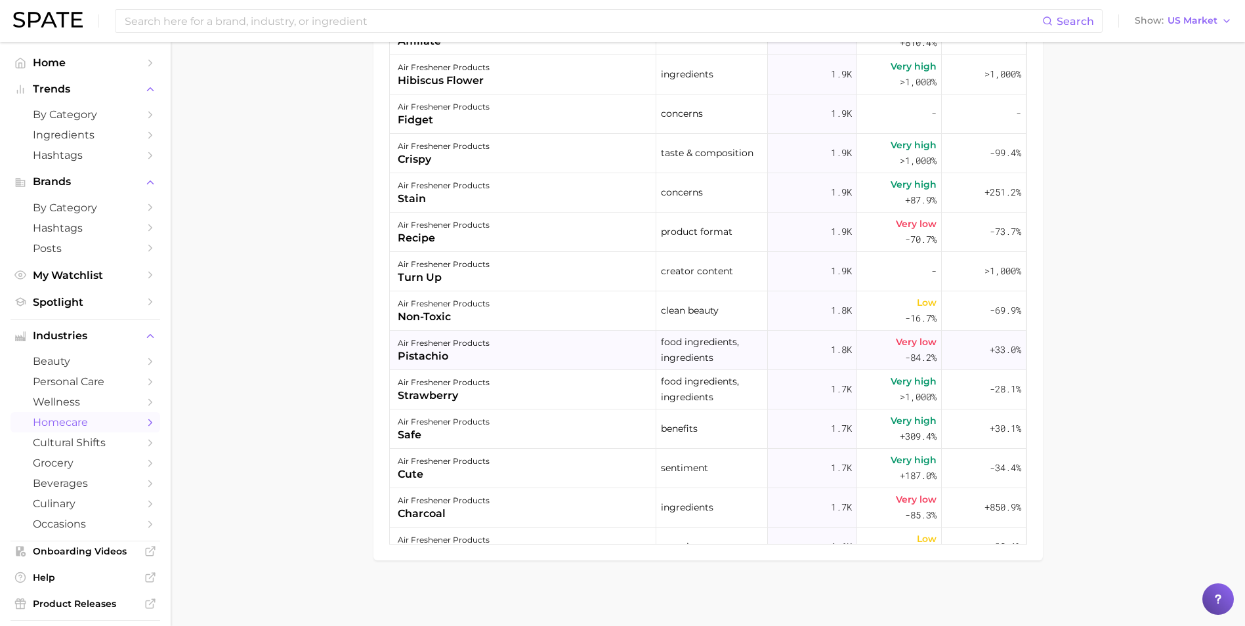
click at [505, 360] on div "air freshener products pistachio" at bounding box center [523, 350] width 267 height 39
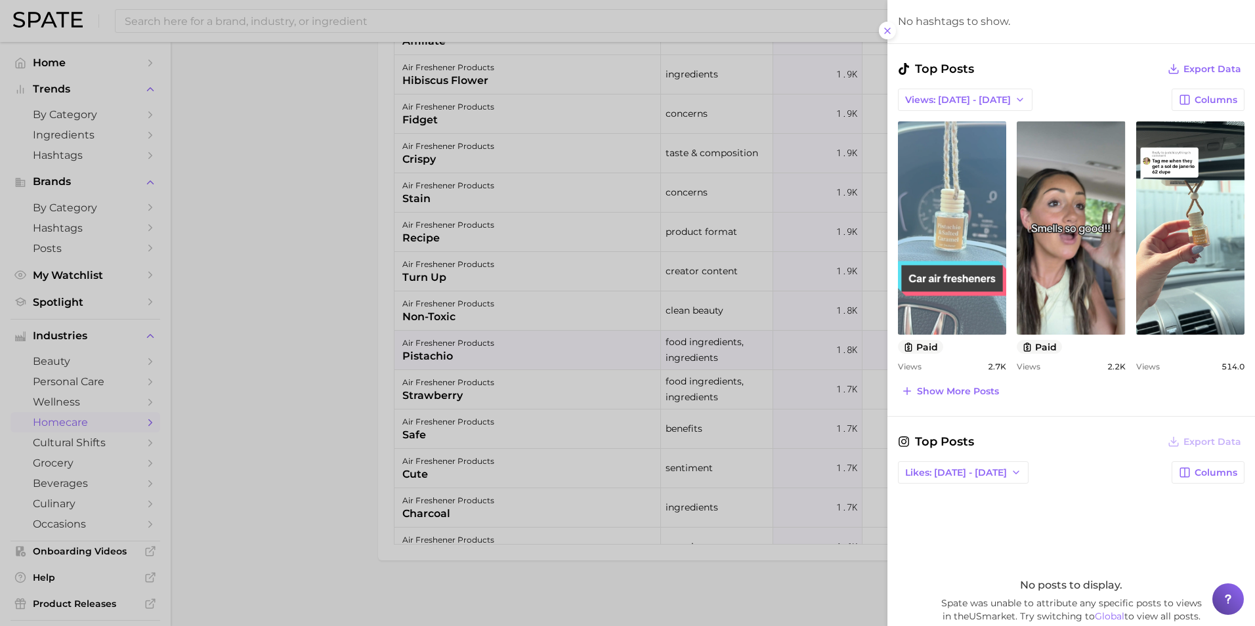
scroll to position [394, 0]
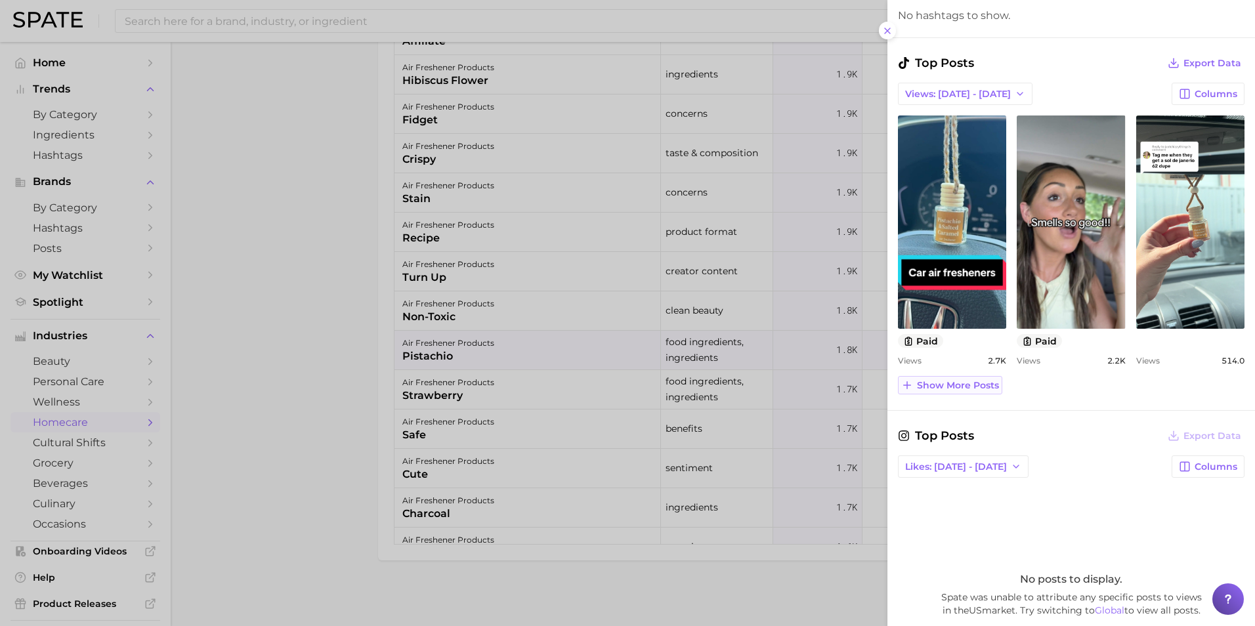
click at [965, 387] on span "Show more posts" at bounding box center [958, 385] width 82 height 11
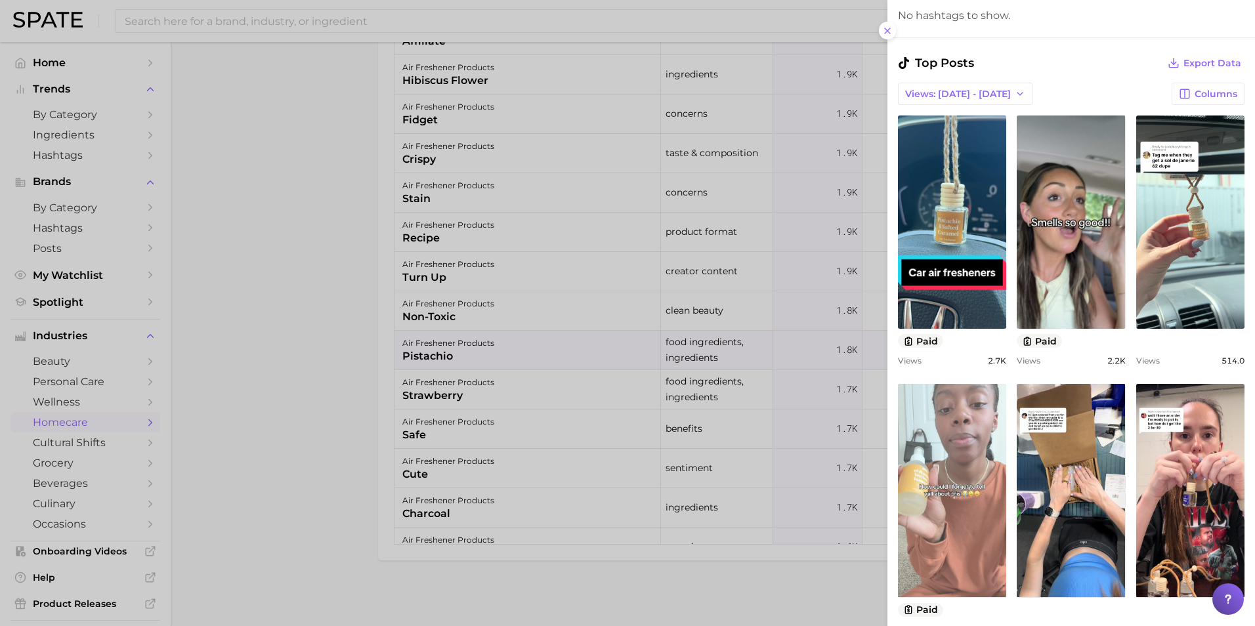
scroll to position [0, 0]
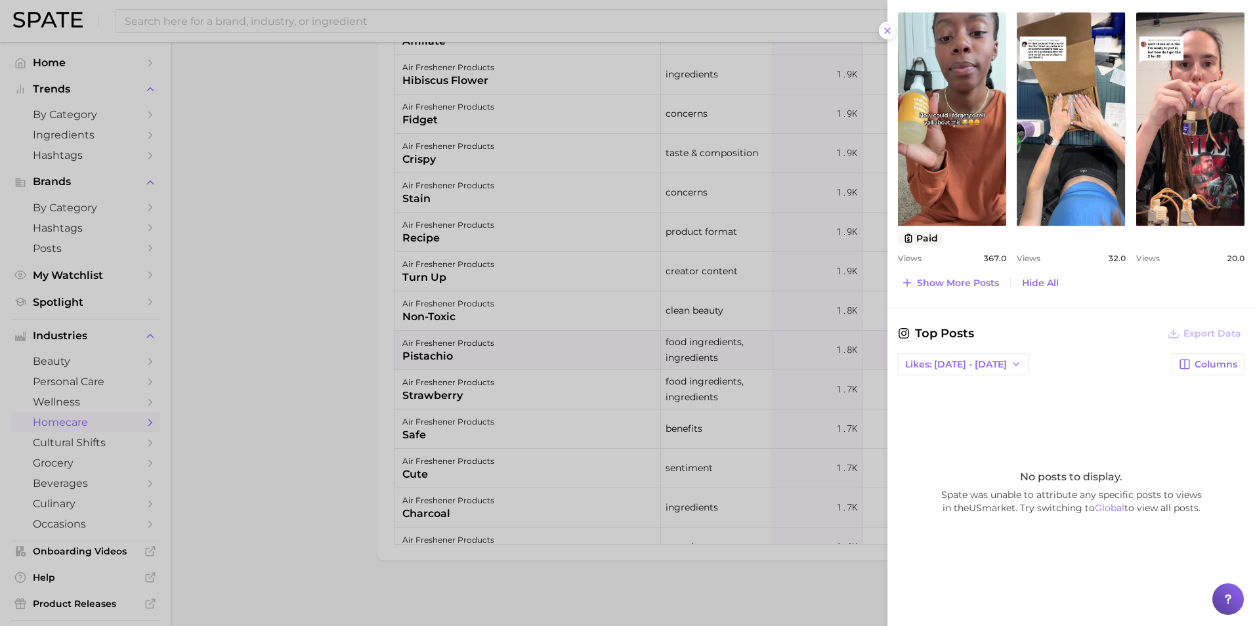
click at [326, 456] on div at bounding box center [627, 313] width 1255 height 626
